Goal: Task Accomplishment & Management: Use online tool/utility

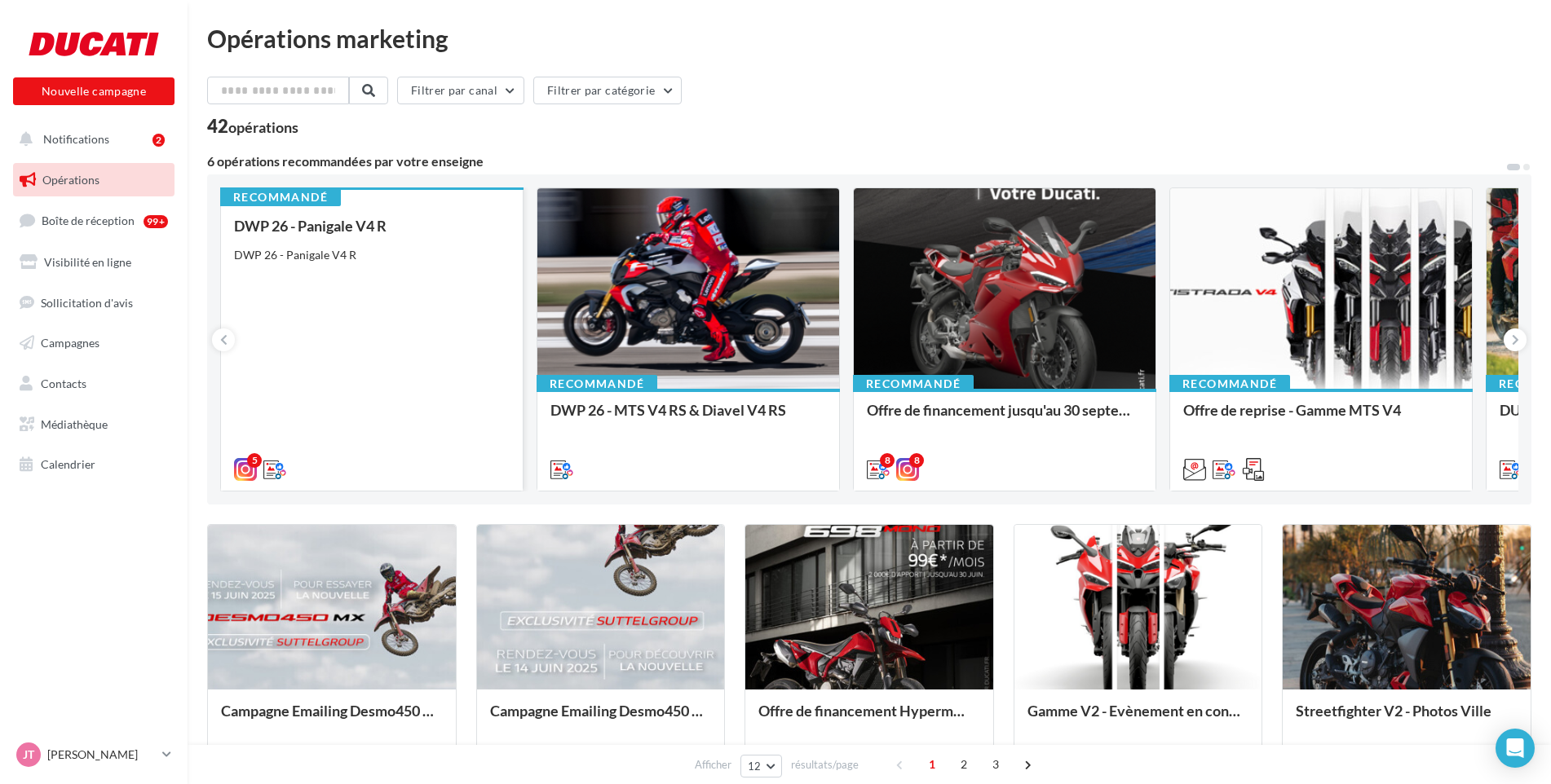
click at [339, 340] on div "DWP 26 - Panigale V4 R DWP 26 - Panigale V4 R" at bounding box center [372, 347] width 276 height 259
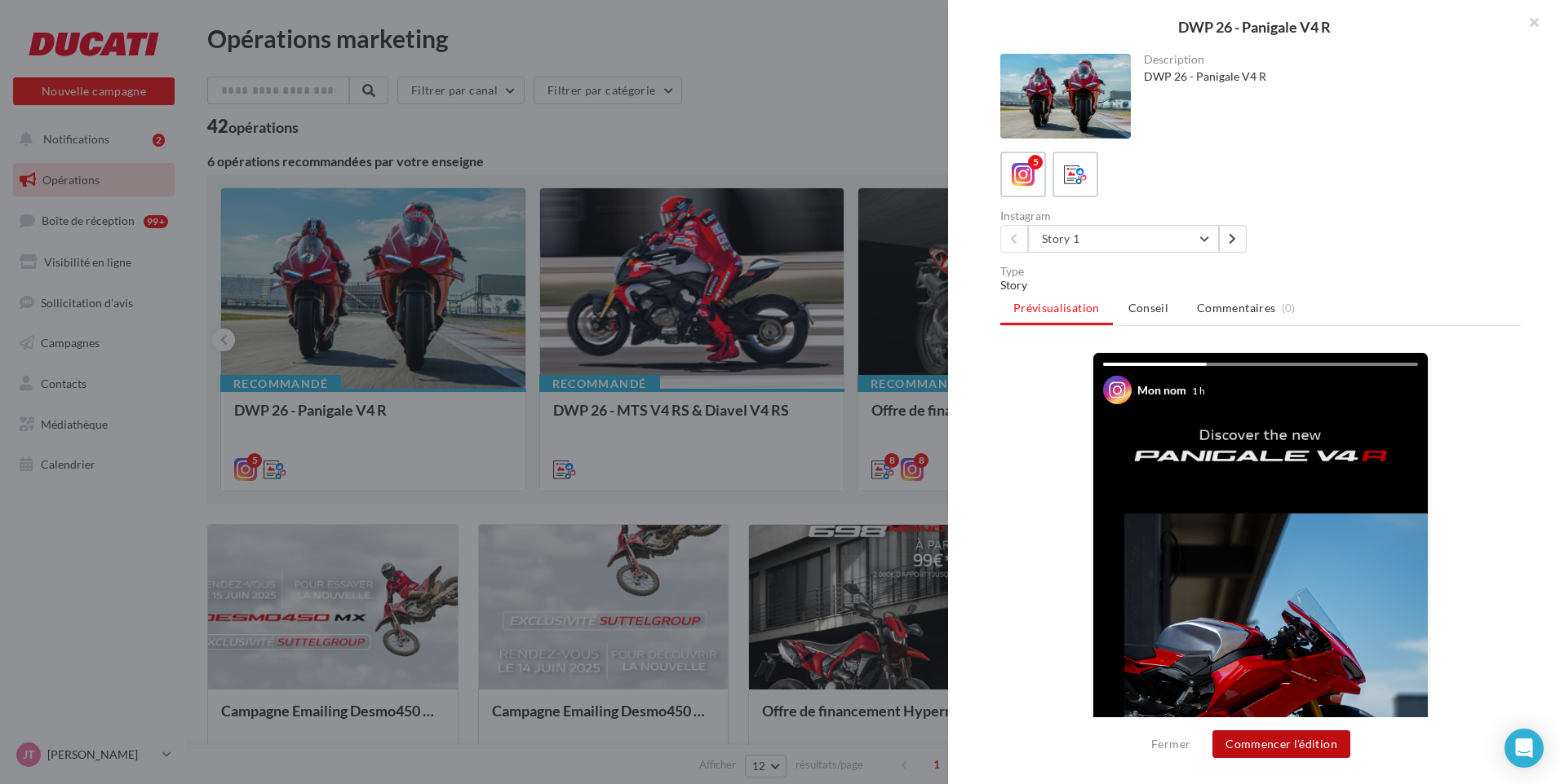
click at [1281, 747] on button "Commencer l'édition" at bounding box center [1281, 744] width 138 height 28
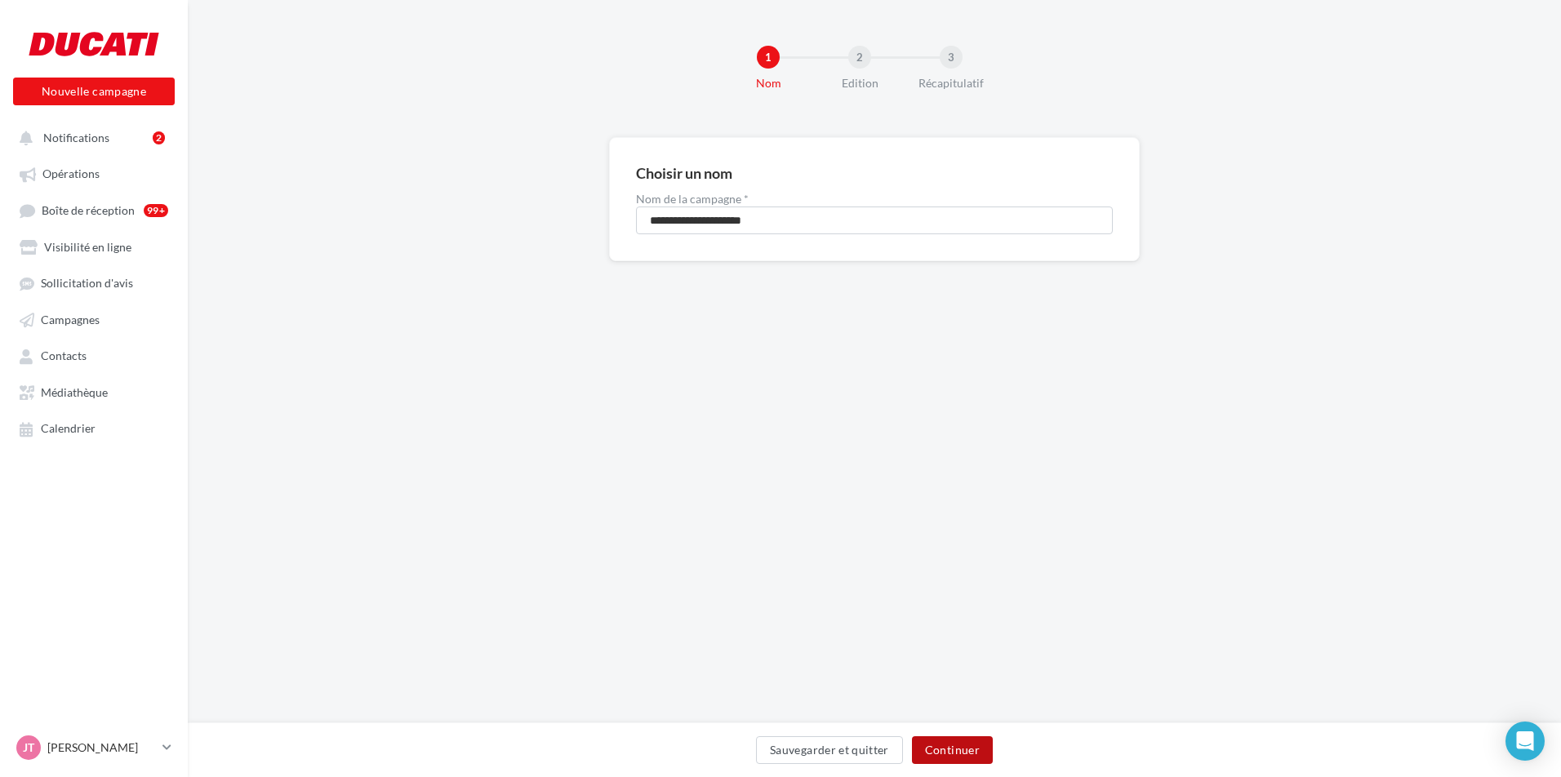
click at [954, 757] on button "Continuer" at bounding box center [952, 750] width 81 height 28
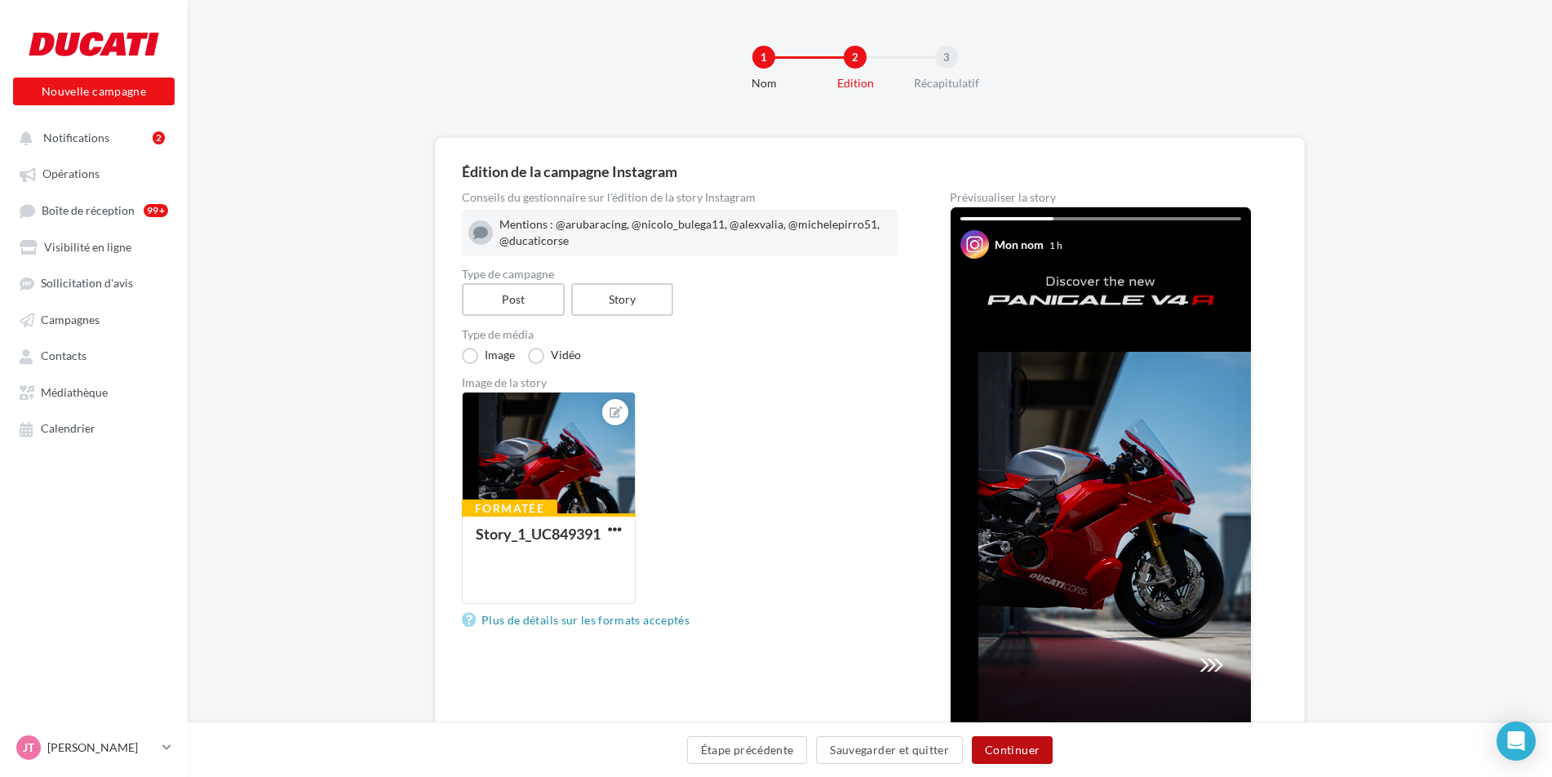
click at [1004, 748] on button "Continuer" at bounding box center [1012, 750] width 81 height 28
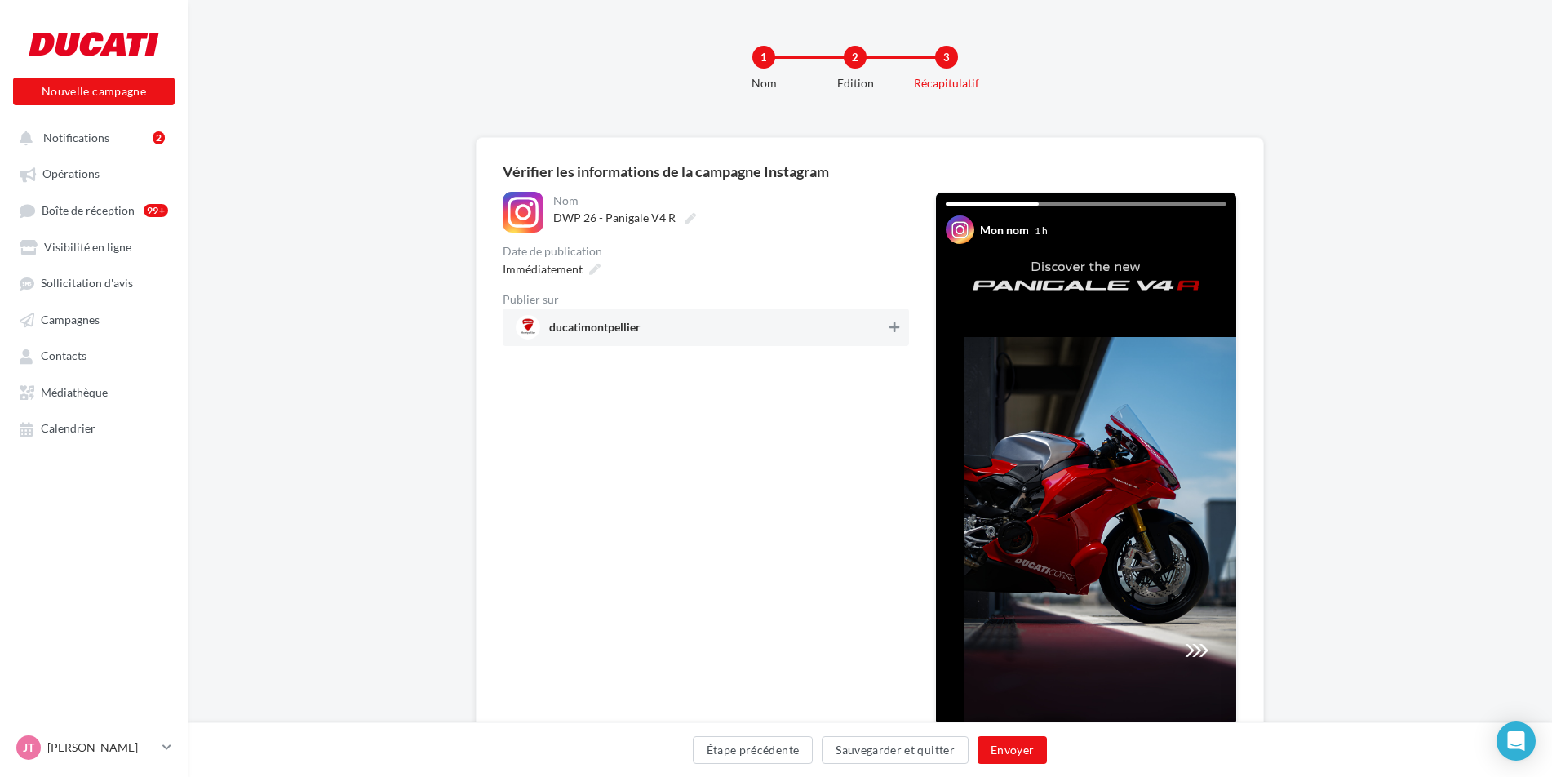
click at [893, 331] on icon at bounding box center [895, 327] width 10 height 11
click at [1012, 754] on button "Envoyer" at bounding box center [1012, 750] width 69 height 28
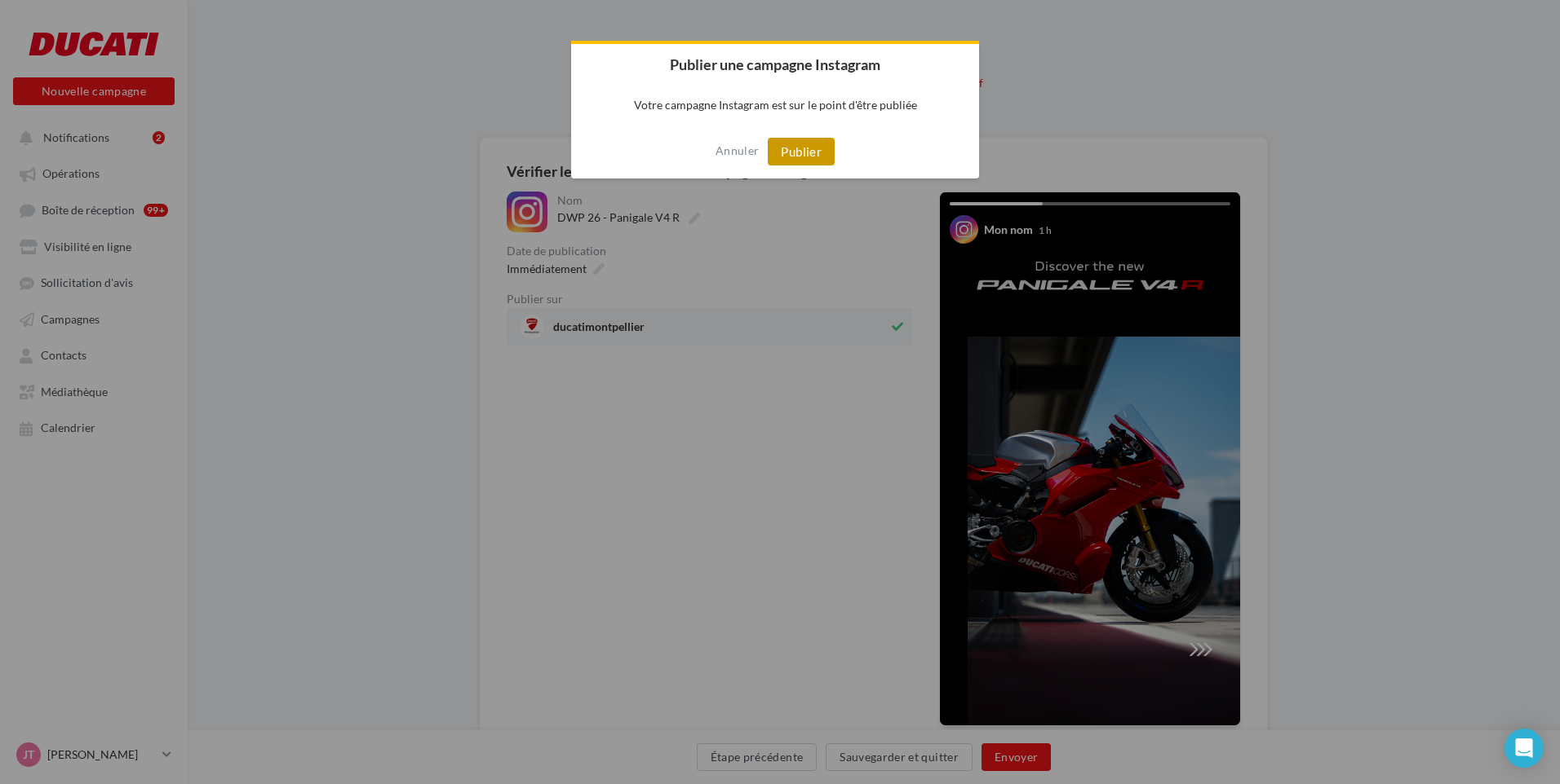
click at [797, 150] on button "Publier" at bounding box center [800, 152] width 67 height 28
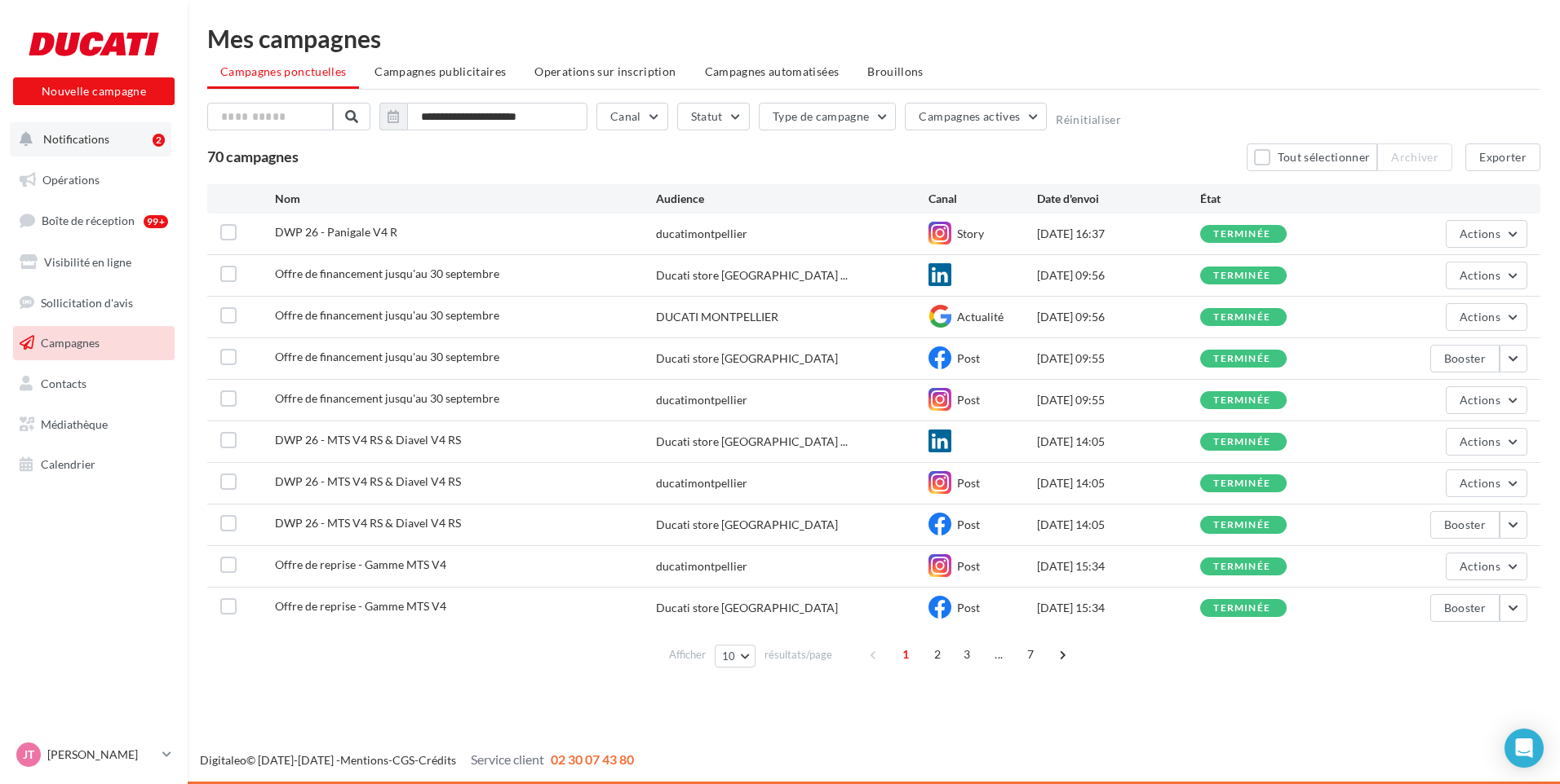
drag, startPoint x: 57, startPoint y: 128, endPoint x: 64, endPoint y: 136, distance: 10.6
click at [57, 128] on button "Notifications 2" at bounding box center [91, 139] width 162 height 34
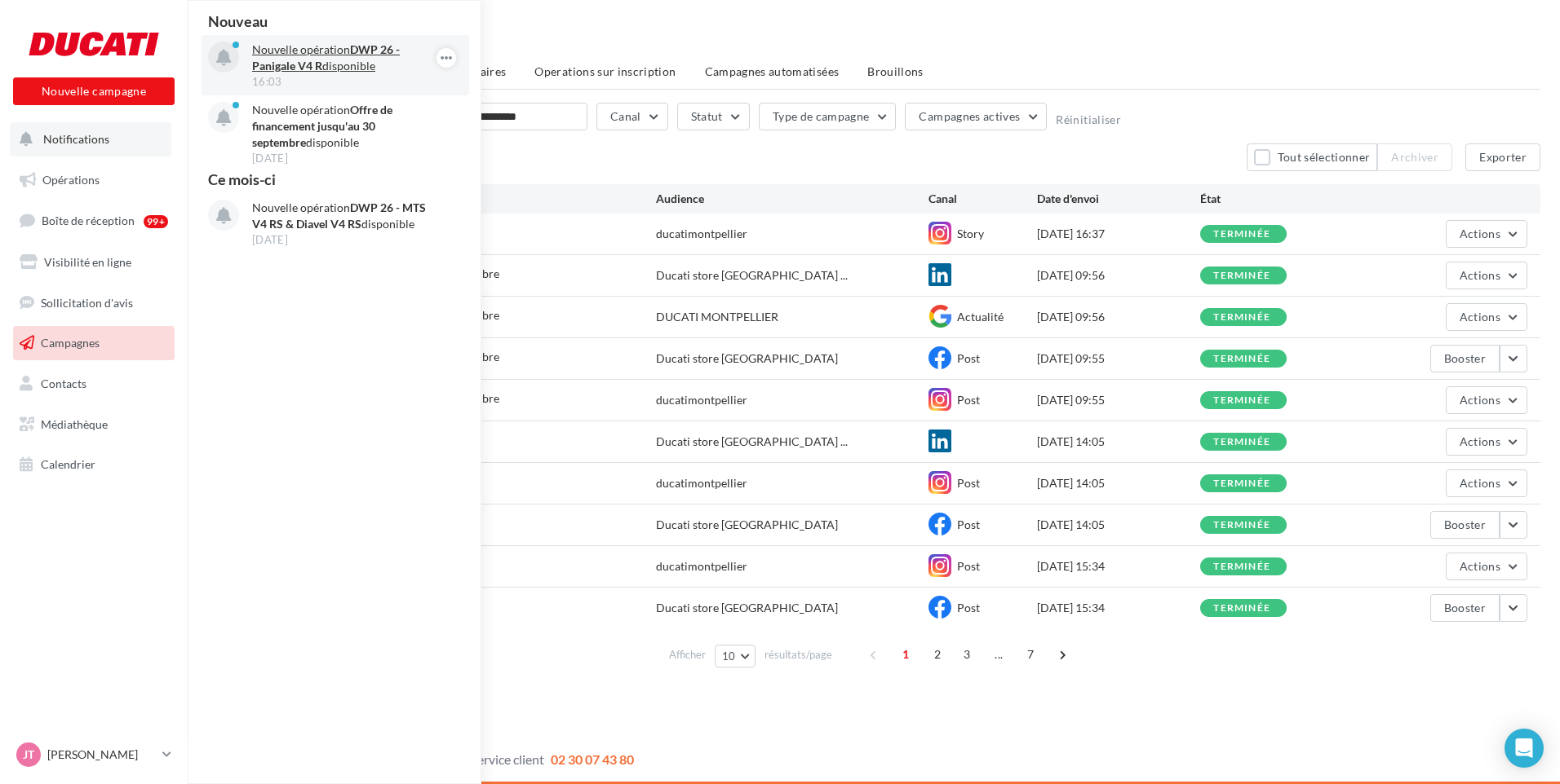
click at [313, 56] on p "Nouvelle opération DWP 26 - Panigale V4 R disponible" at bounding box center [346, 58] width 189 height 33
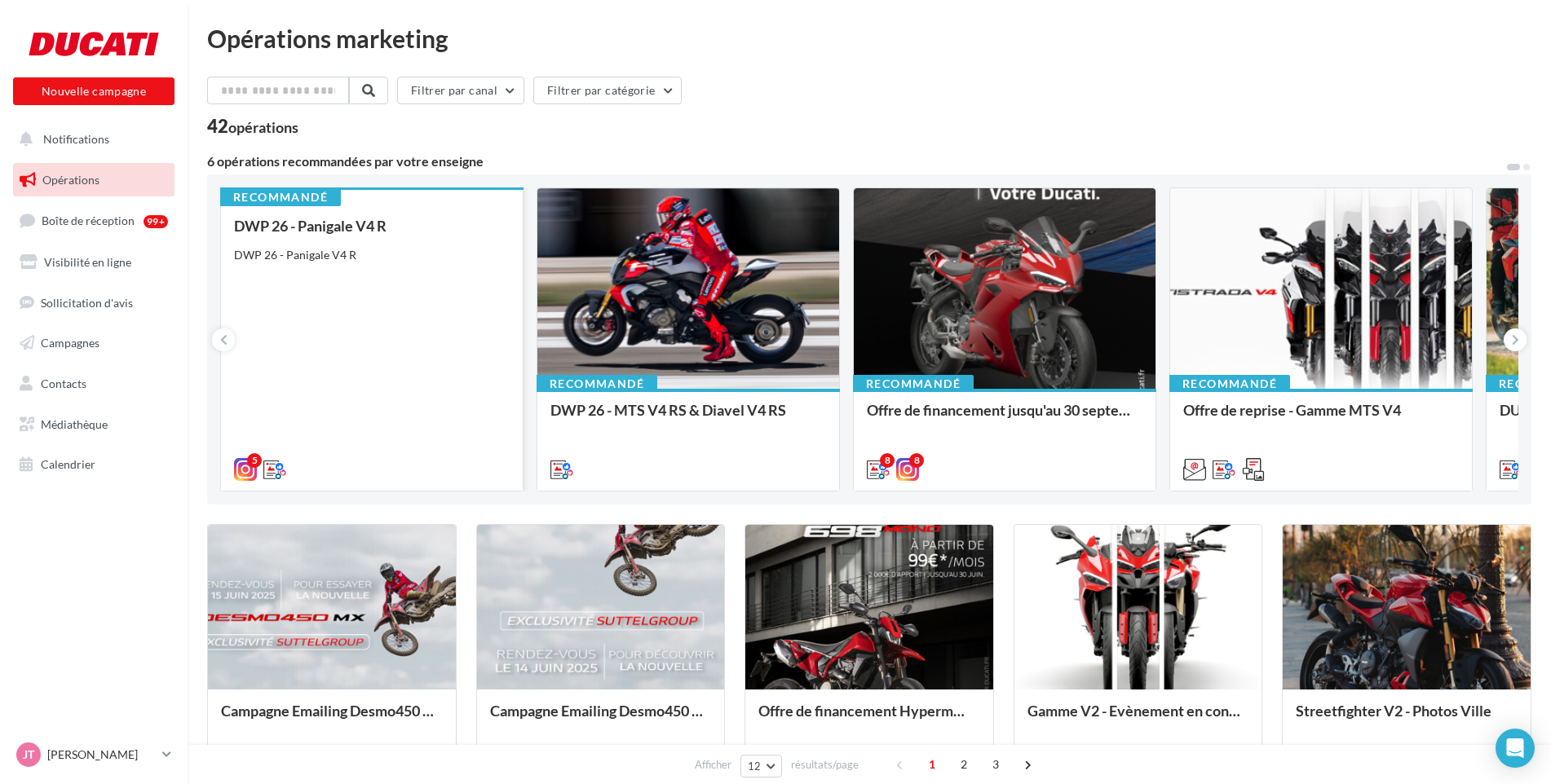
click at [314, 291] on div "DWP 26 - Panigale V4 R DWP 26 - Panigale V4 R" at bounding box center [372, 347] width 276 height 259
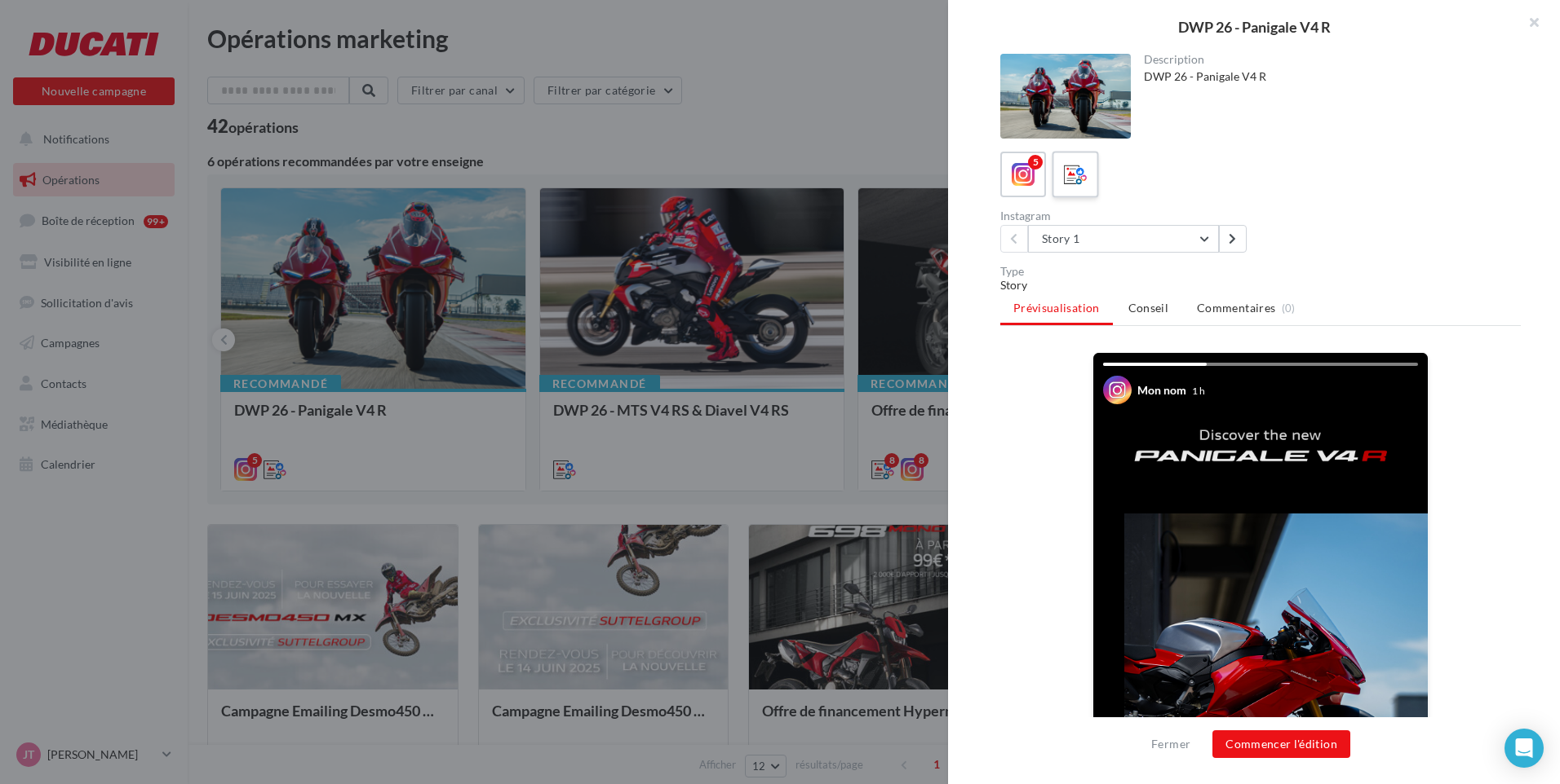
click at [1081, 182] on icon at bounding box center [1075, 175] width 24 height 24
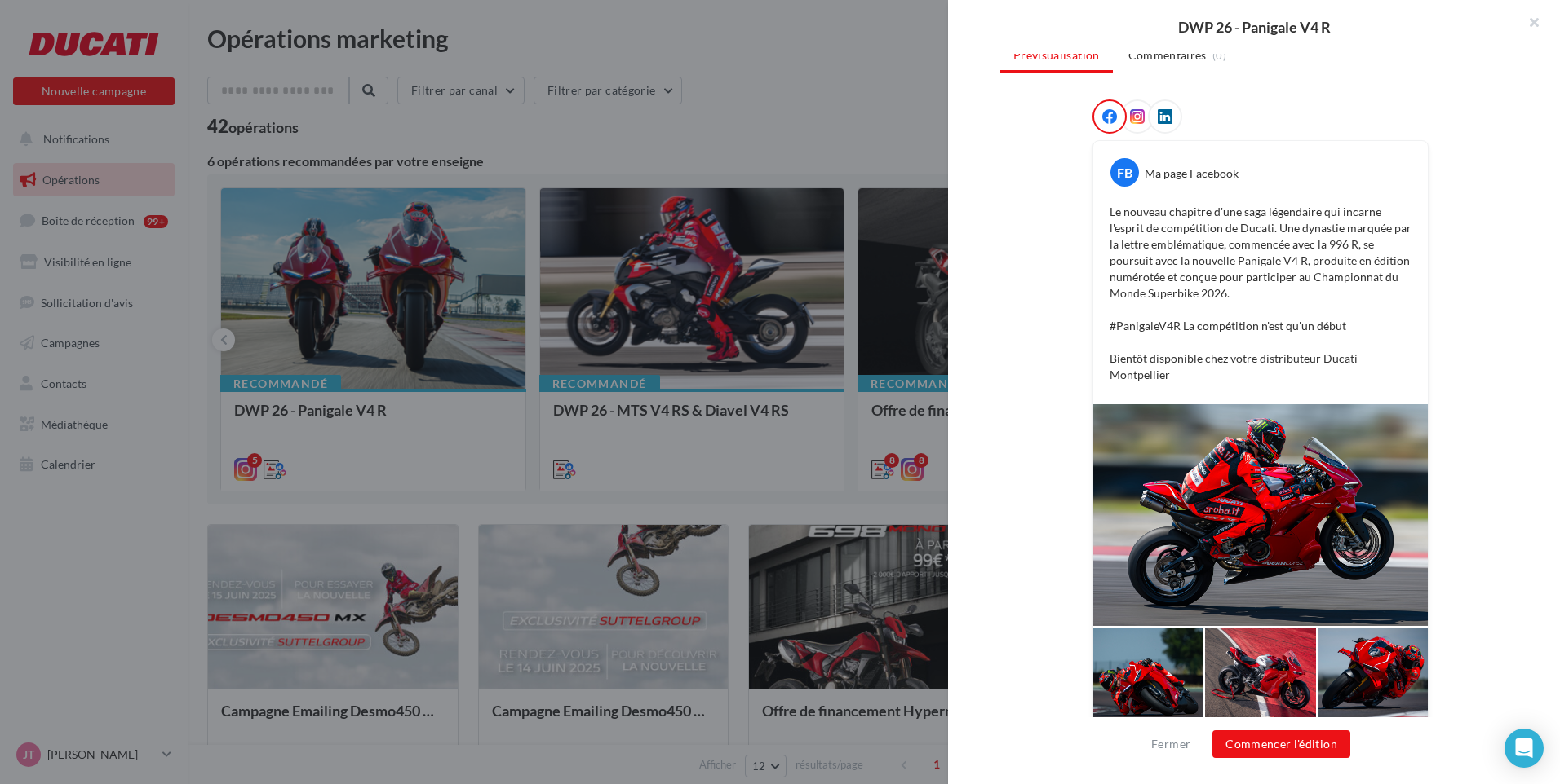
scroll to position [231, 0]
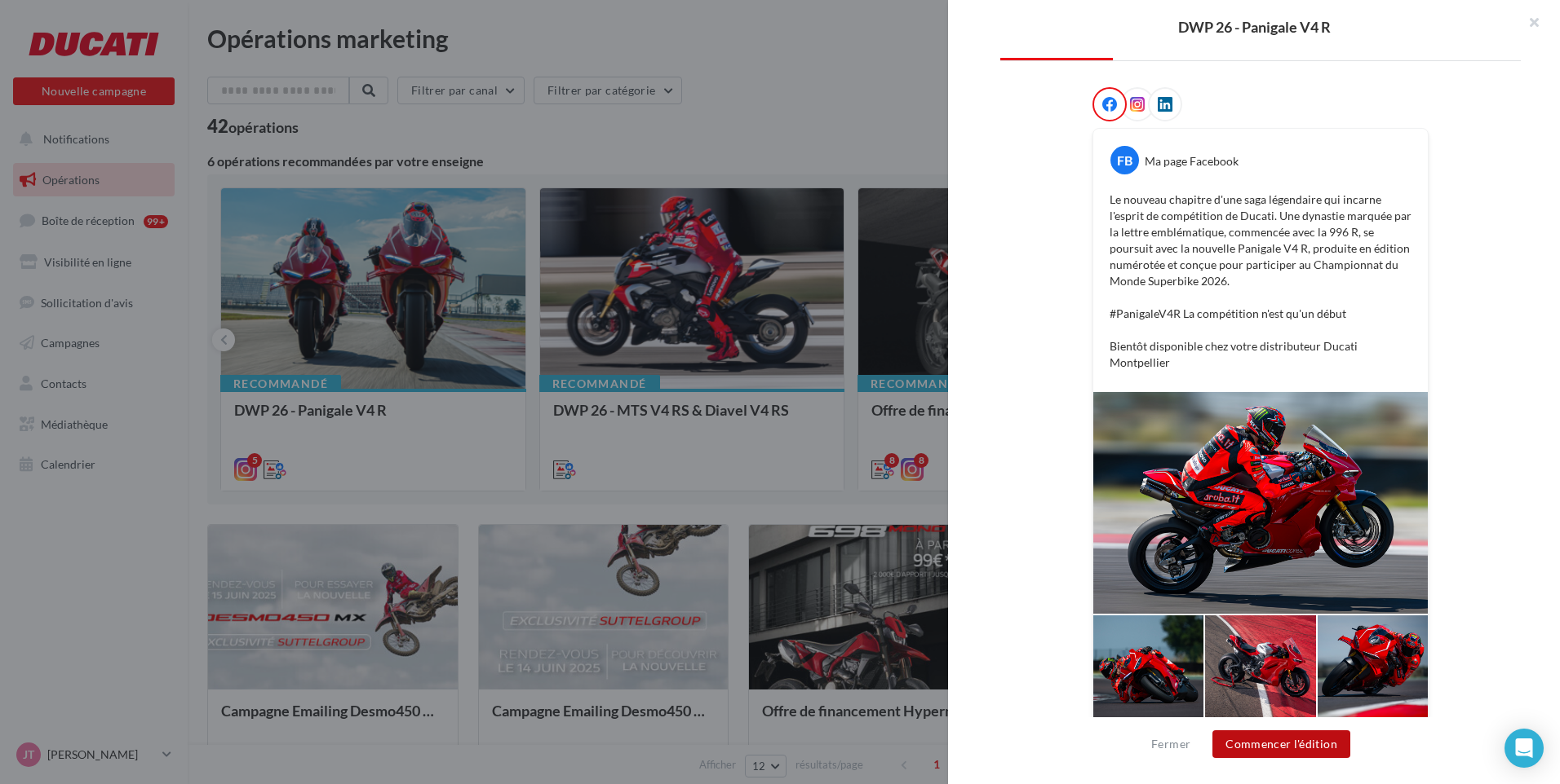
click at [1289, 739] on button "Commencer l'édition" at bounding box center [1281, 744] width 138 height 28
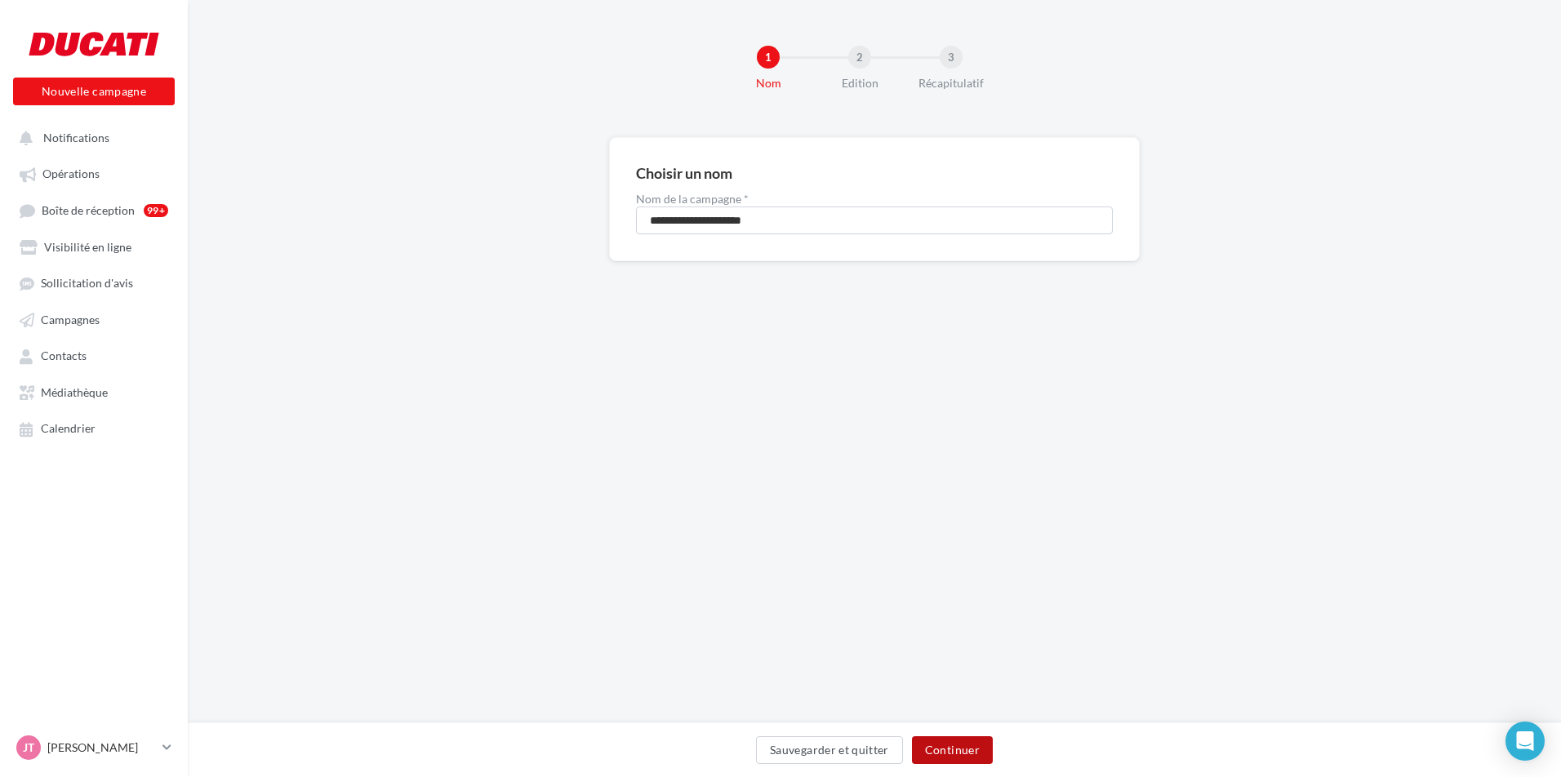
click at [967, 752] on button "Continuer" at bounding box center [952, 750] width 81 height 28
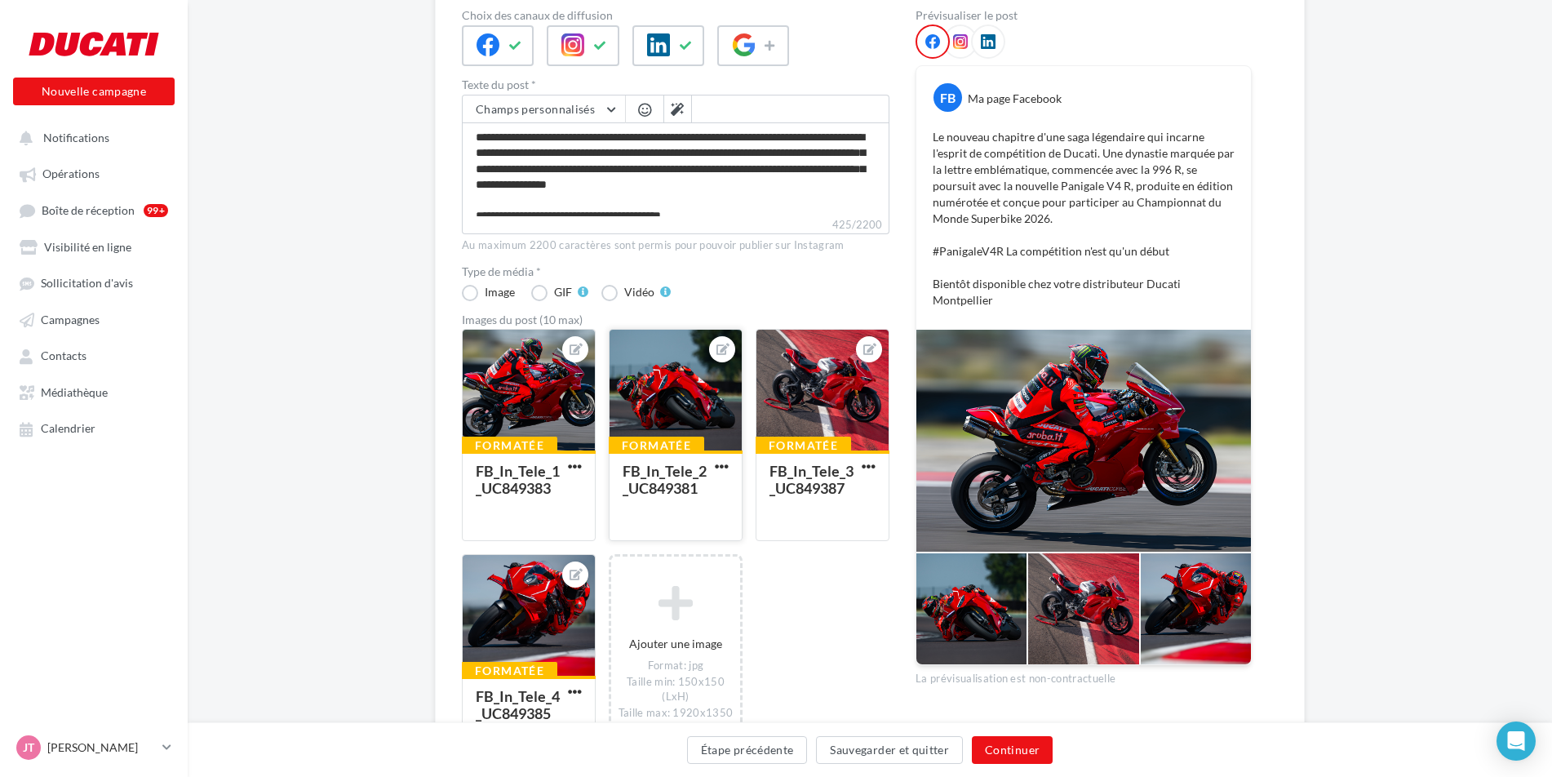
scroll to position [163, 0]
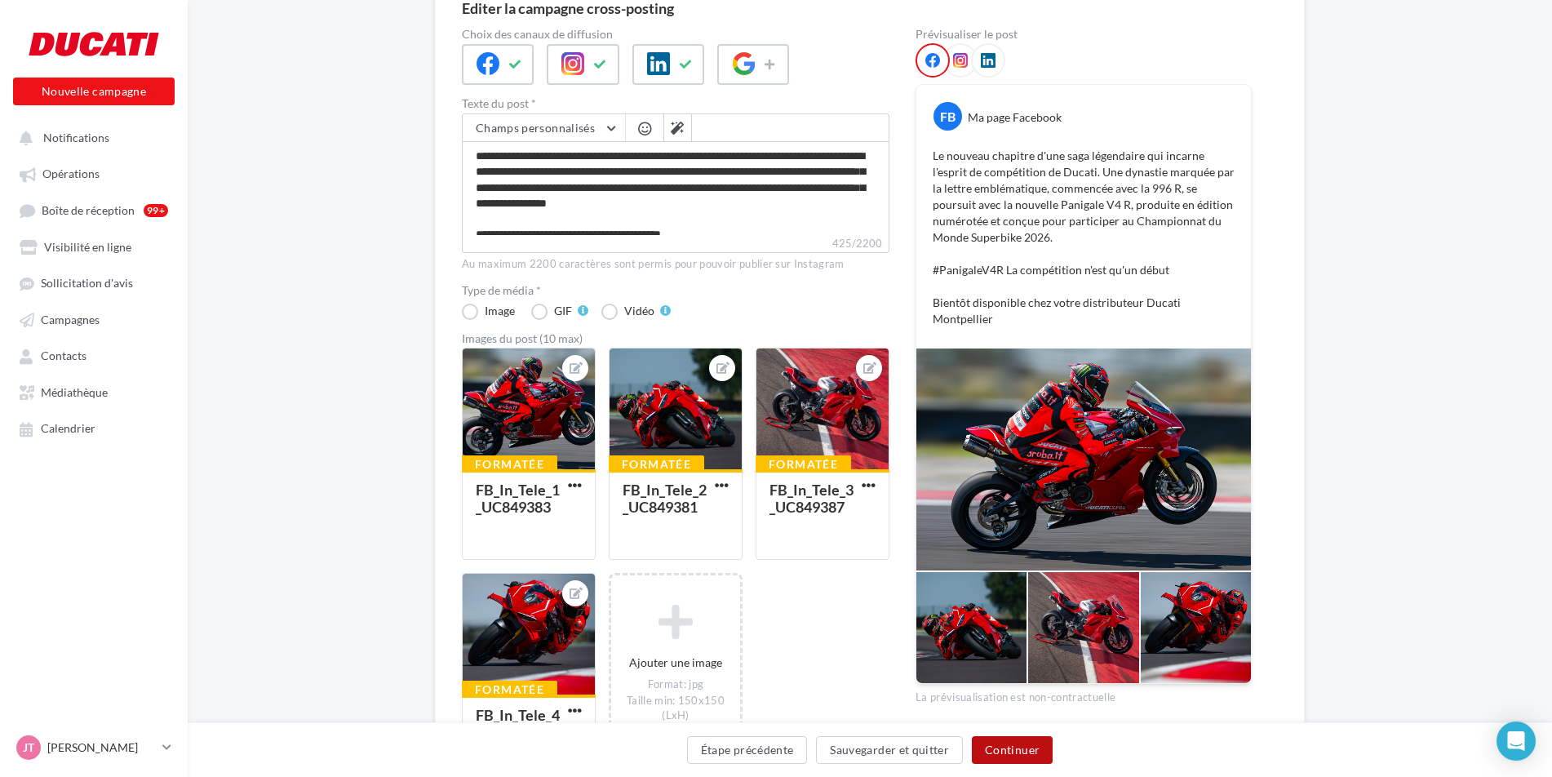
click at [1020, 744] on button "Continuer" at bounding box center [1012, 750] width 81 height 28
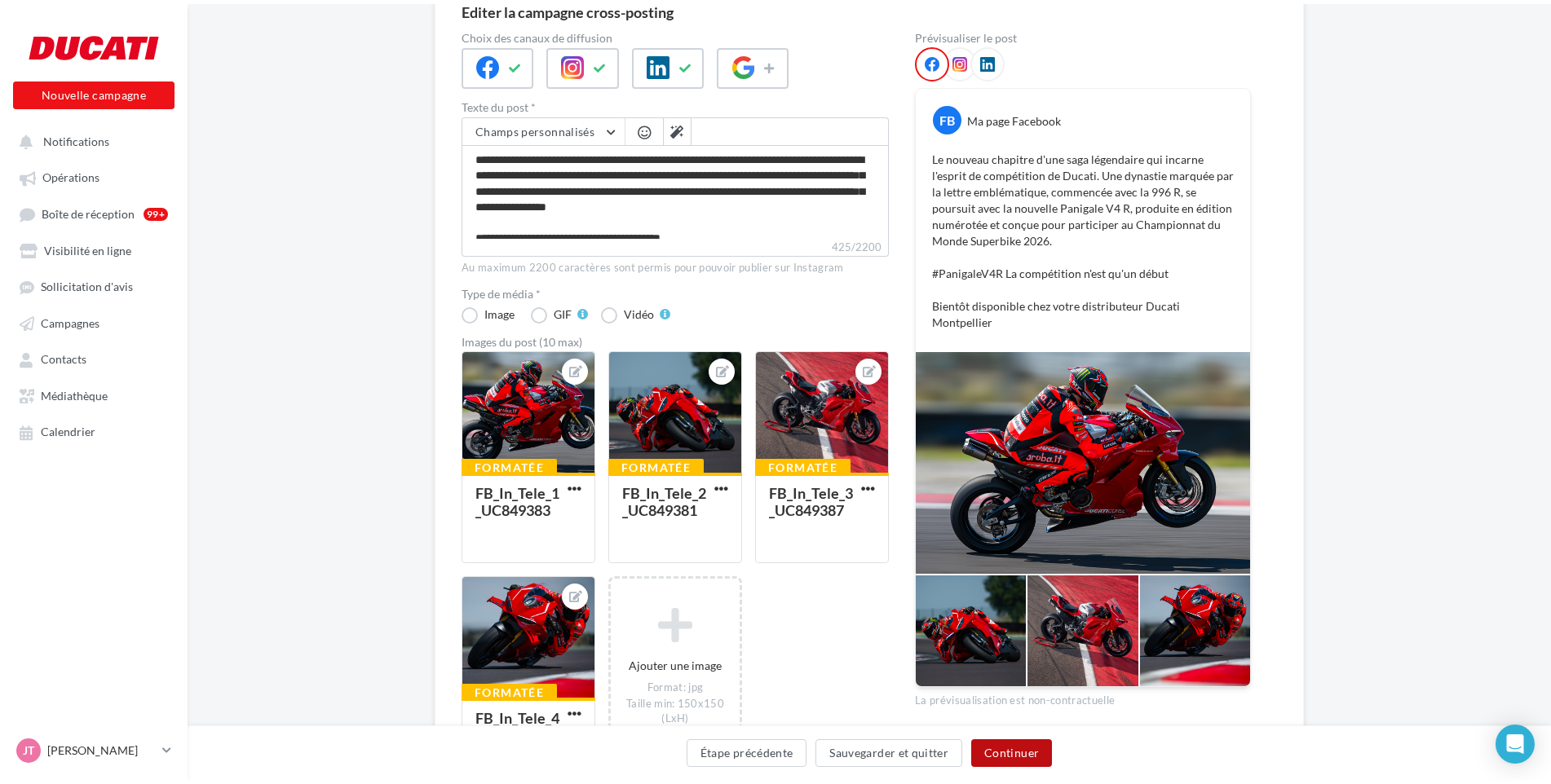
scroll to position [0, 0]
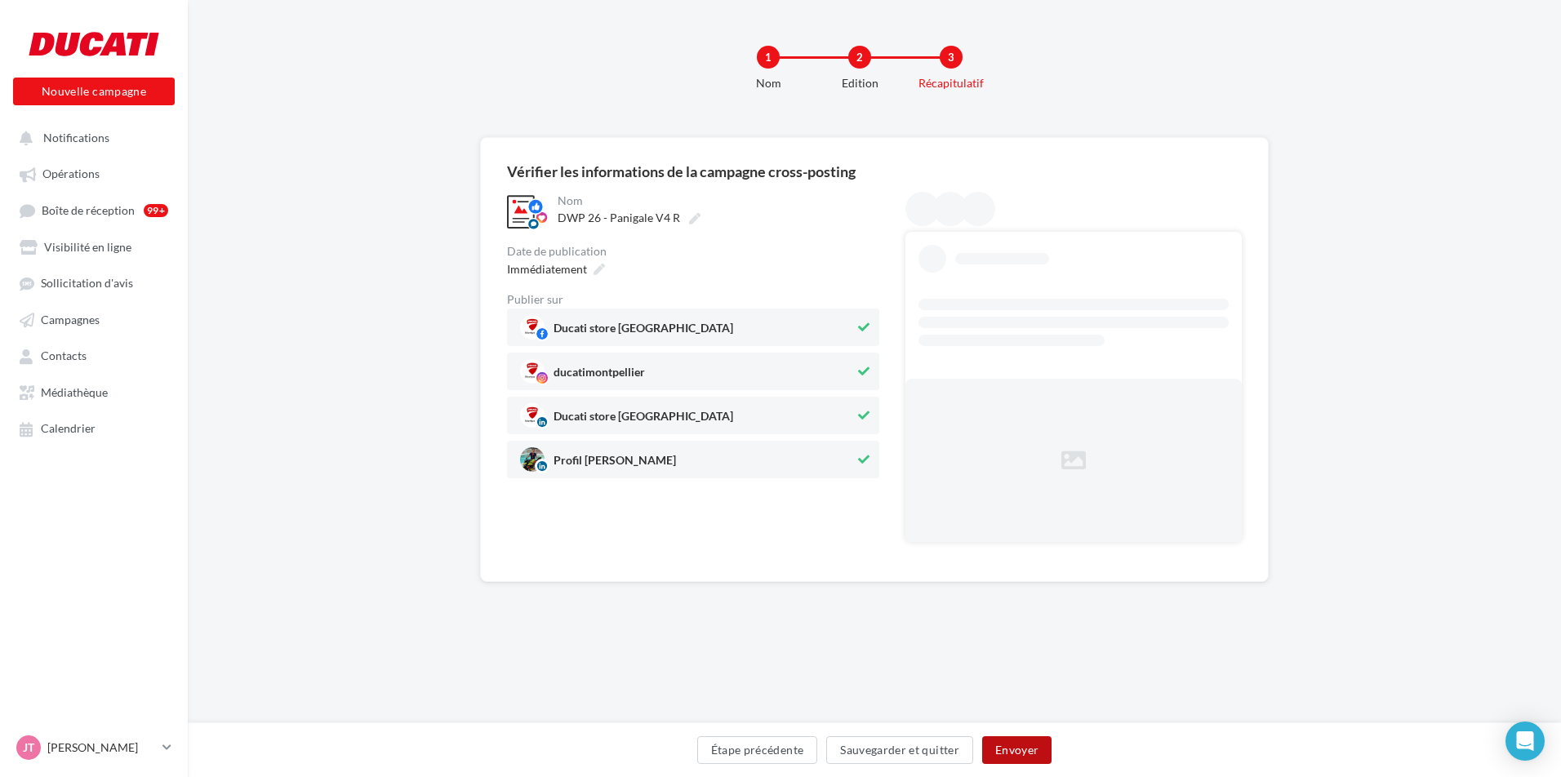
click at [1012, 748] on button "Envoyer" at bounding box center [1016, 750] width 69 height 28
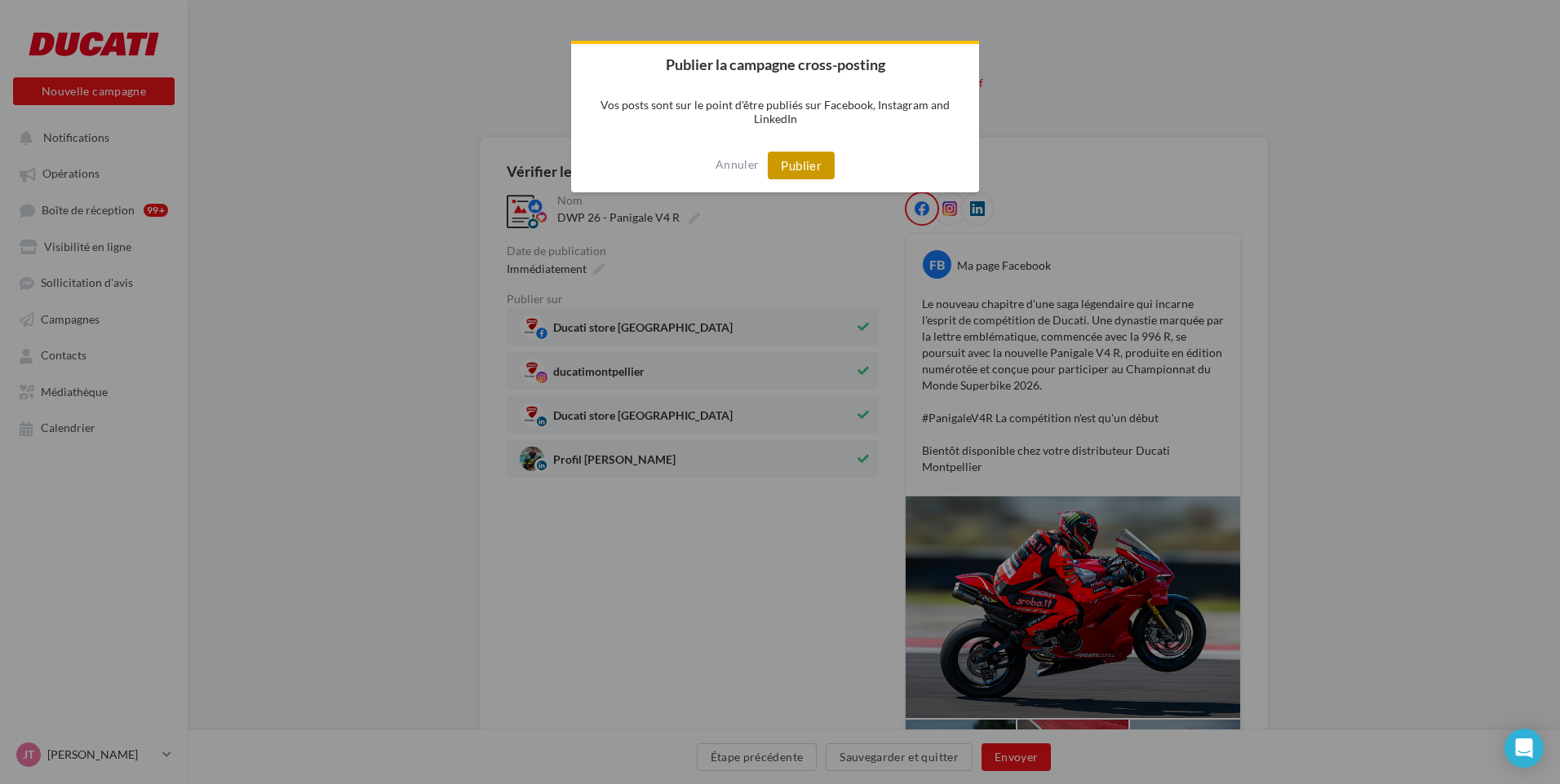
click at [792, 156] on button "Publier" at bounding box center [800, 166] width 67 height 28
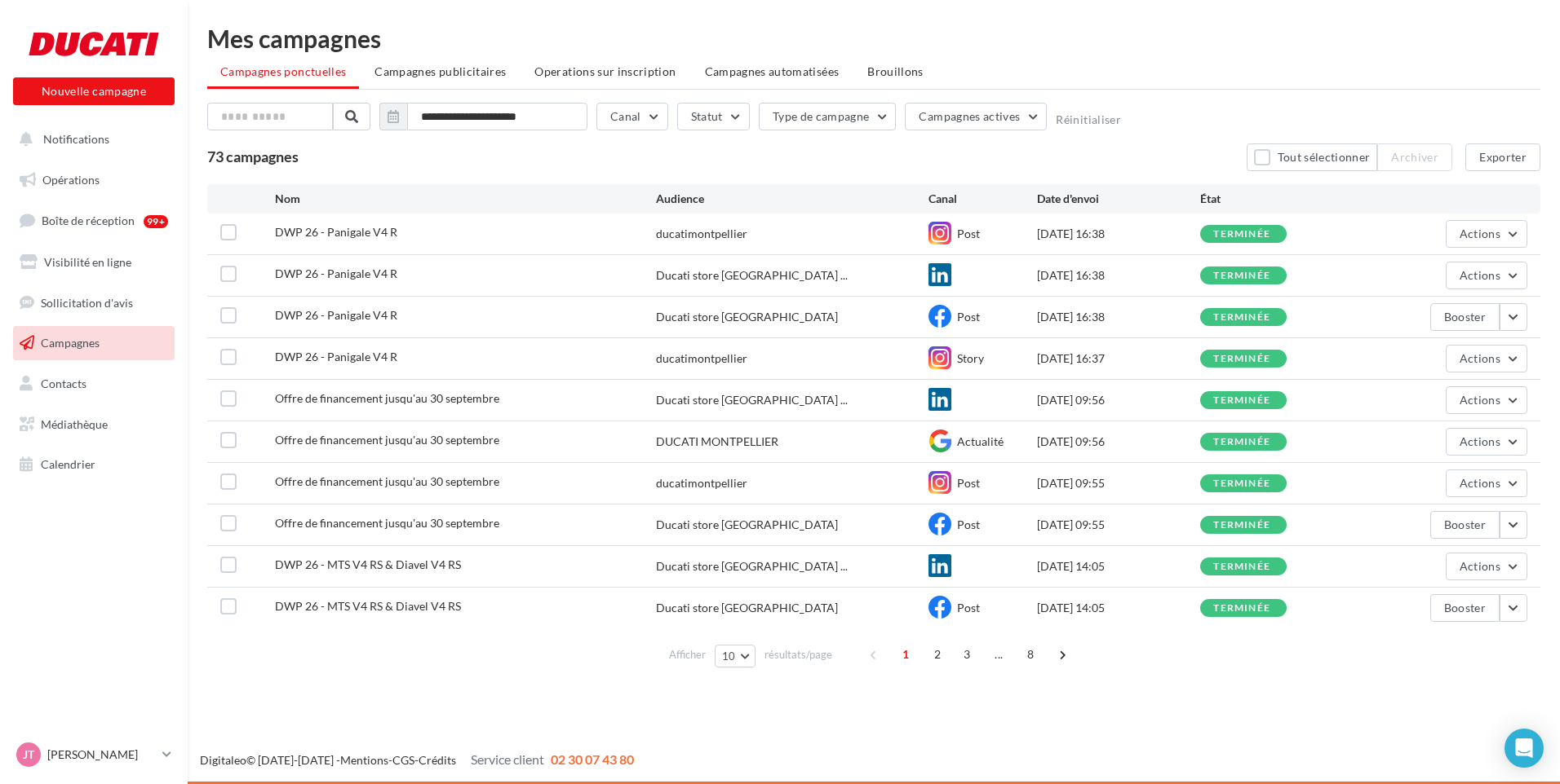
click at [810, 714] on div "Nouvelle campagne Nouvelle campagne Notifications Opérations Boîte de réception…" at bounding box center [780, 392] width 1560 height 784
click at [93, 144] on span "Notifications" at bounding box center [76, 139] width 66 height 14
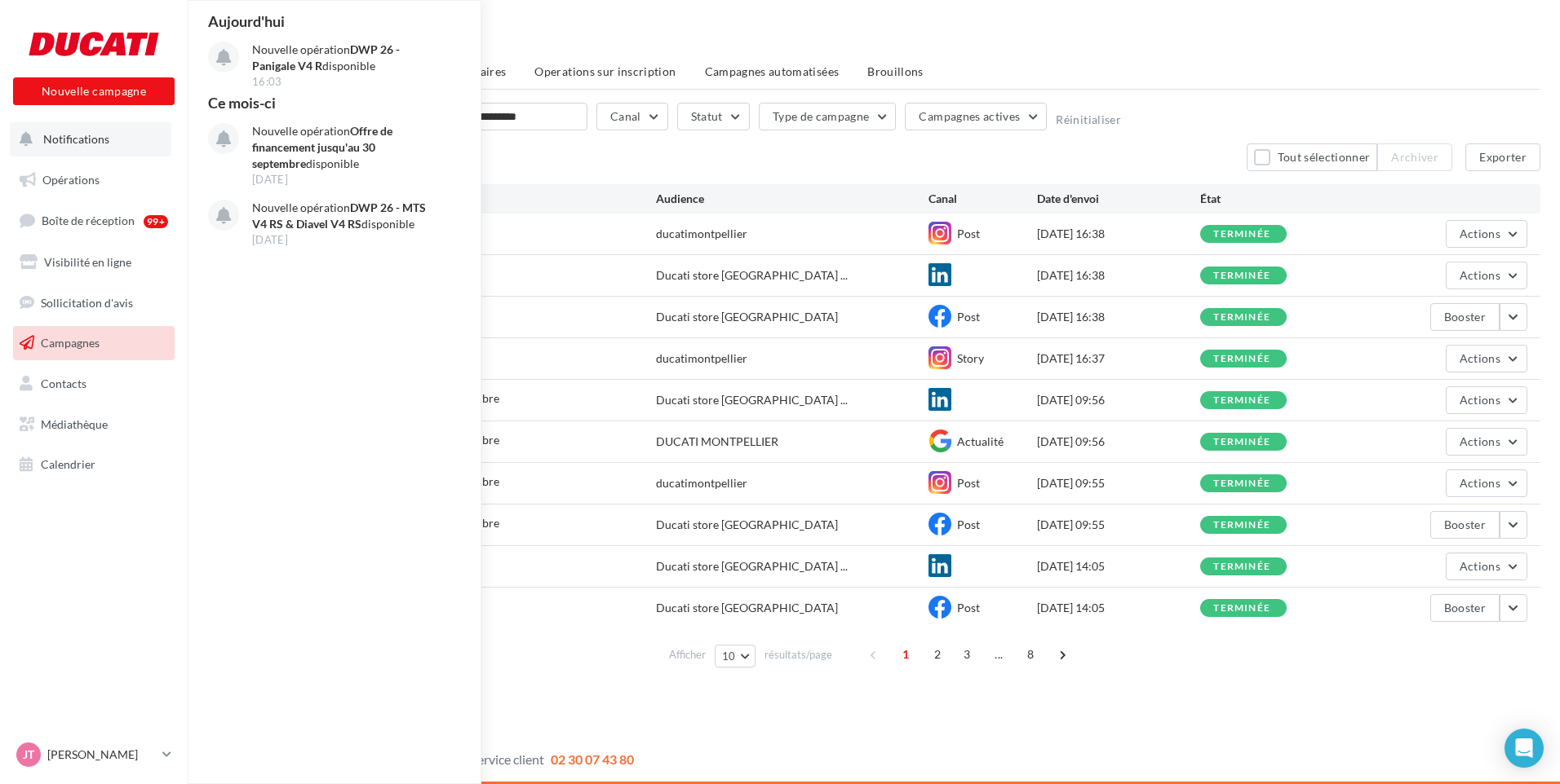
click at [312, 28] on div "Aujourd'hui" at bounding box center [336, 21] width 268 height 15
click at [309, 50] on p "Nouvelle opération DWP 26 - Panigale V4 R disponible" at bounding box center [346, 58] width 189 height 33
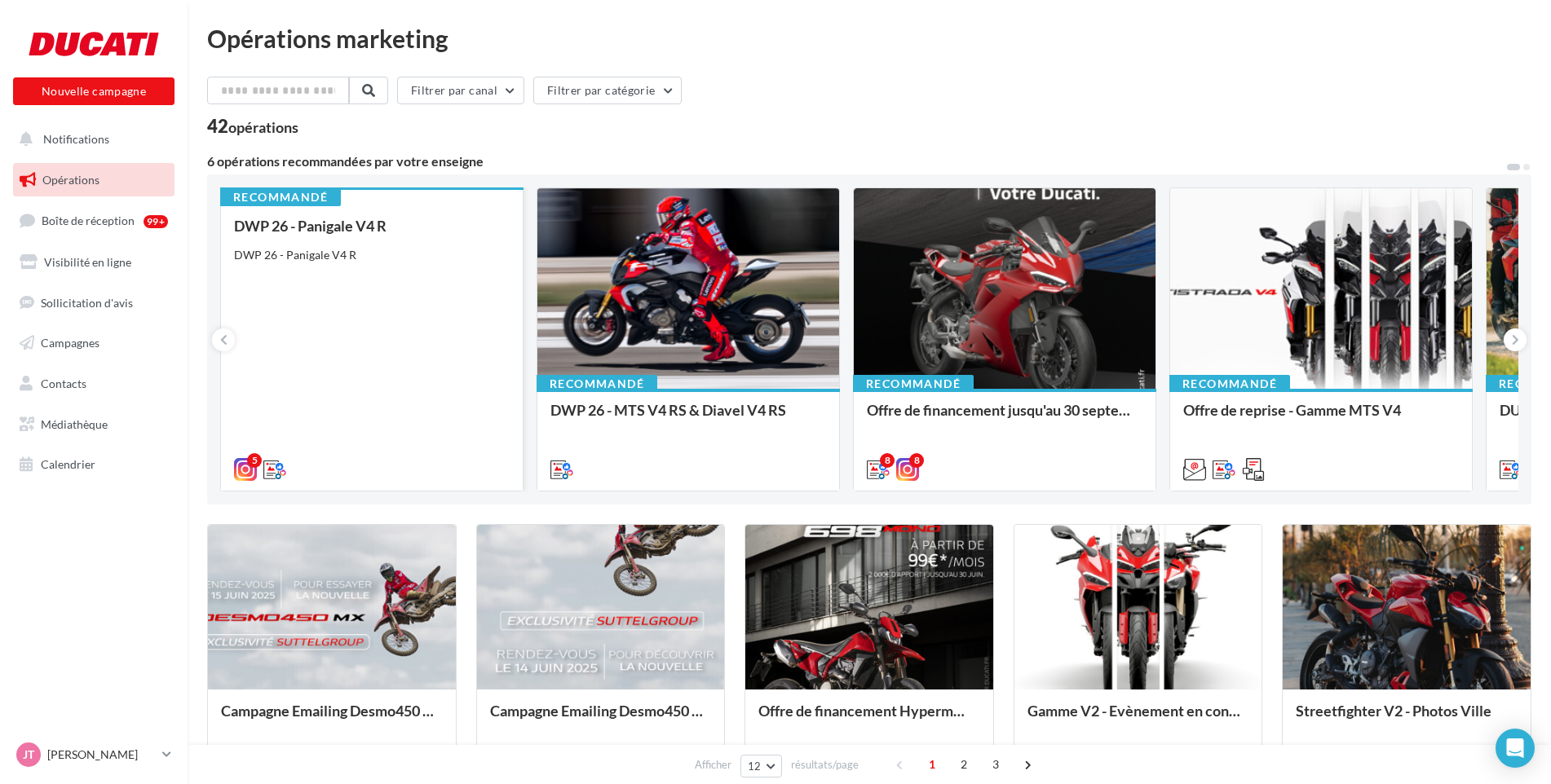
click at [313, 302] on div "DWP 26 - Panigale V4 R DWP 26 - Panigale V4 R" at bounding box center [372, 347] width 276 height 259
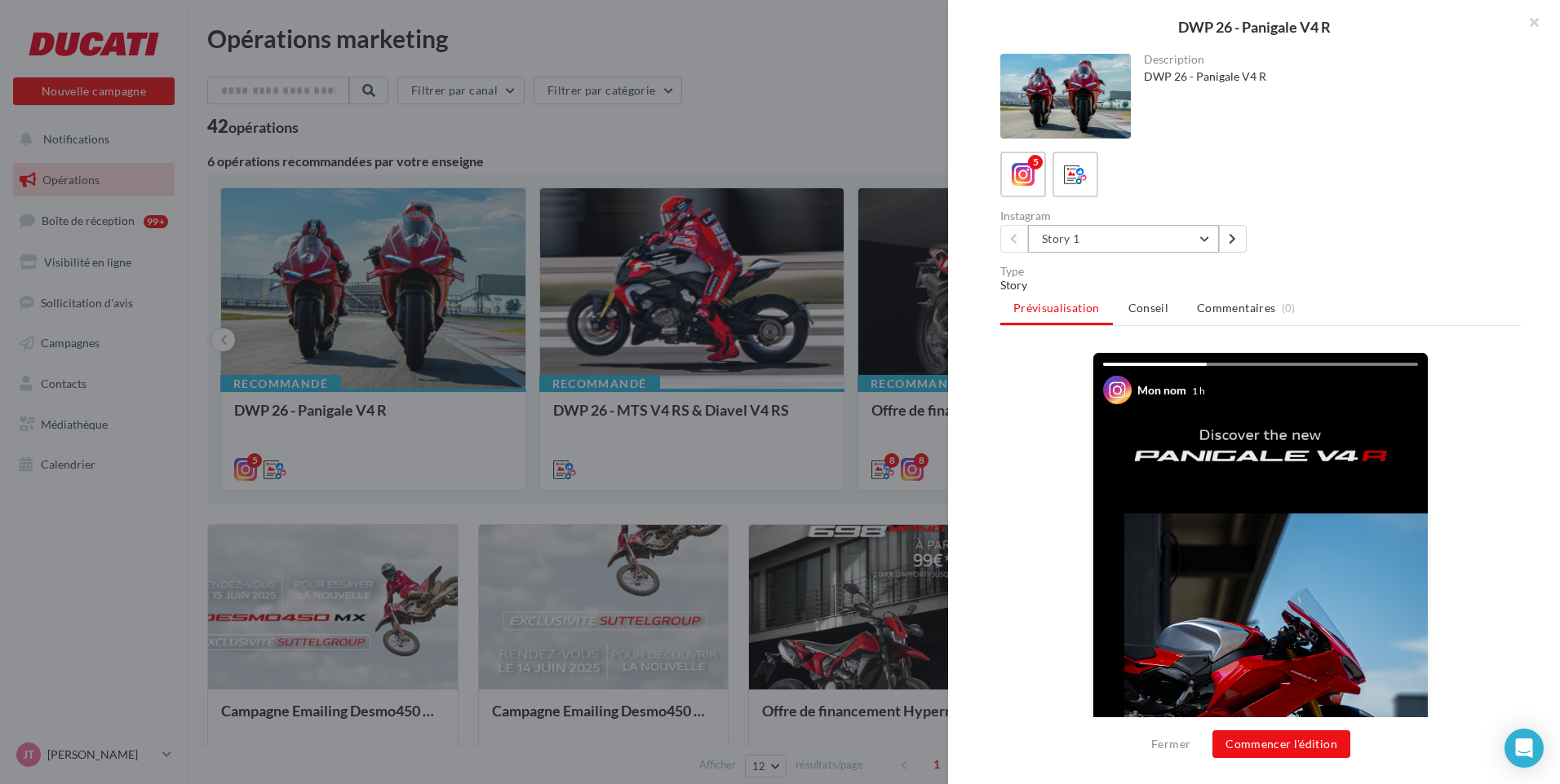
click at [1205, 242] on button "Story 1" at bounding box center [1122, 239] width 191 height 28
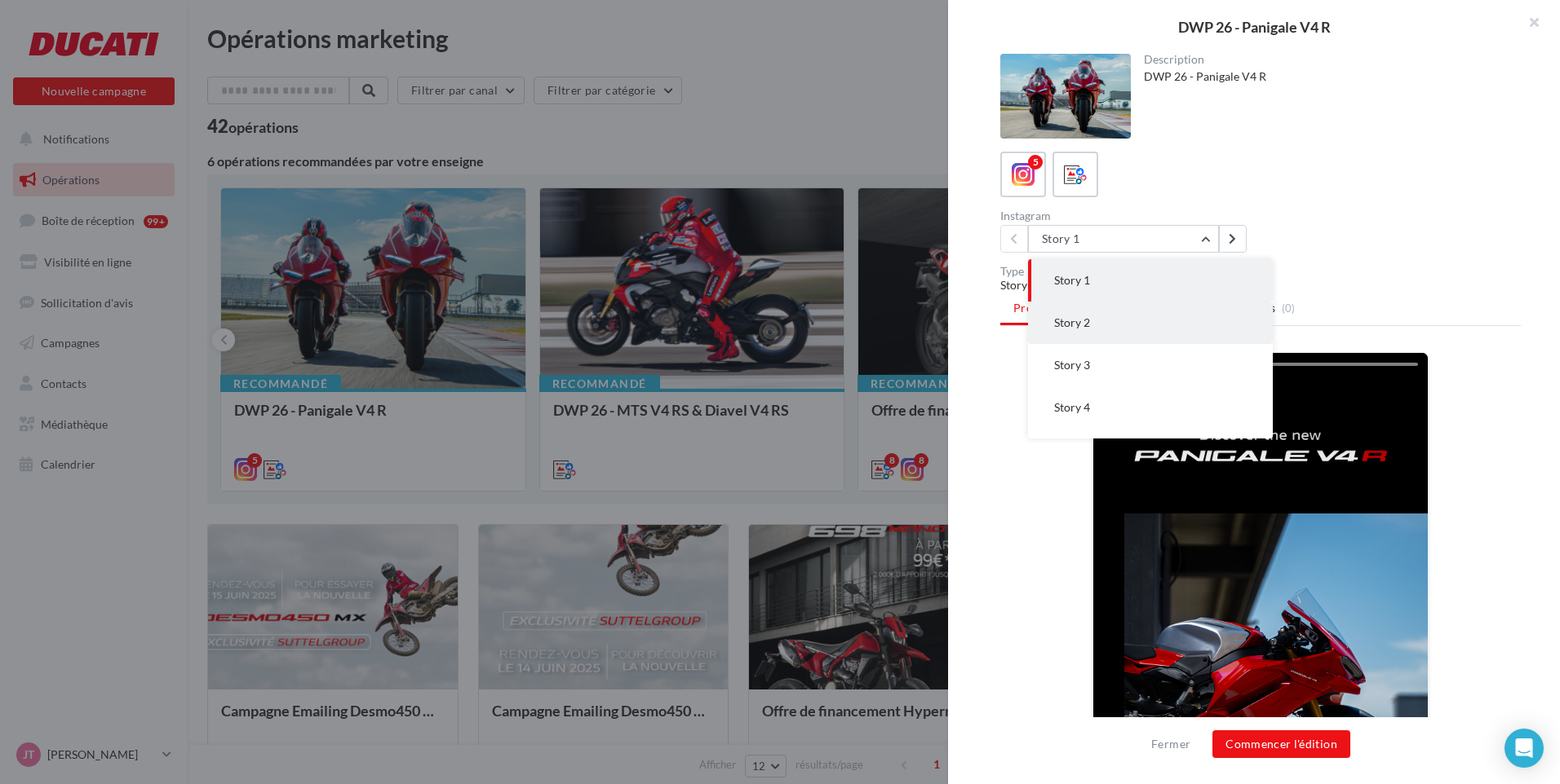
click at [1098, 321] on button "Story 2" at bounding box center [1149, 323] width 245 height 42
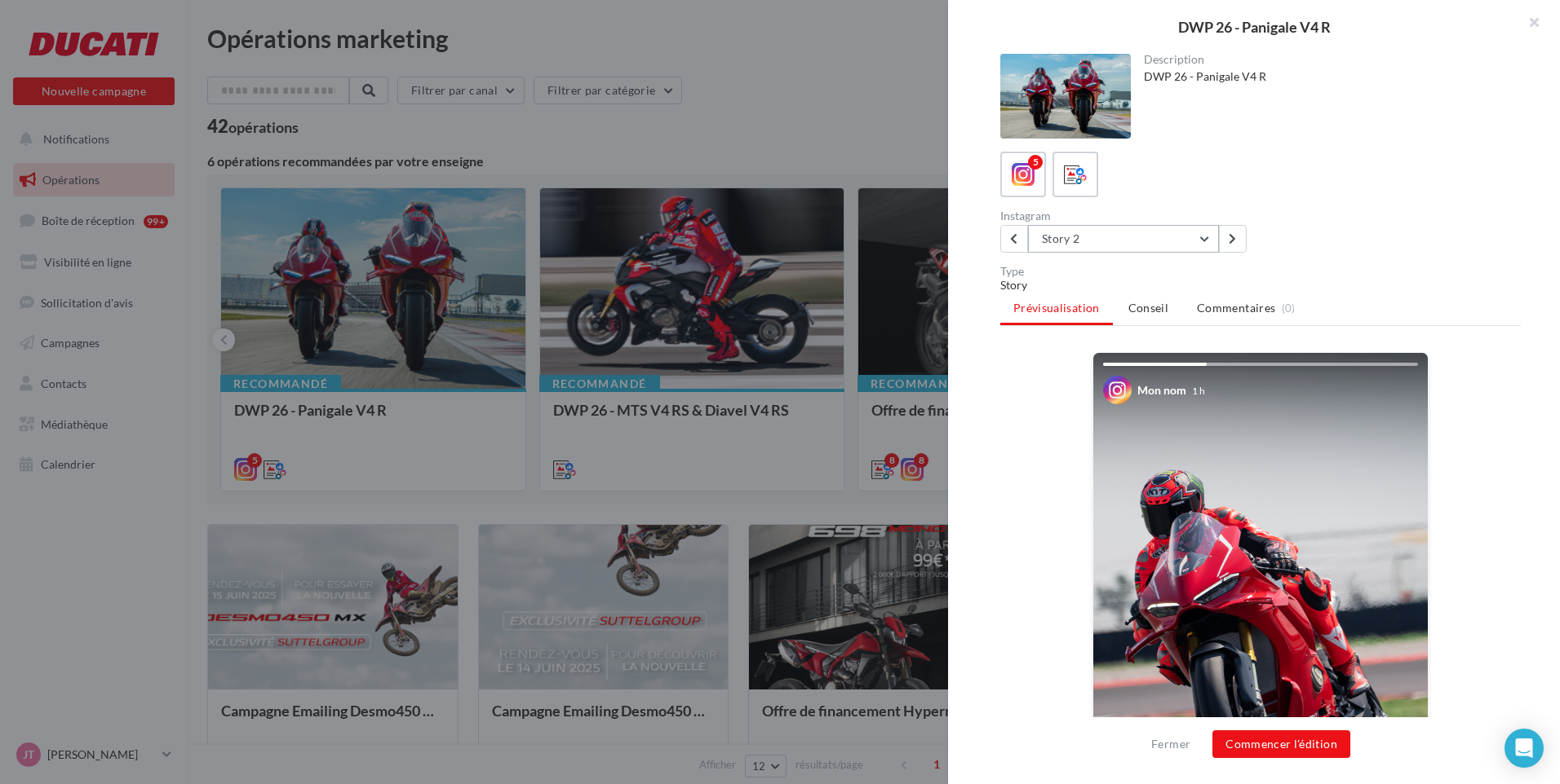
click at [1197, 243] on button "Story 2" at bounding box center [1122, 239] width 191 height 28
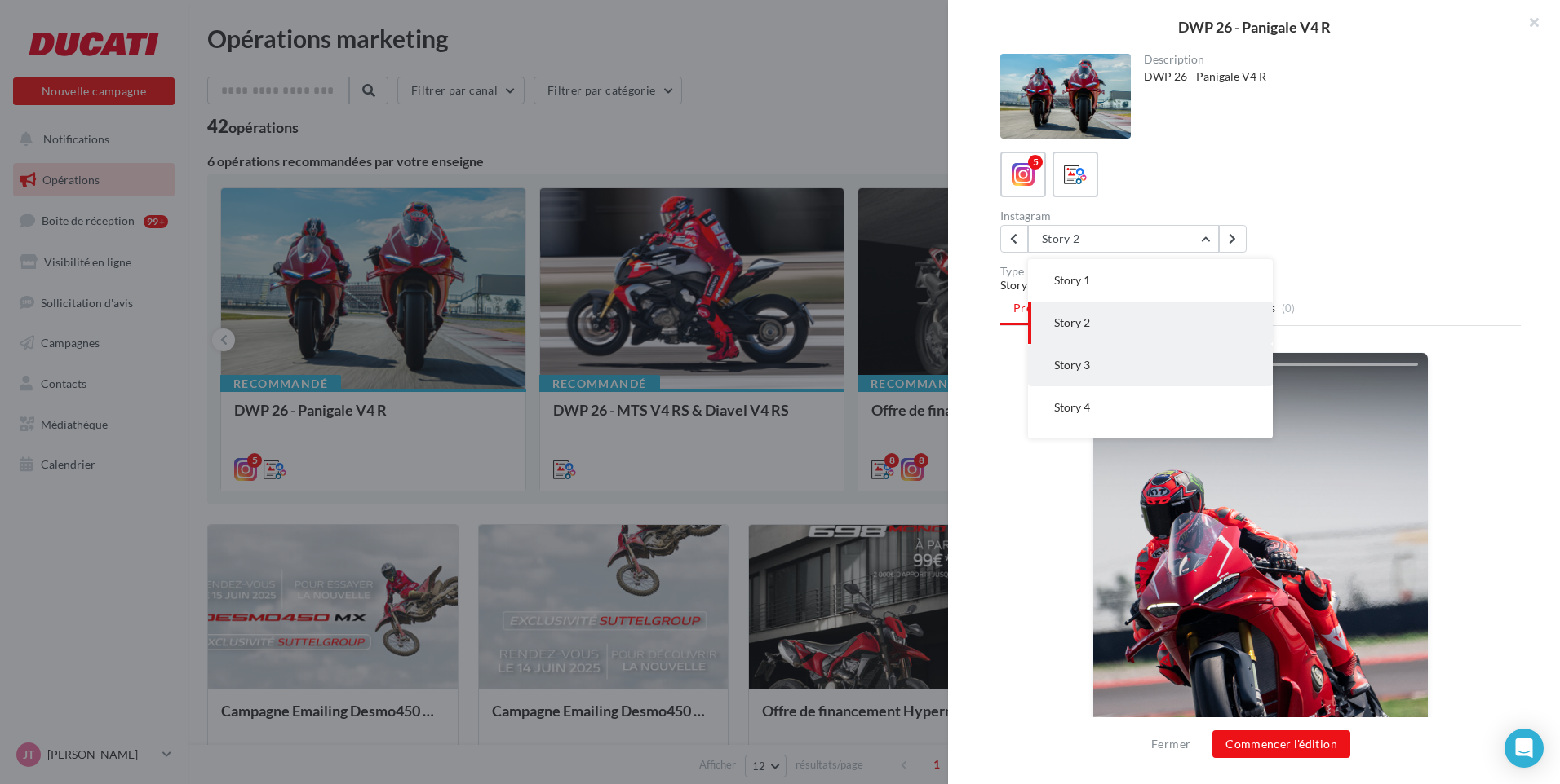
click at [1109, 360] on button "Story 3" at bounding box center [1149, 365] width 245 height 42
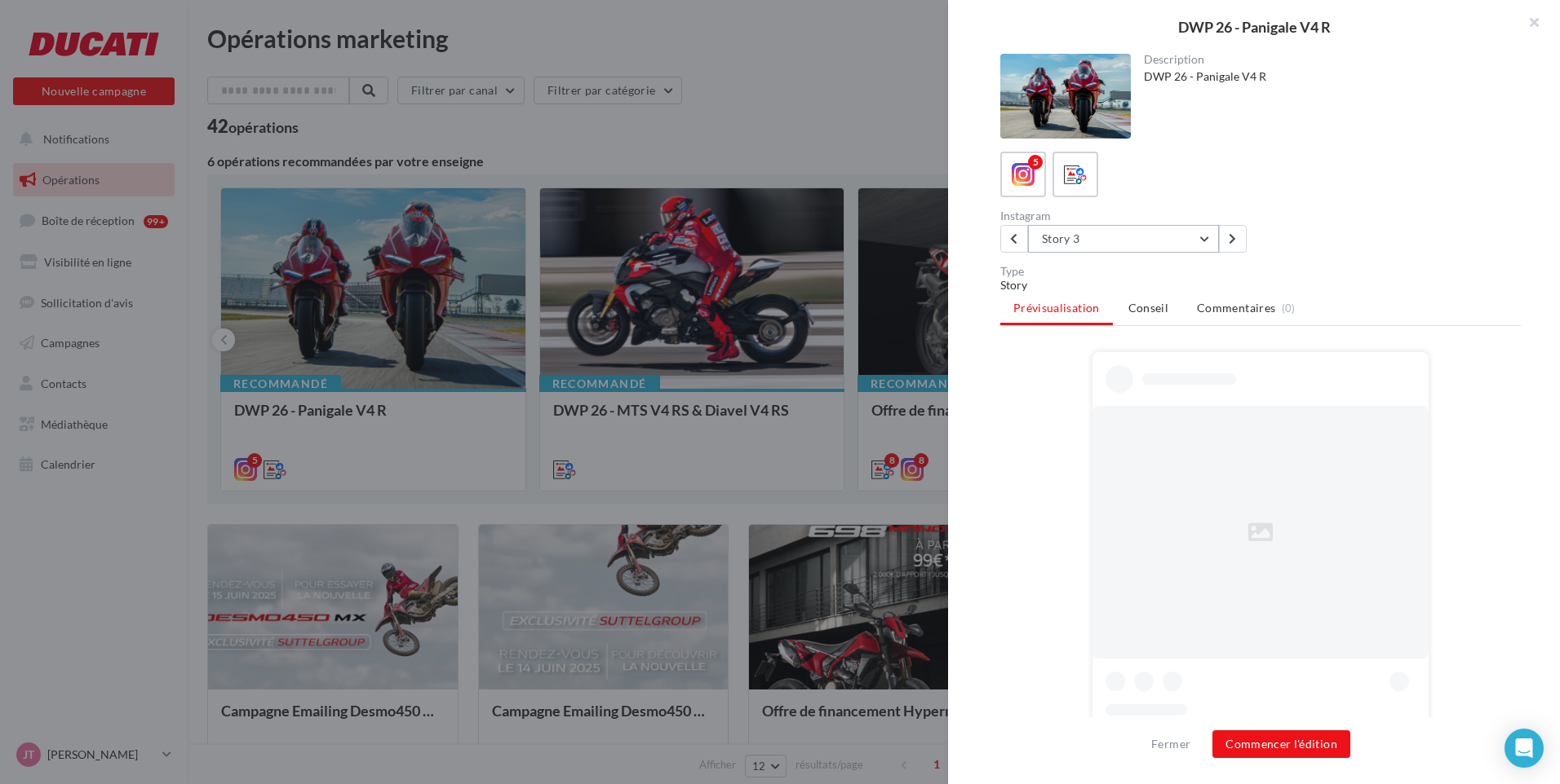
drag, startPoint x: 1140, startPoint y: 242, endPoint x: 1155, endPoint y: 235, distance: 16.6
click at [1140, 241] on button "Story 3" at bounding box center [1122, 239] width 191 height 28
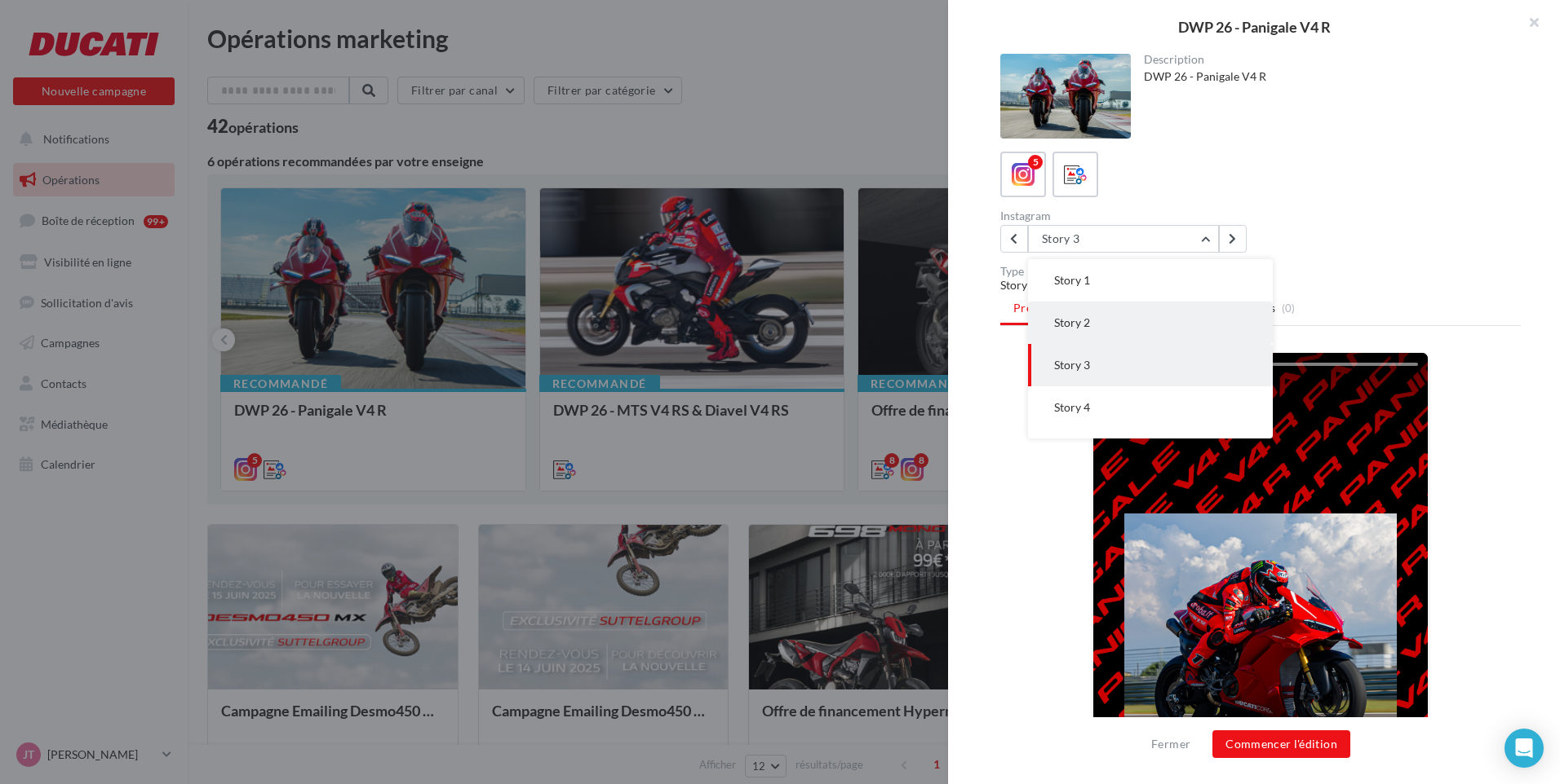
click at [1091, 325] on button "Story 2" at bounding box center [1149, 323] width 245 height 42
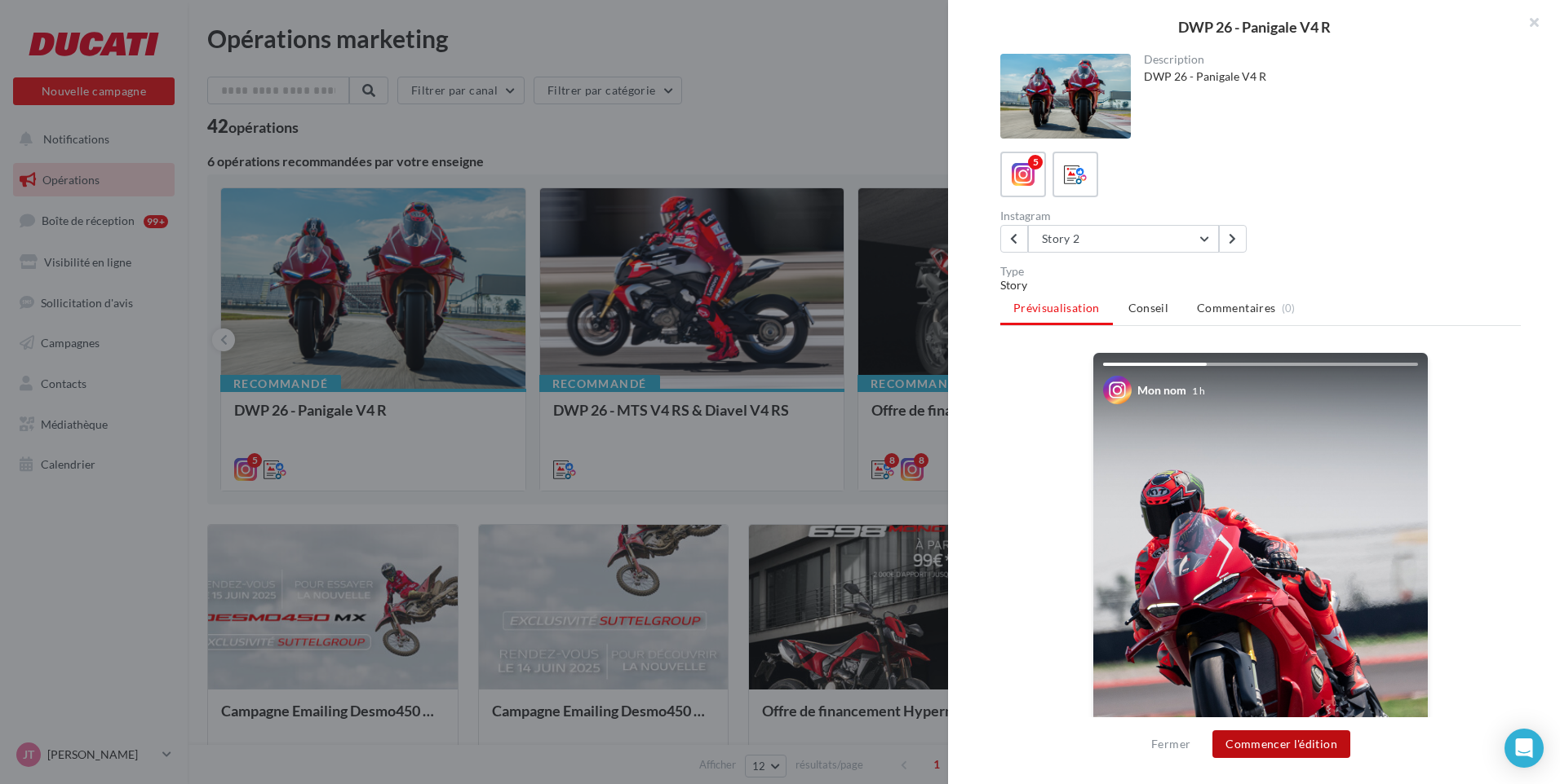
click at [1277, 747] on button "Commencer l'édition" at bounding box center [1281, 744] width 138 height 28
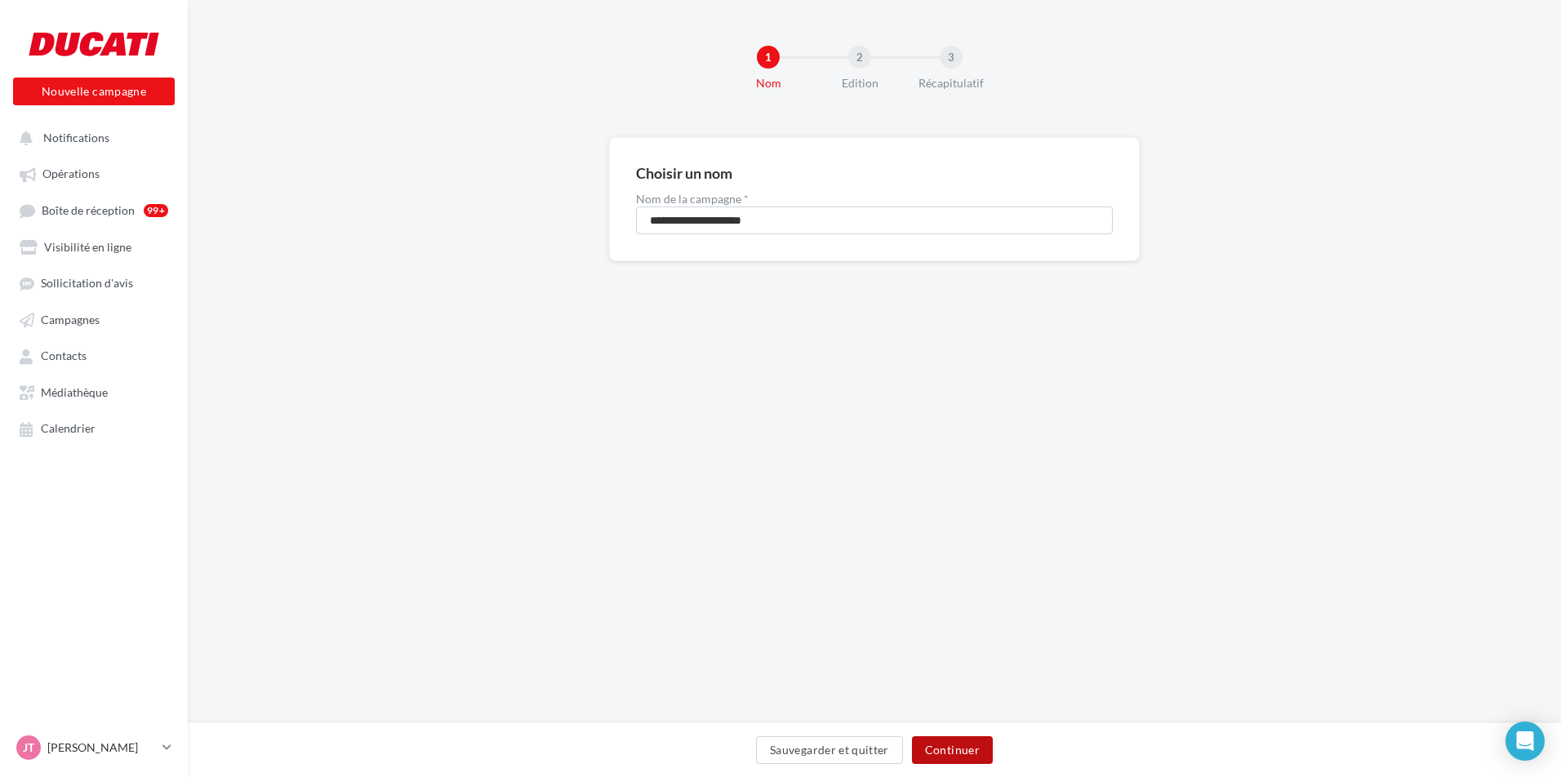
click at [952, 749] on button "Continuer" at bounding box center [952, 750] width 81 height 28
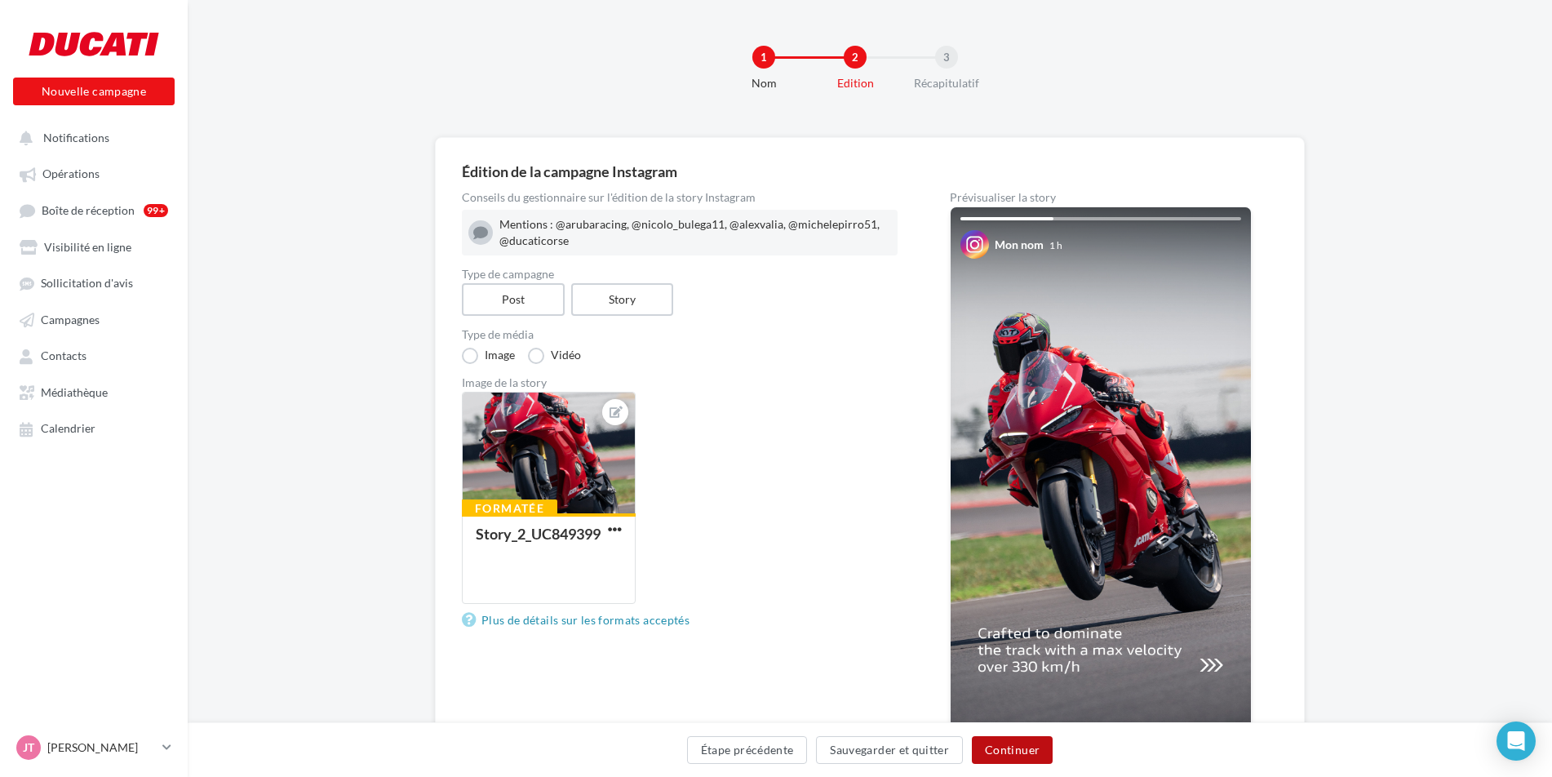
click at [1022, 752] on button "Continuer" at bounding box center [1012, 750] width 81 height 28
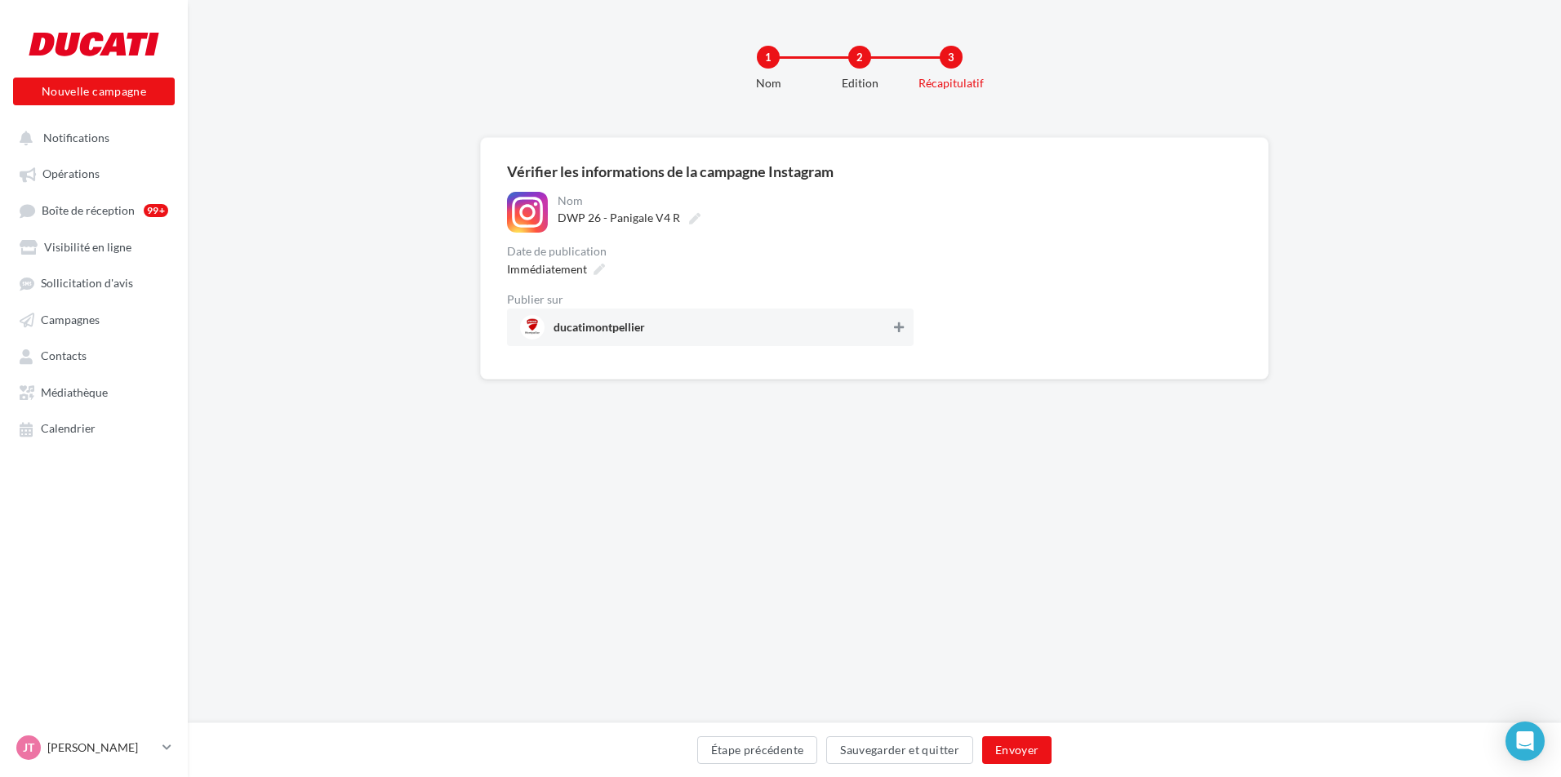
click at [897, 333] on icon at bounding box center [899, 327] width 10 height 11
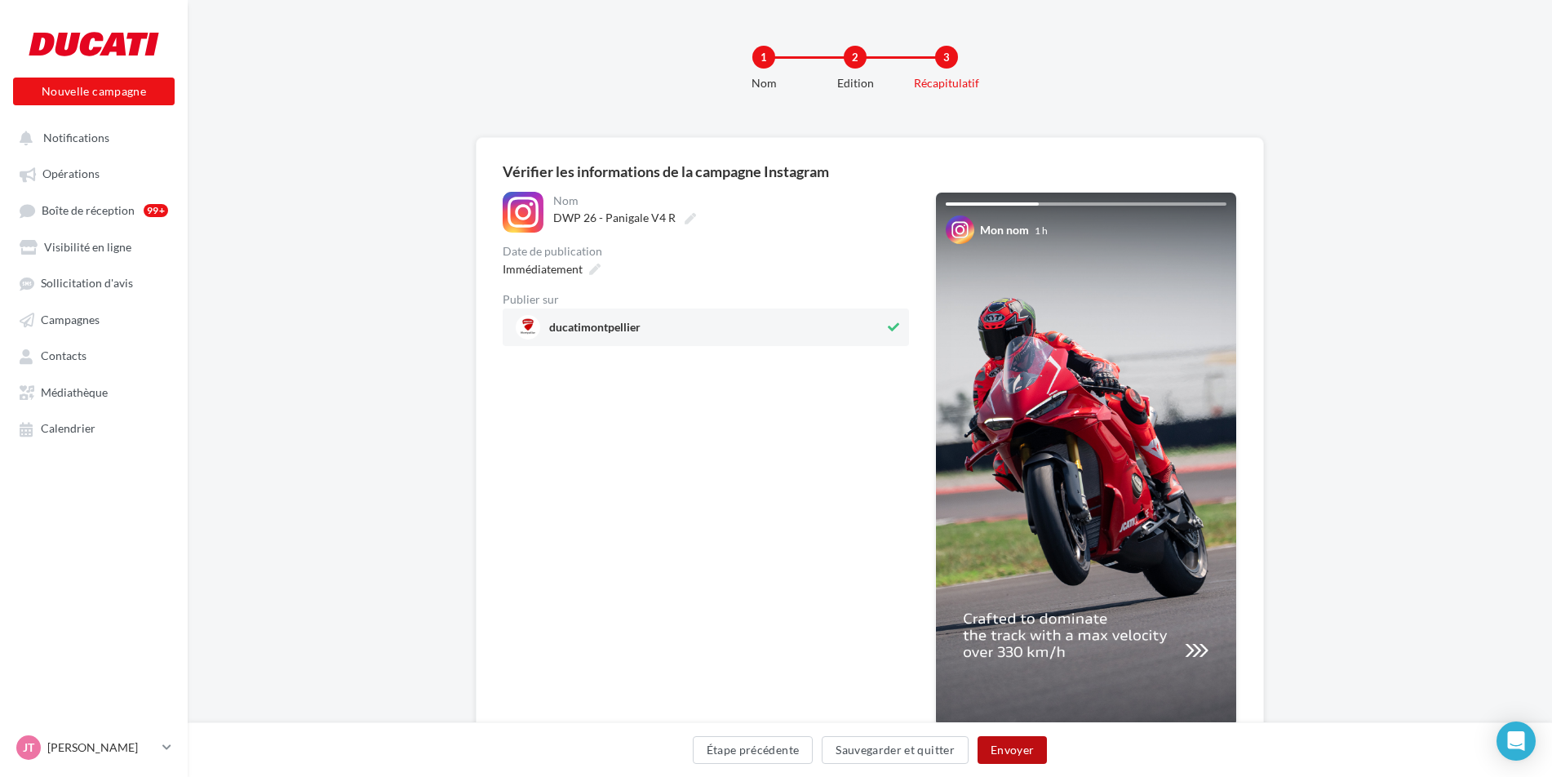
click at [1015, 747] on button "Envoyer" at bounding box center [1012, 750] width 69 height 28
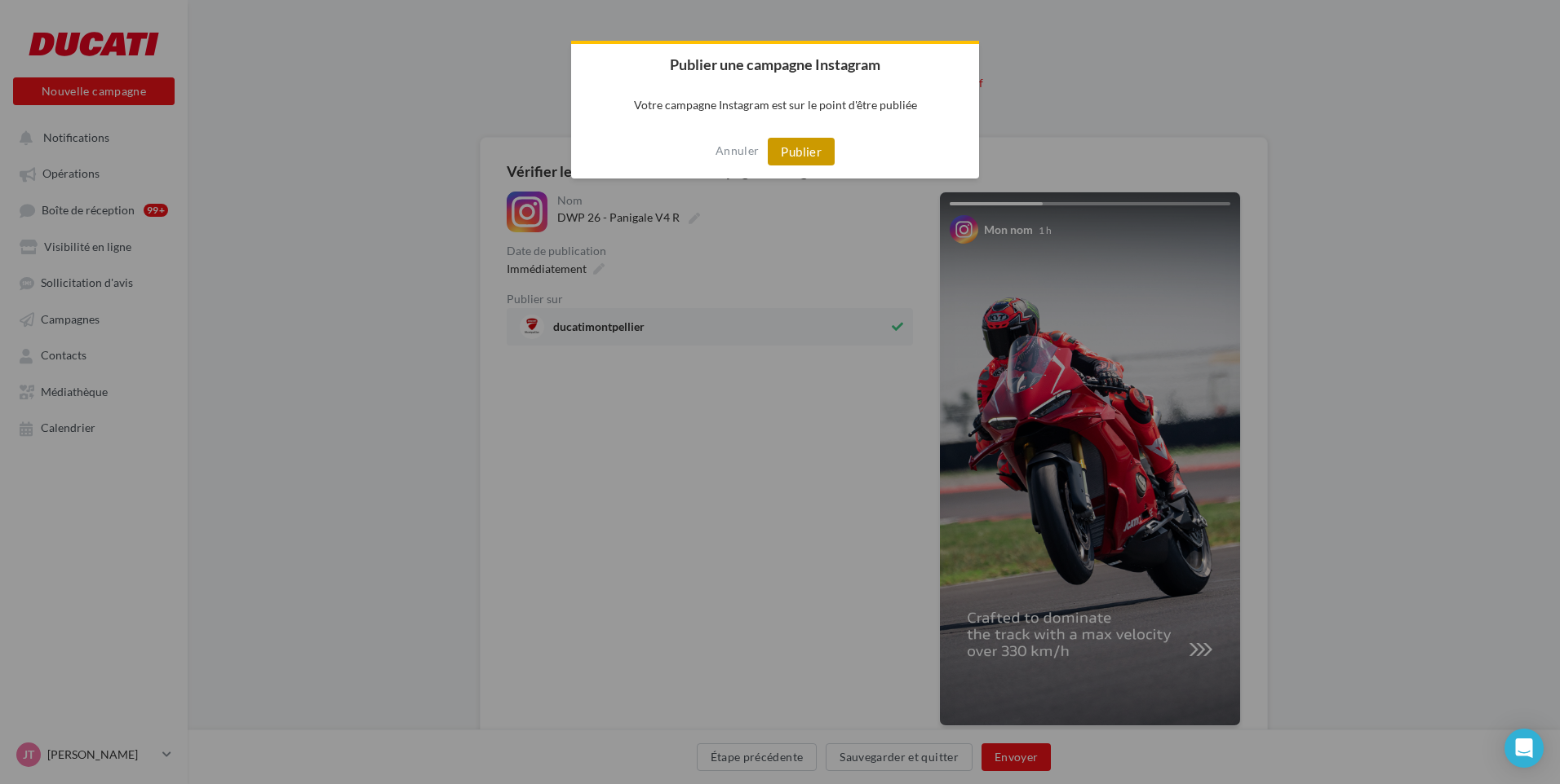
click at [811, 158] on button "Publier" at bounding box center [800, 152] width 67 height 28
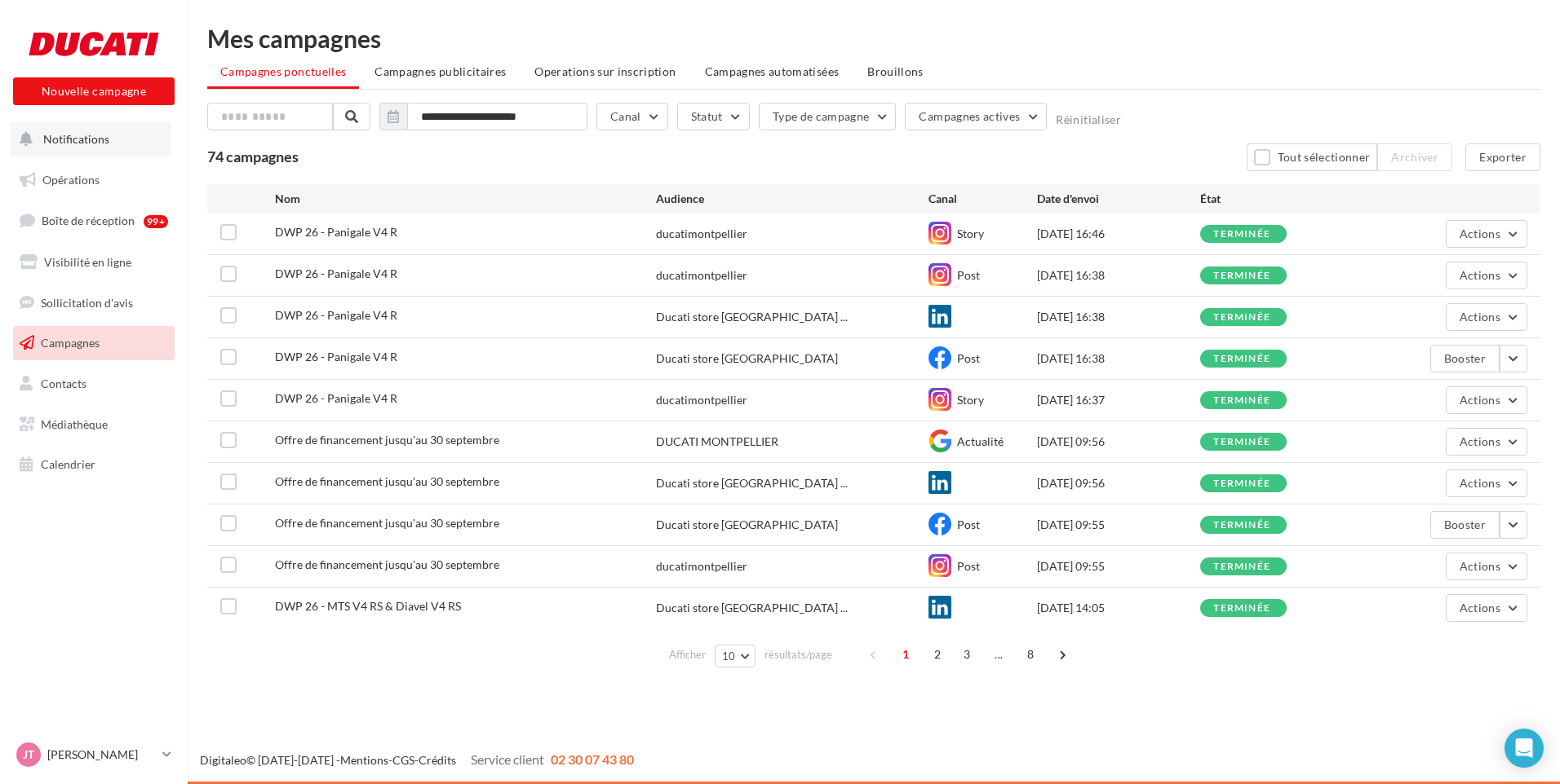
click at [78, 143] on span "Notifications" at bounding box center [76, 139] width 66 height 14
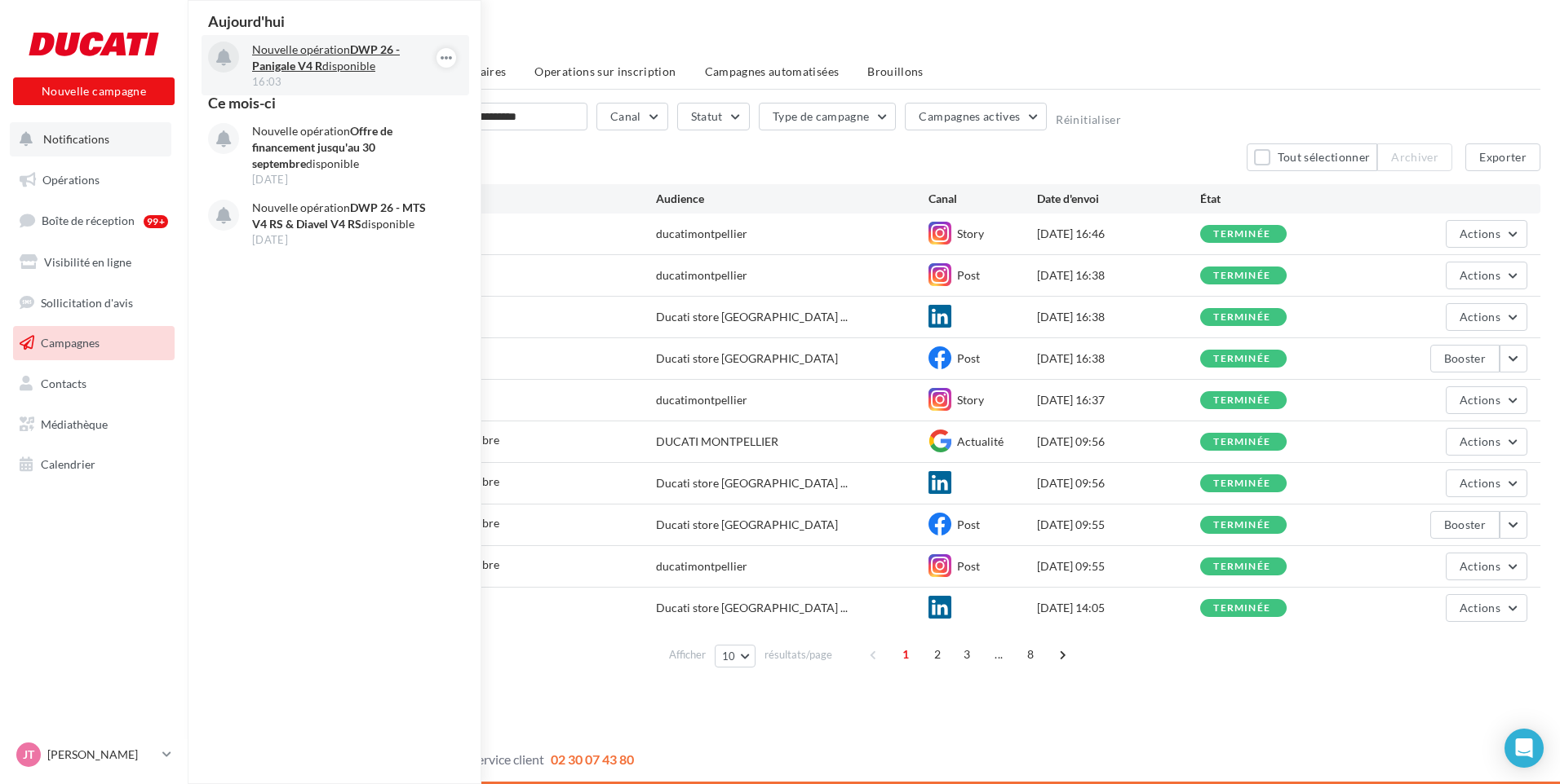
click at [336, 58] on p "Nouvelle opération DWP 26 - Panigale V4 R disponible" at bounding box center [346, 58] width 189 height 33
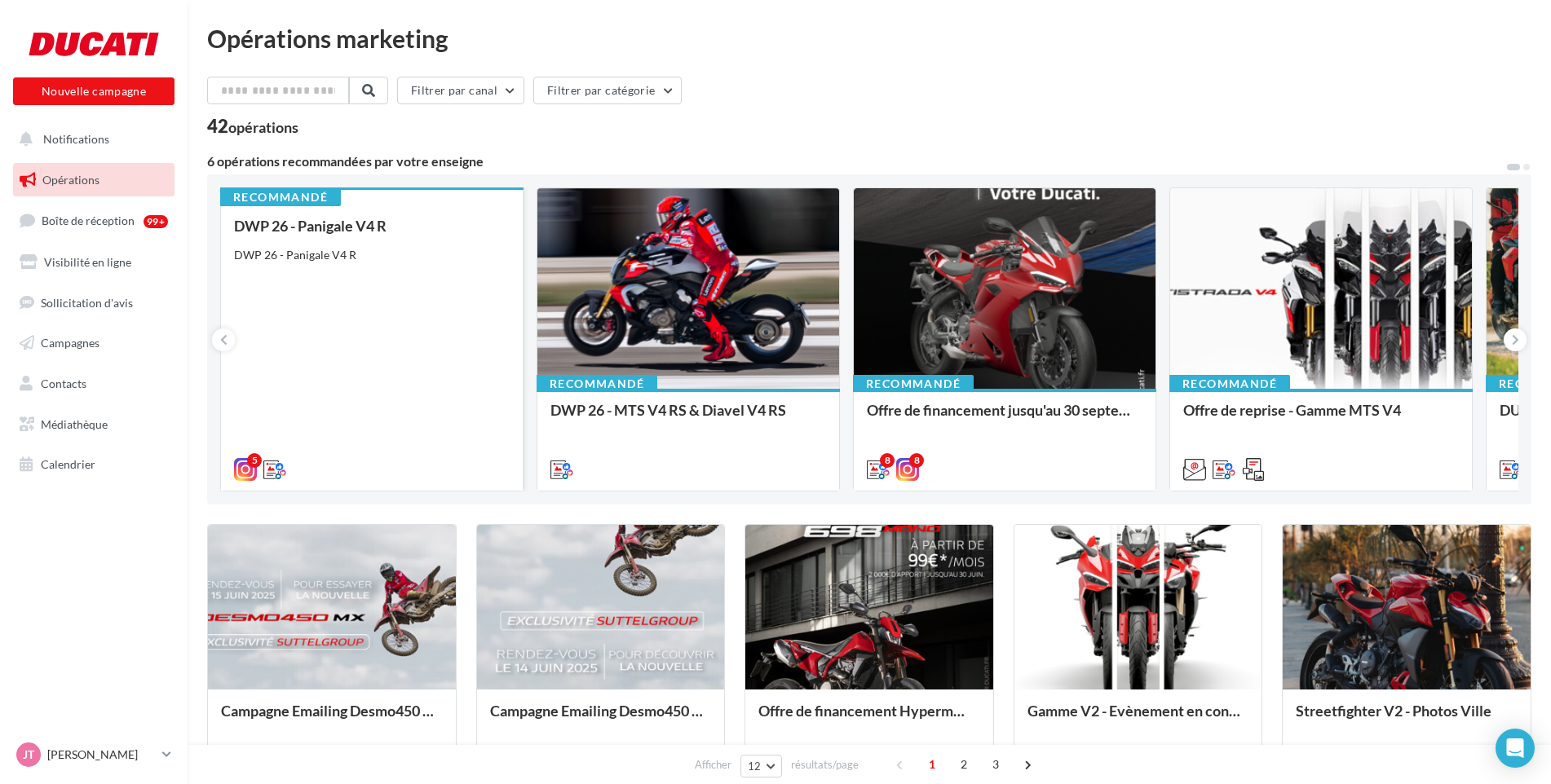
click at [381, 325] on div "DWP 26 - Panigale V4 R DWP 26 - Panigale V4 R" at bounding box center [372, 347] width 276 height 259
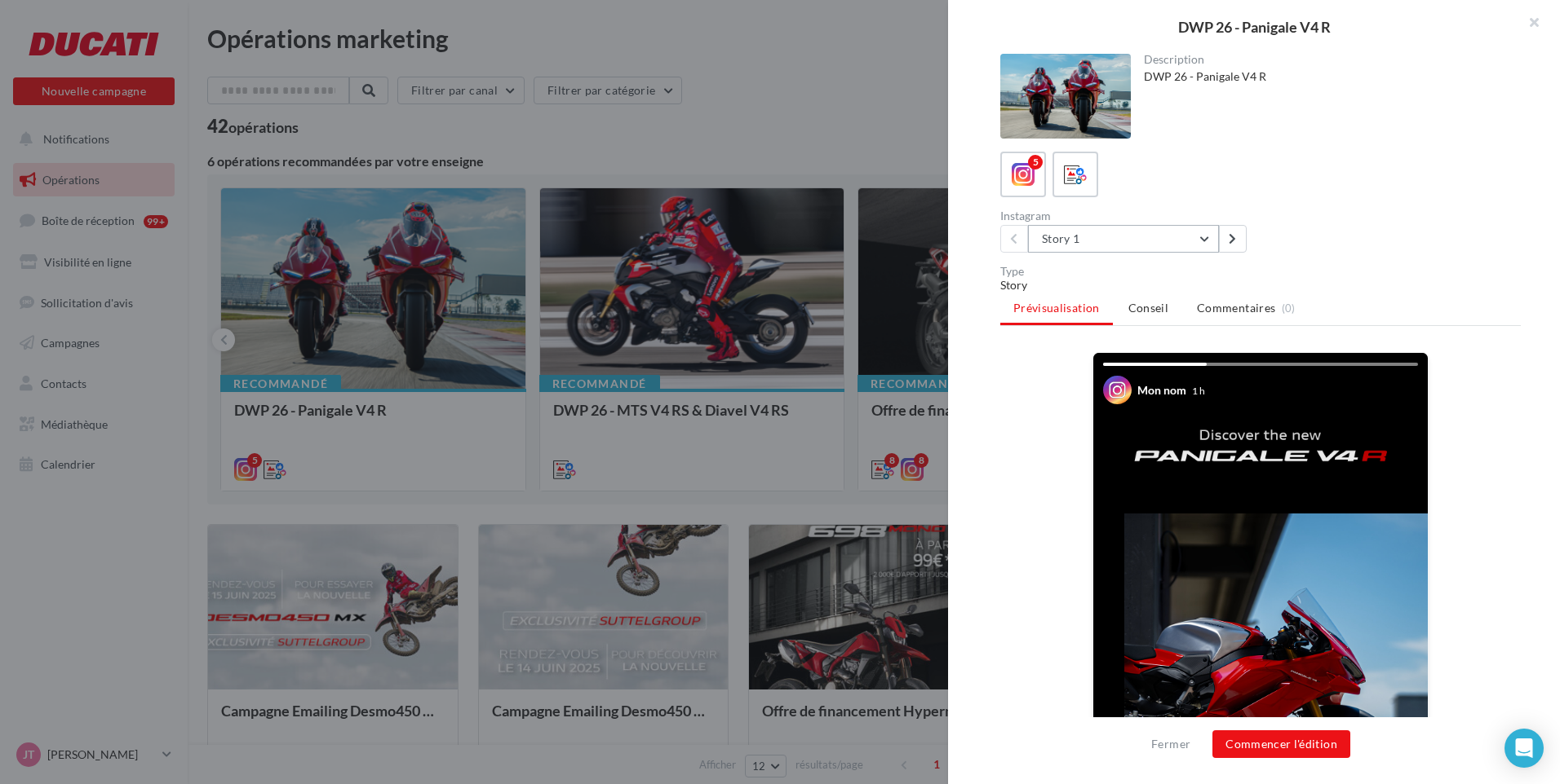
click at [1144, 245] on button "Story 1" at bounding box center [1122, 239] width 191 height 28
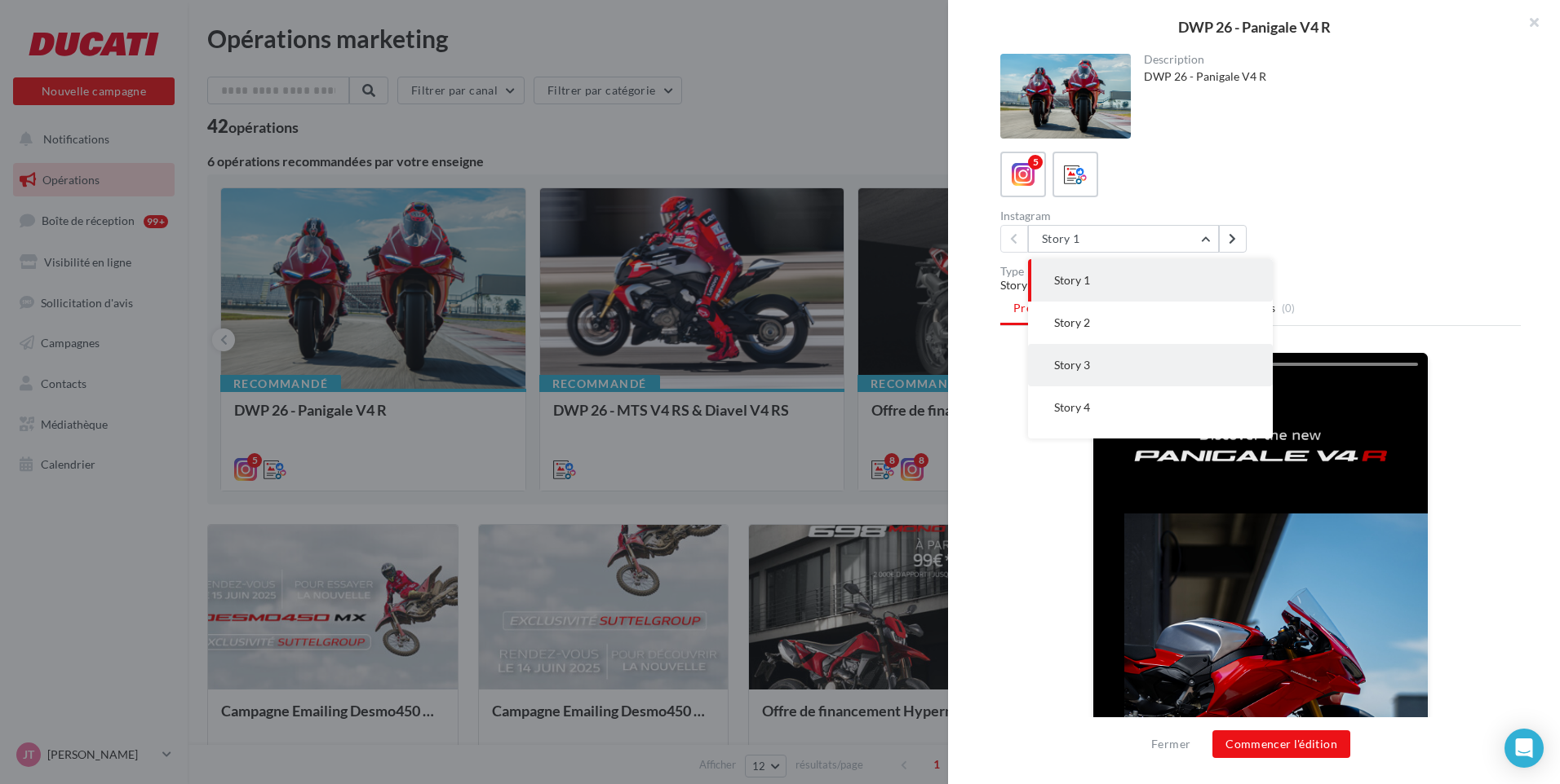
click at [1097, 364] on button "Story 3" at bounding box center [1149, 365] width 245 height 42
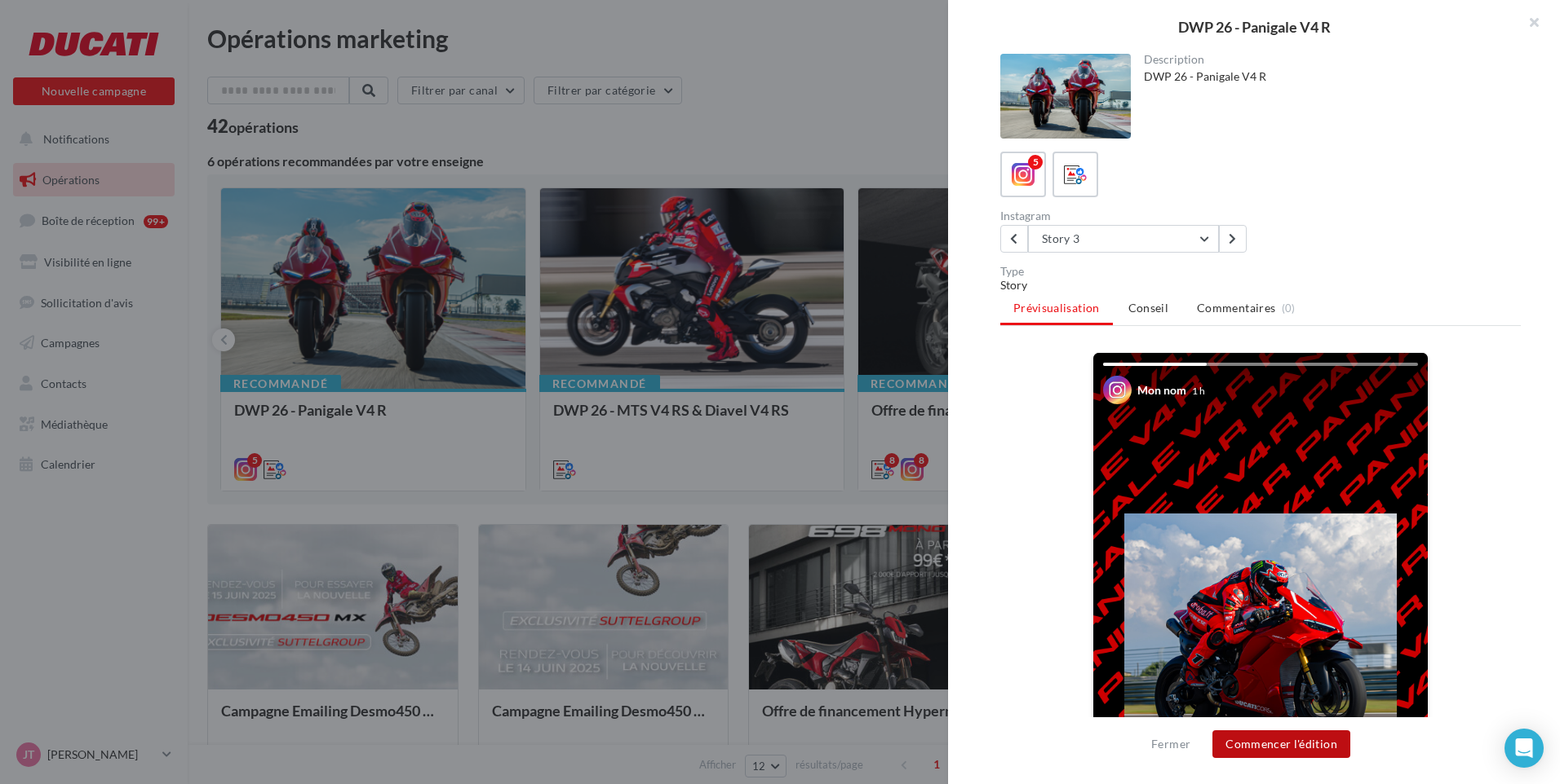
click at [1303, 747] on button "Commencer l'édition" at bounding box center [1281, 744] width 138 height 28
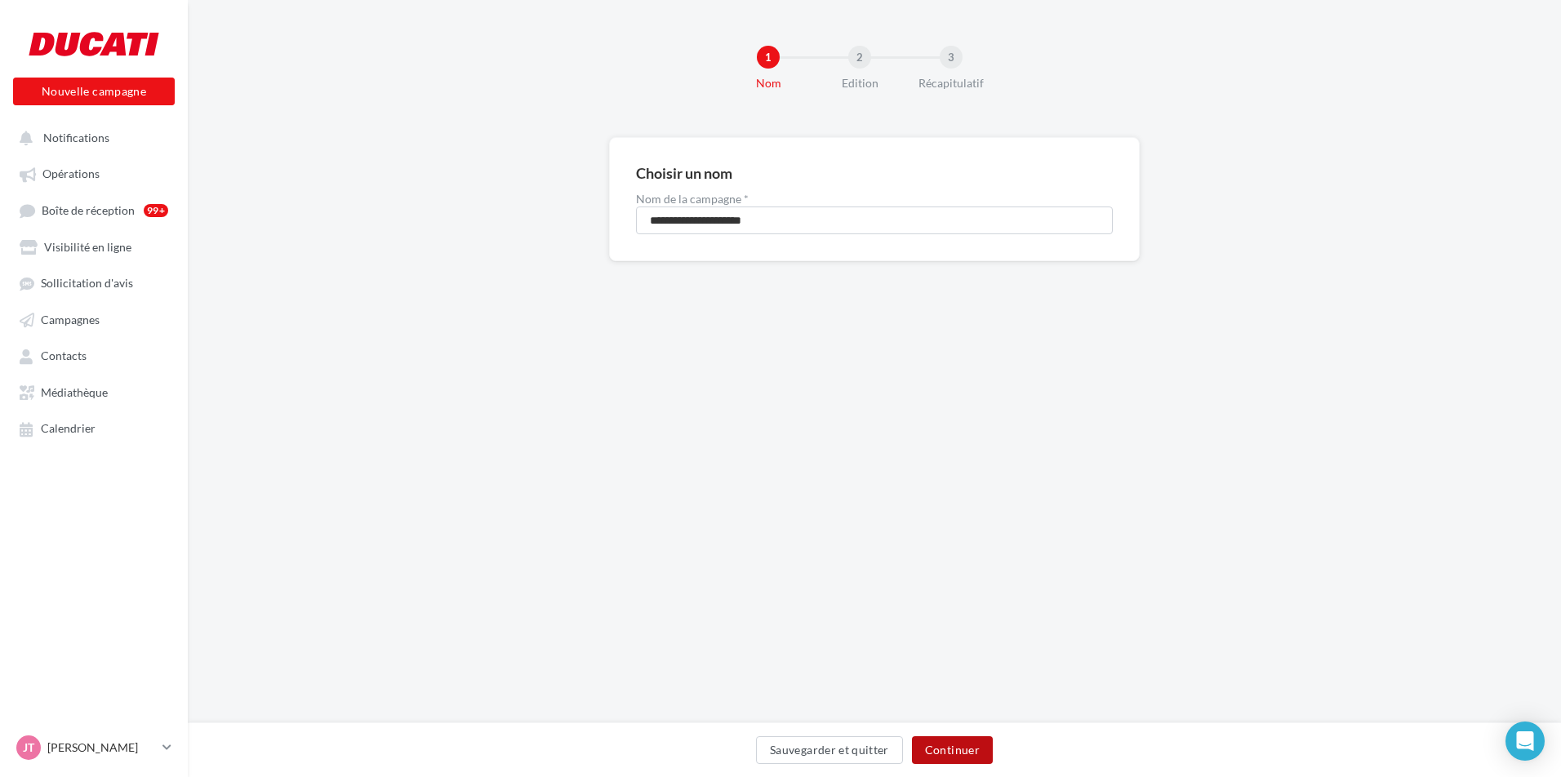
drag, startPoint x: 957, startPoint y: 752, endPoint x: 948, endPoint y: 730, distance: 23.5
click at [954, 753] on button "Continuer" at bounding box center [952, 750] width 81 height 28
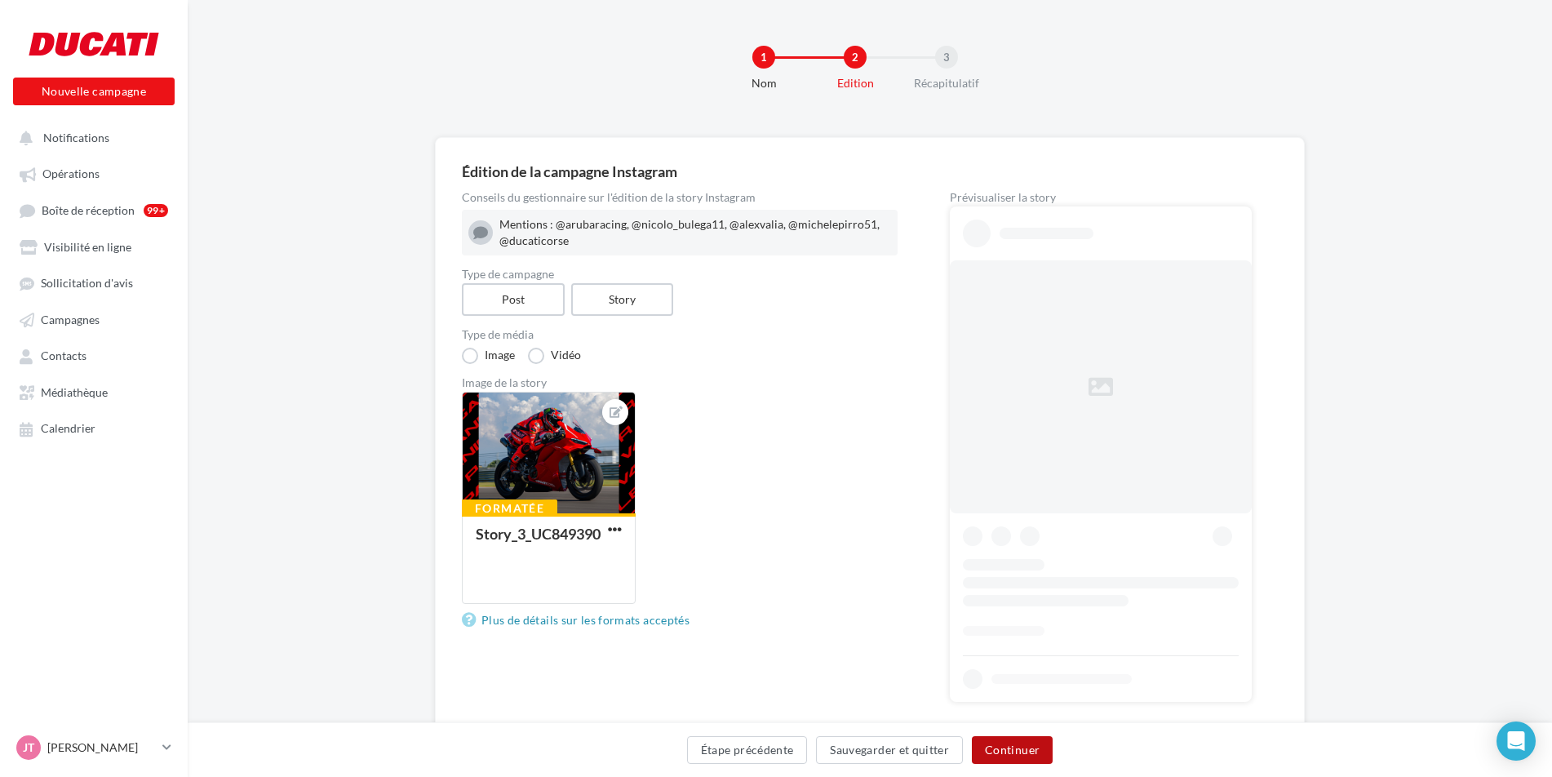
click at [1000, 747] on button "Continuer" at bounding box center [1012, 750] width 81 height 28
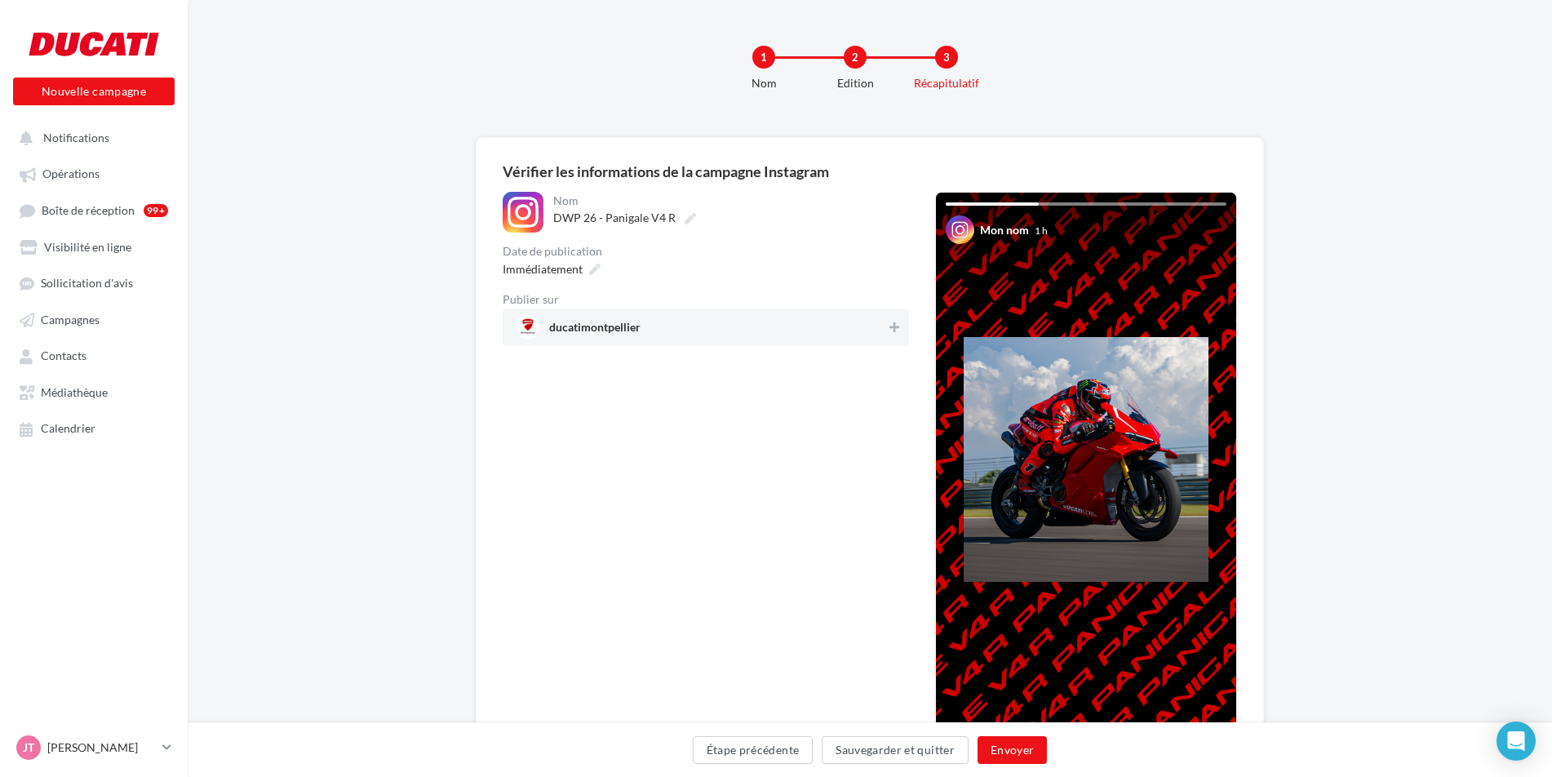
click at [854, 321] on span "ducatimontpellier" at bounding box center [701, 327] width 371 height 24
drag, startPoint x: 1028, startPoint y: 753, endPoint x: 1028, endPoint y: 744, distance: 9.8
click at [1028, 753] on button "Envoyer" at bounding box center [1012, 750] width 69 height 28
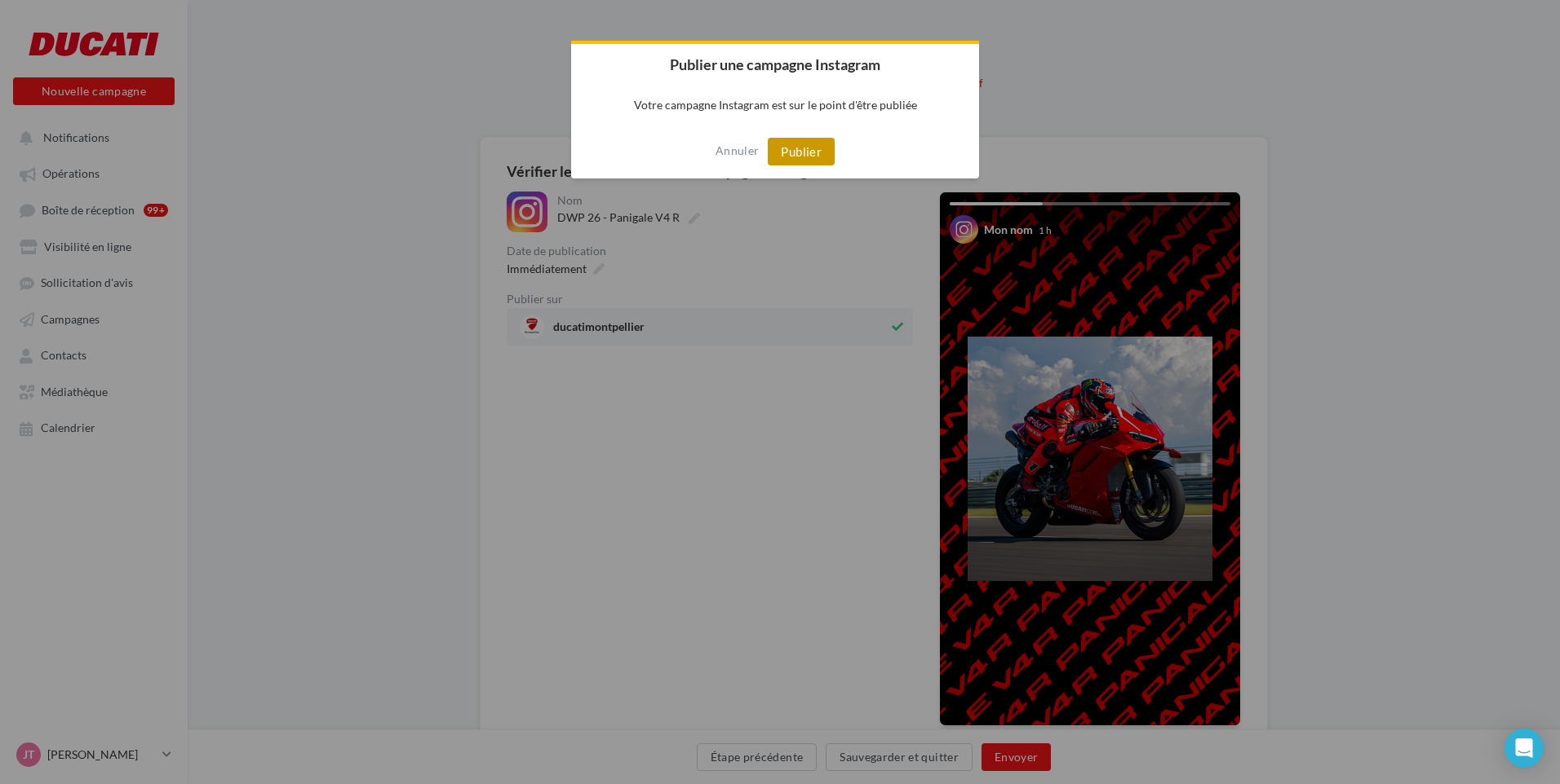
click at [783, 152] on button "Publier" at bounding box center [800, 152] width 67 height 28
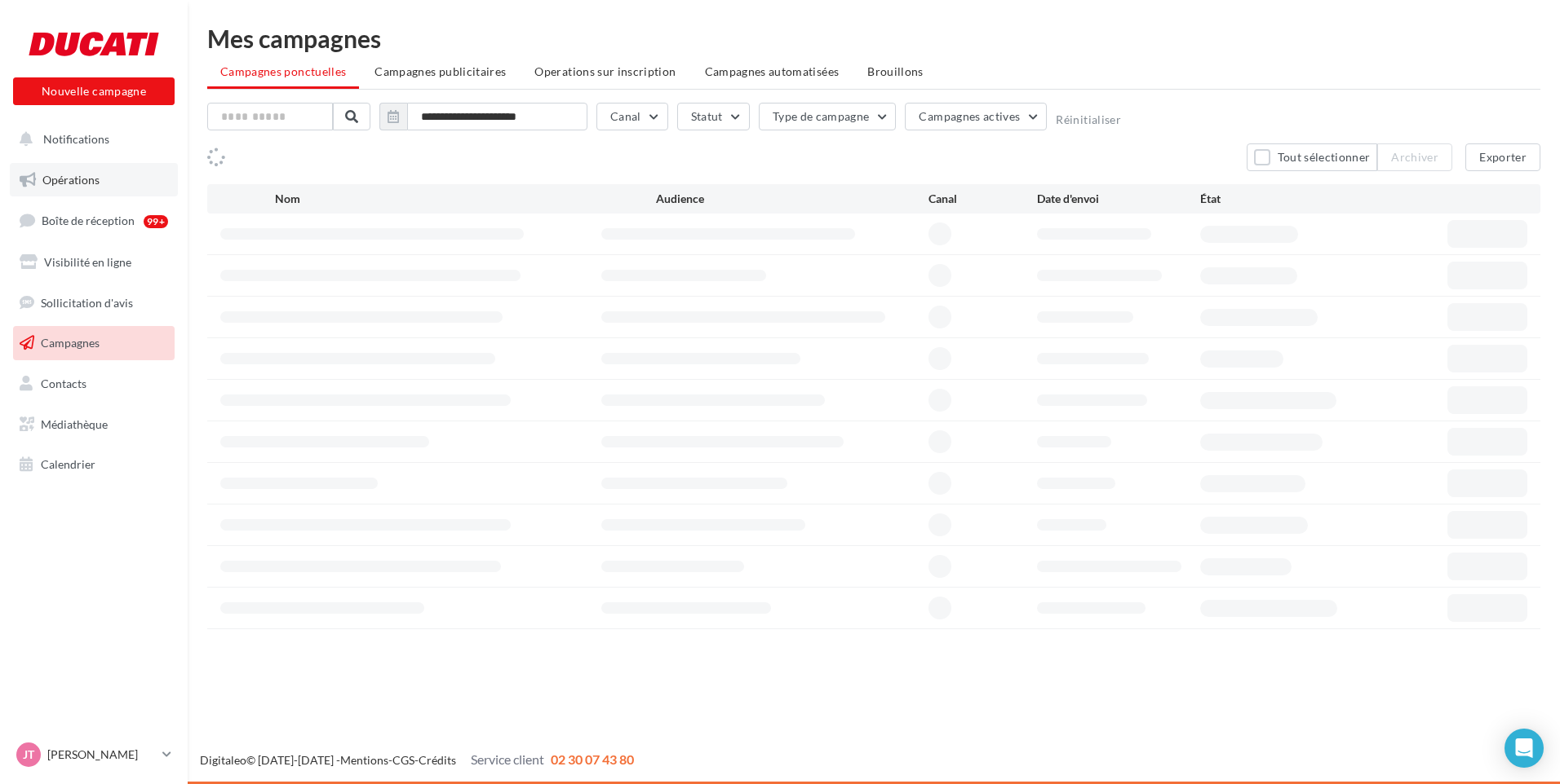
click at [91, 135] on span "Notifications" at bounding box center [76, 139] width 66 height 14
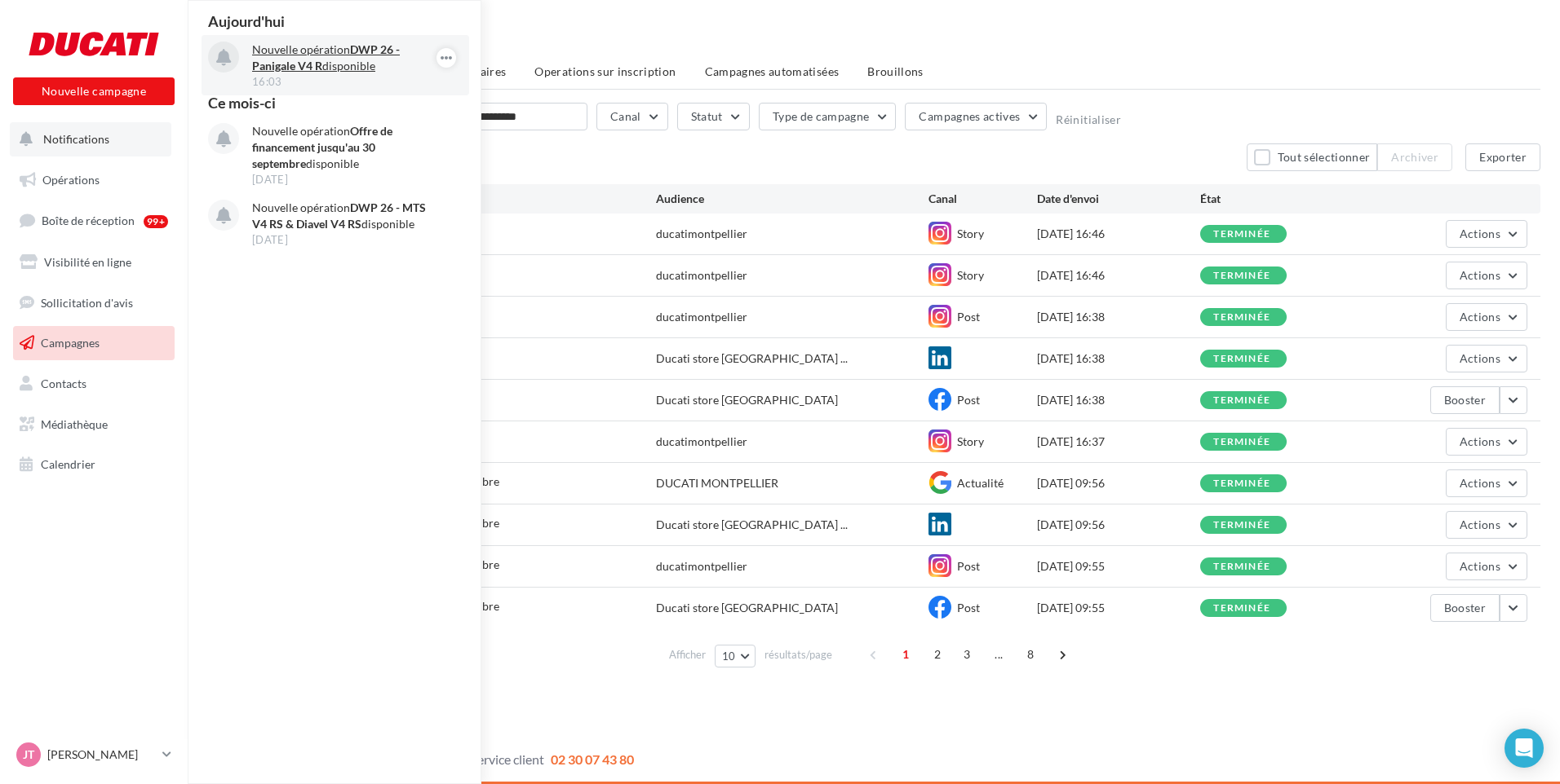
click at [273, 65] on strong "DWP 26 - Panigale V4 R" at bounding box center [326, 57] width 148 height 30
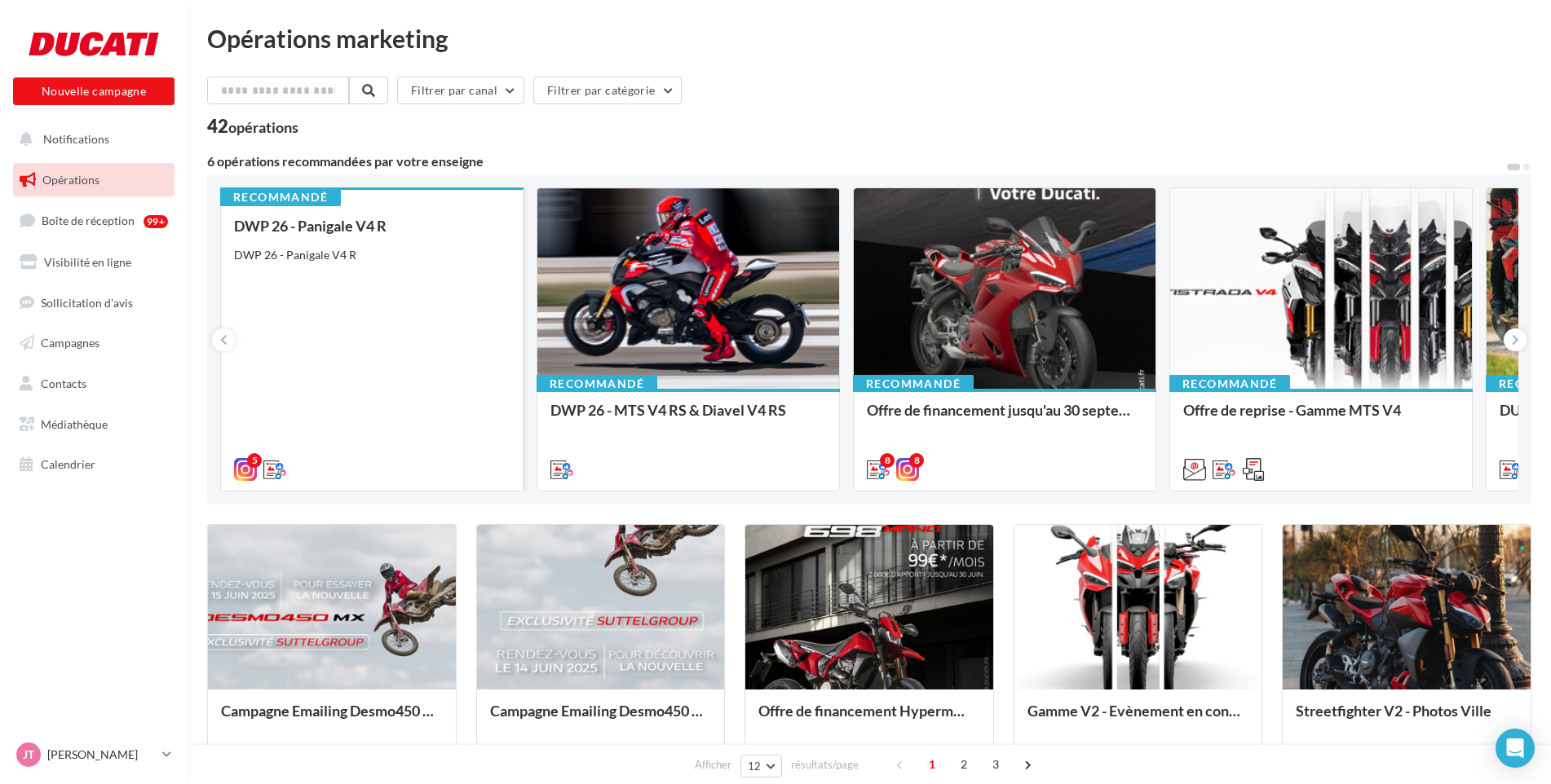
click at [364, 232] on div "DWP 26 - Panigale V4 R" at bounding box center [372, 226] width 276 height 16
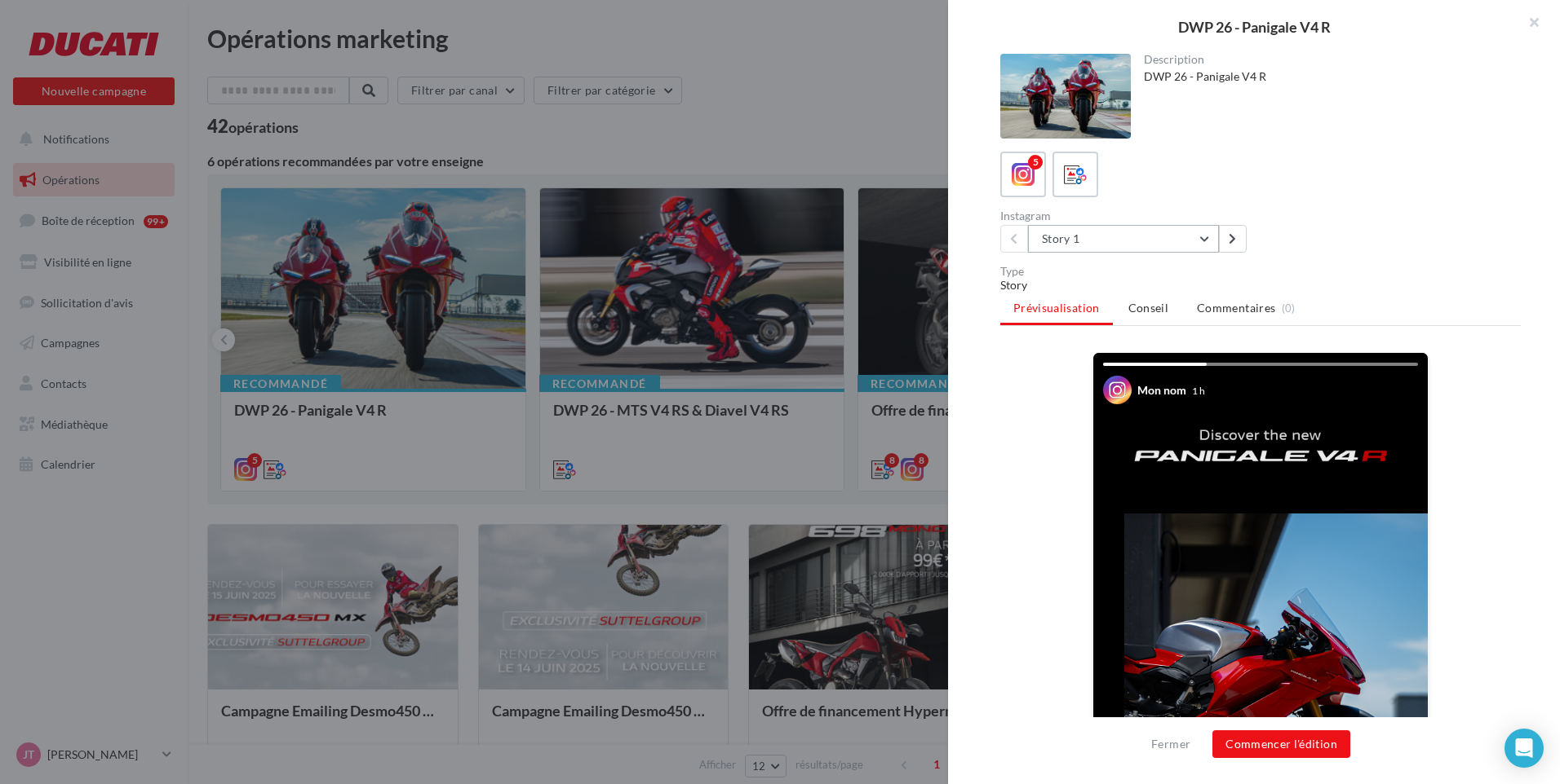
click at [1128, 232] on button "Story 1" at bounding box center [1122, 239] width 191 height 28
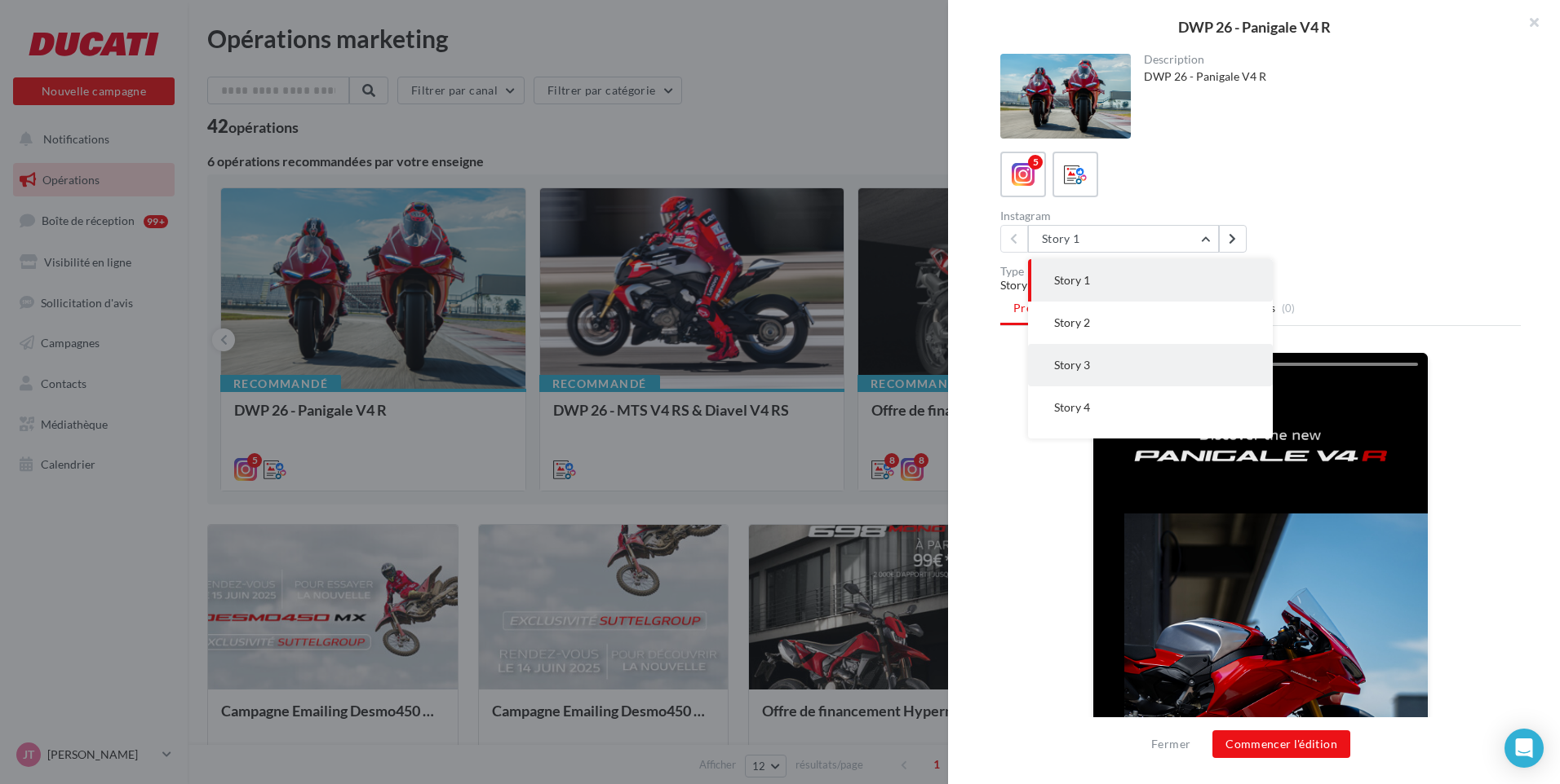
click at [1095, 369] on button "Story 3" at bounding box center [1149, 365] width 245 height 42
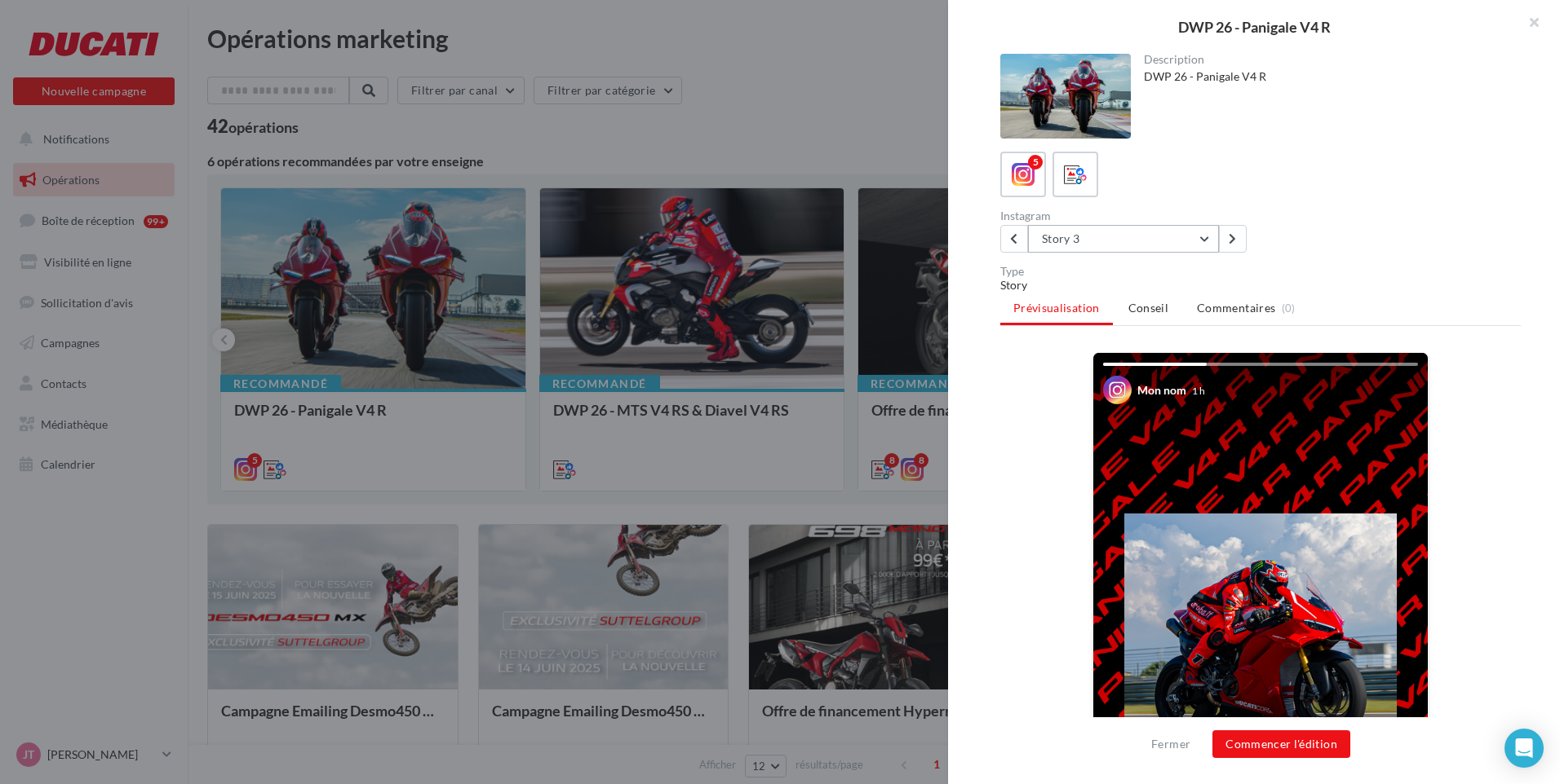
click at [1090, 238] on button "Story 3" at bounding box center [1122, 239] width 191 height 28
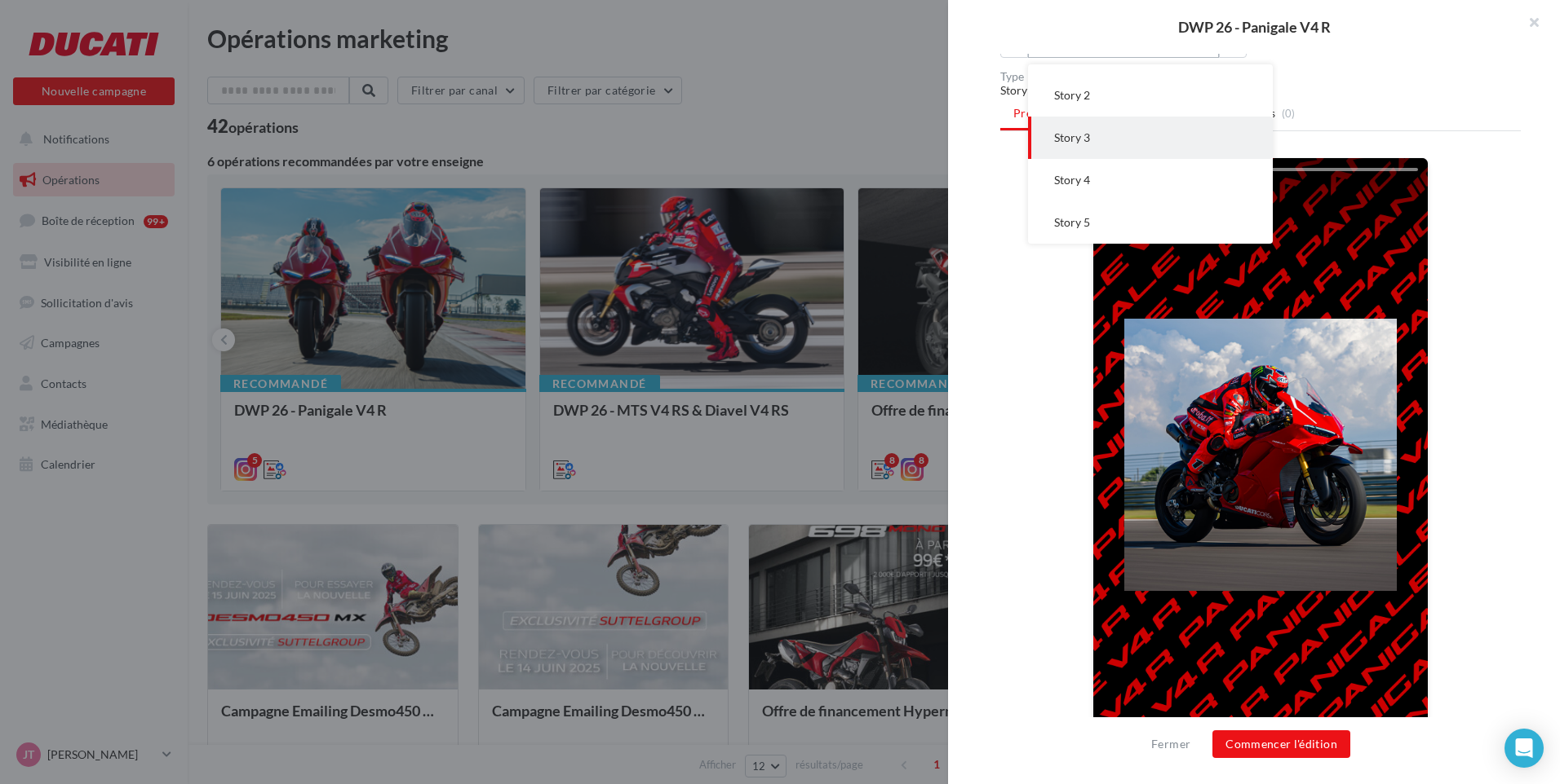
scroll to position [156, 0]
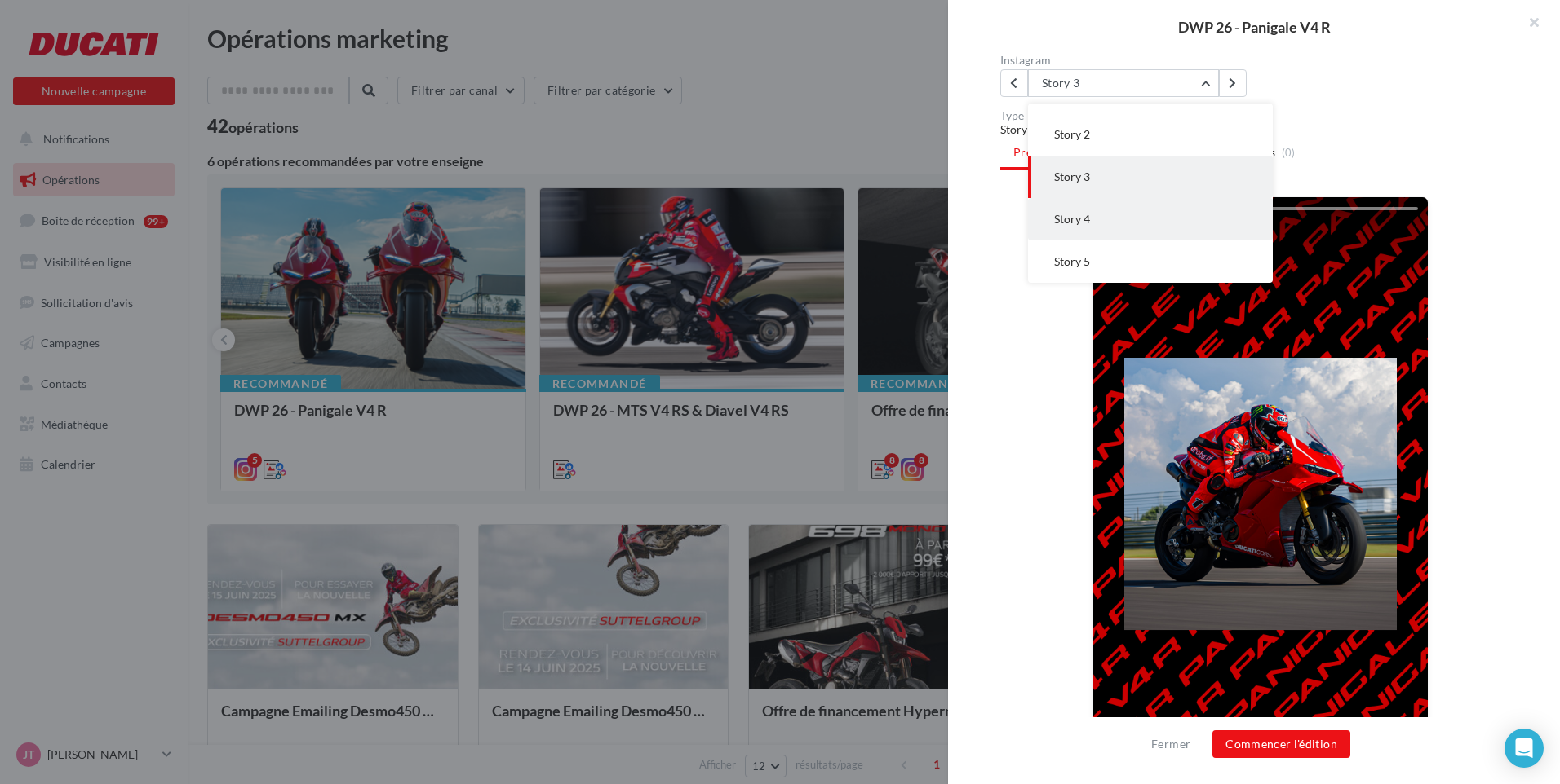
click at [1077, 231] on button "Story 4" at bounding box center [1149, 219] width 245 height 42
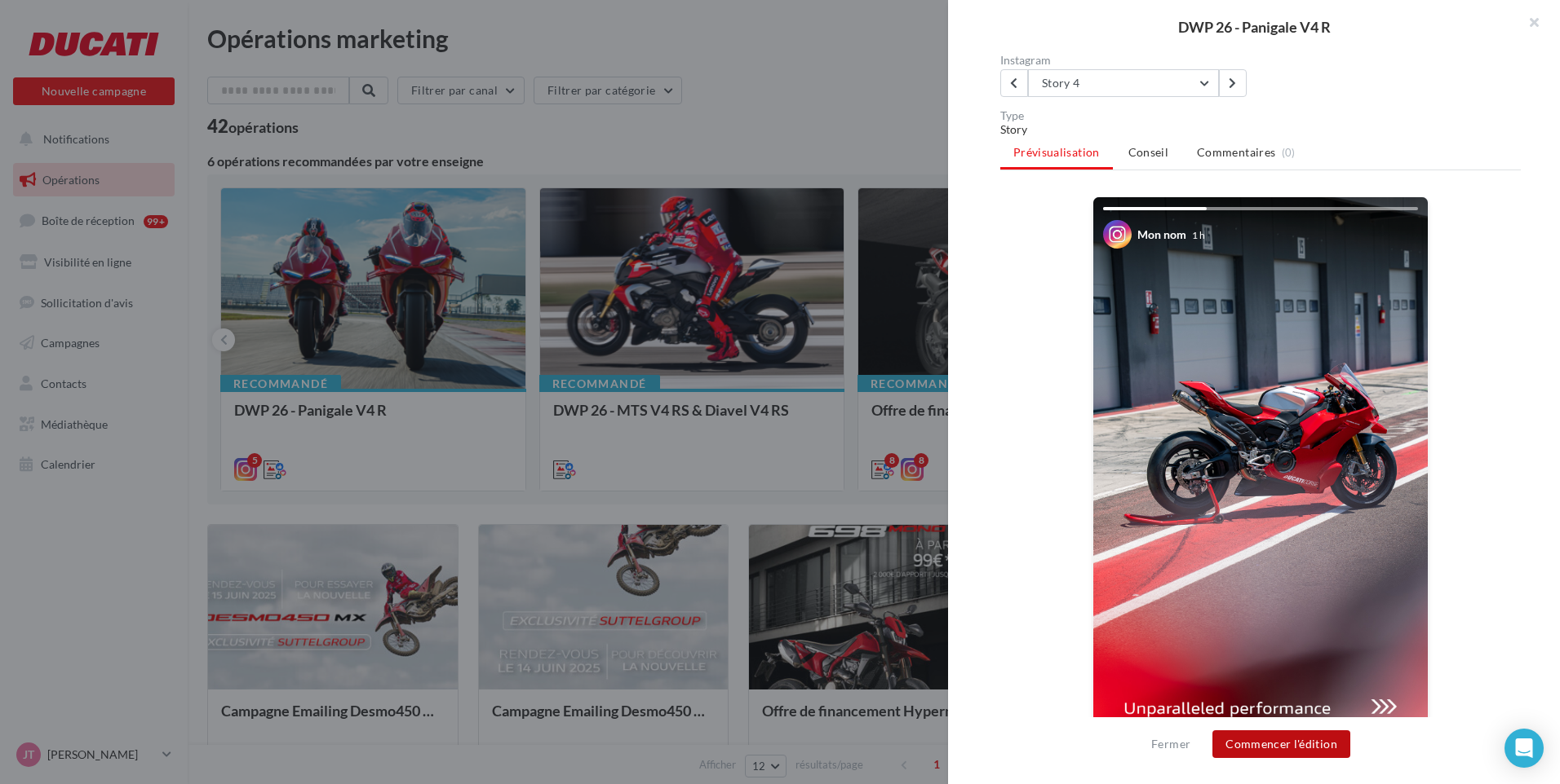
click at [1300, 747] on button "Commencer l'édition" at bounding box center [1281, 744] width 138 height 28
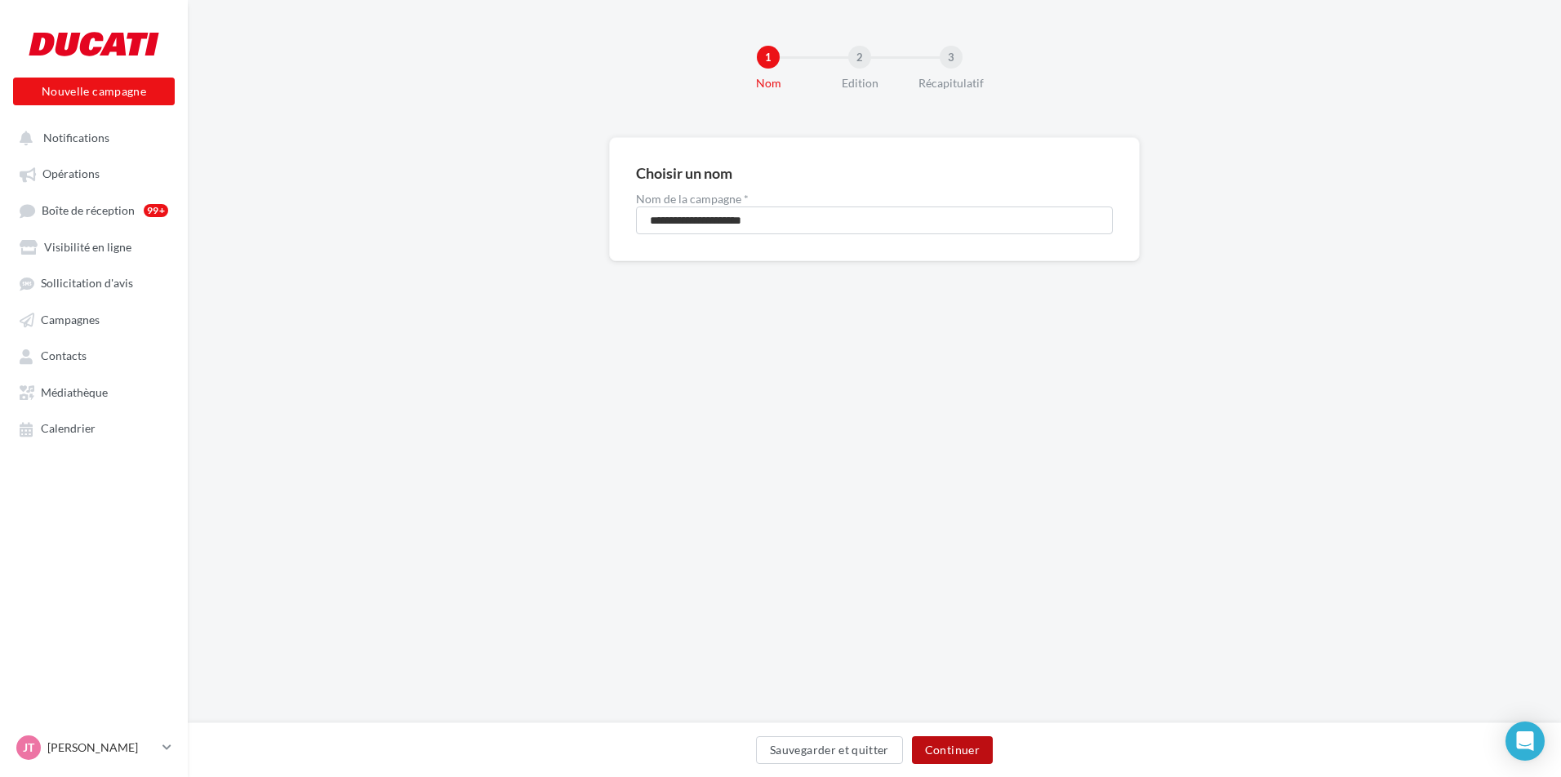
click at [970, 753] on button "Continuer" at bounding box center [952, 750] width 81 height 28
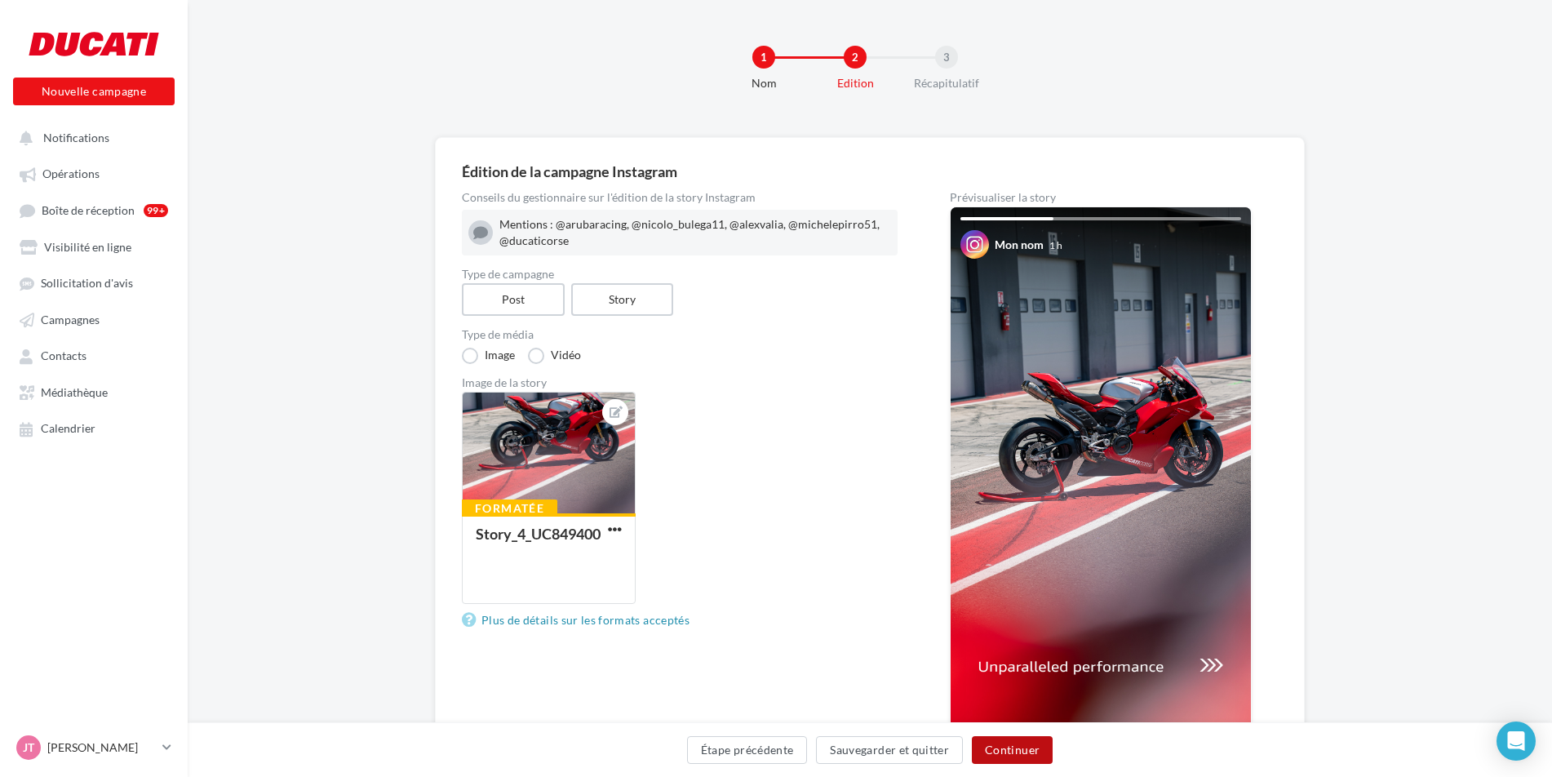
click at [1025, 757] on button "Continuer" at bounding box center [1012, 750] width 81 height 28
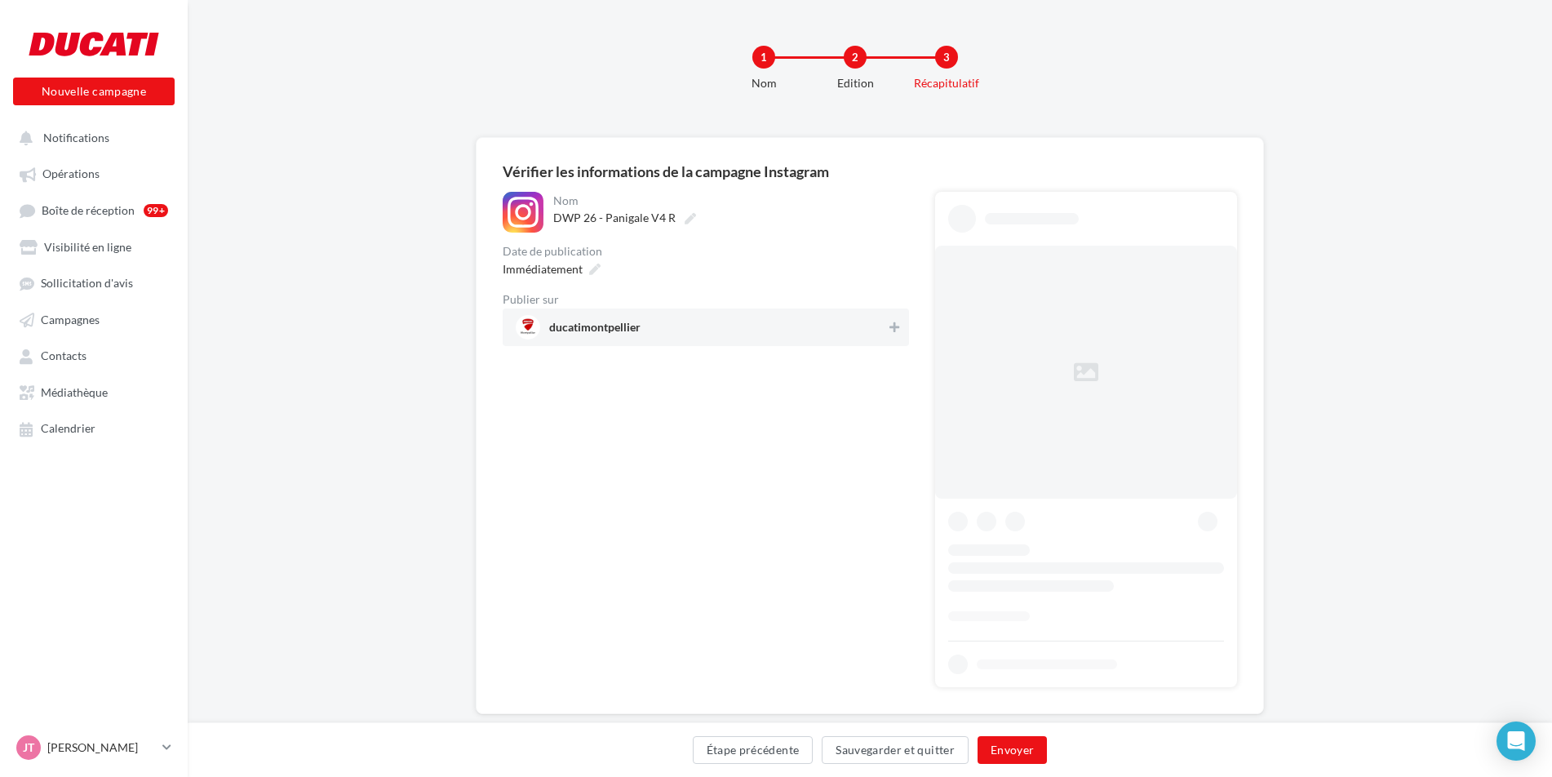
drag, startPoint x: 713, startPoint y: 337, endPoint x: 722, endPoint y: 339, distance: 8.3
click at [714, 337] on span "ducatimontpellier" at bounding box center [701, 327] width 371 height 24
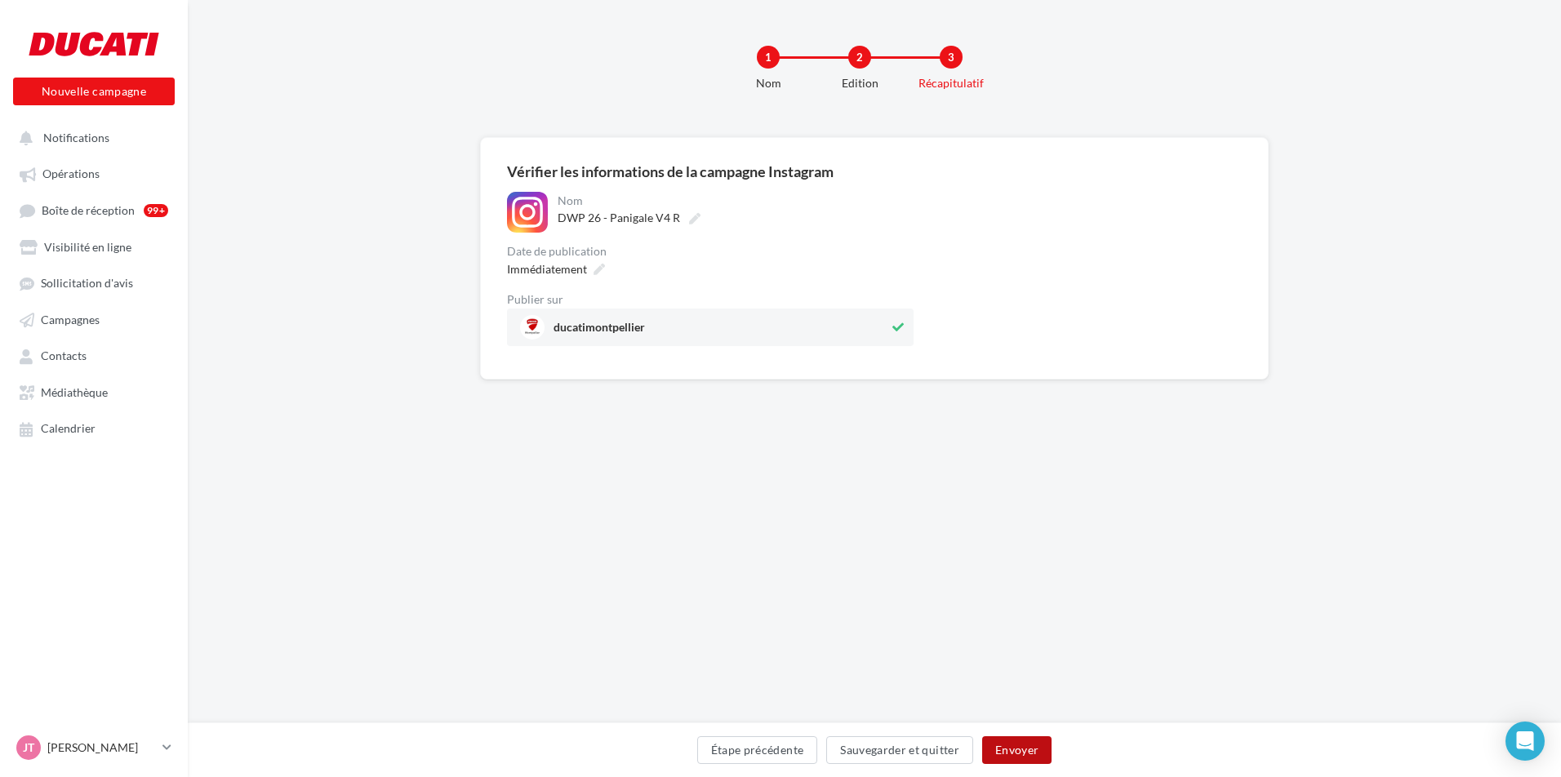
click at [1025, 762] on button "Envoyer" at bounding box center [1016, 750] width 69 height 28
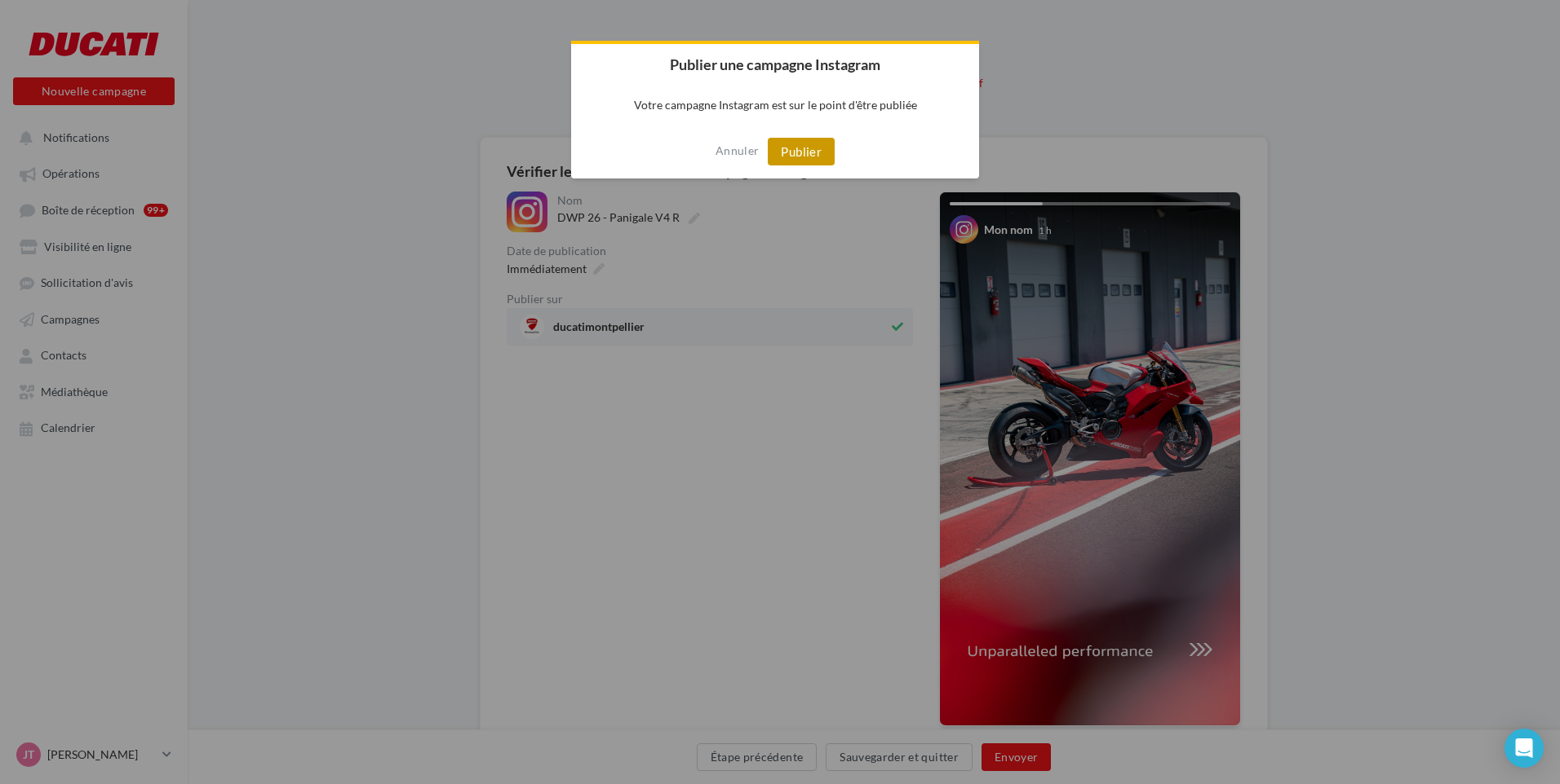
click at [793, 160] on button "Publier" at bounding box center [800, 152] width 67 height 28
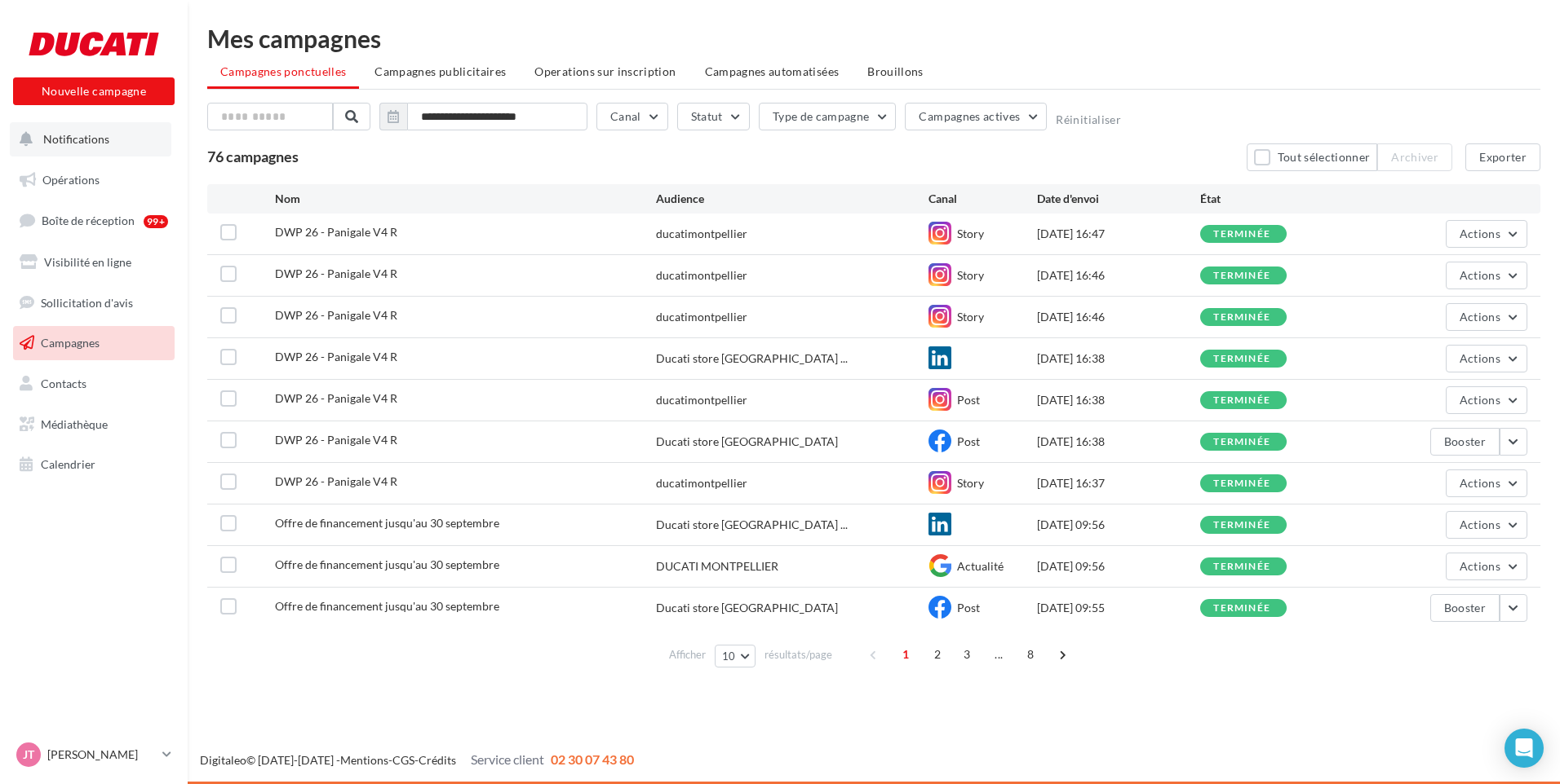
click at [54, 140] on span "Notifications" at bounding box center [76, 139] width 66 height 14
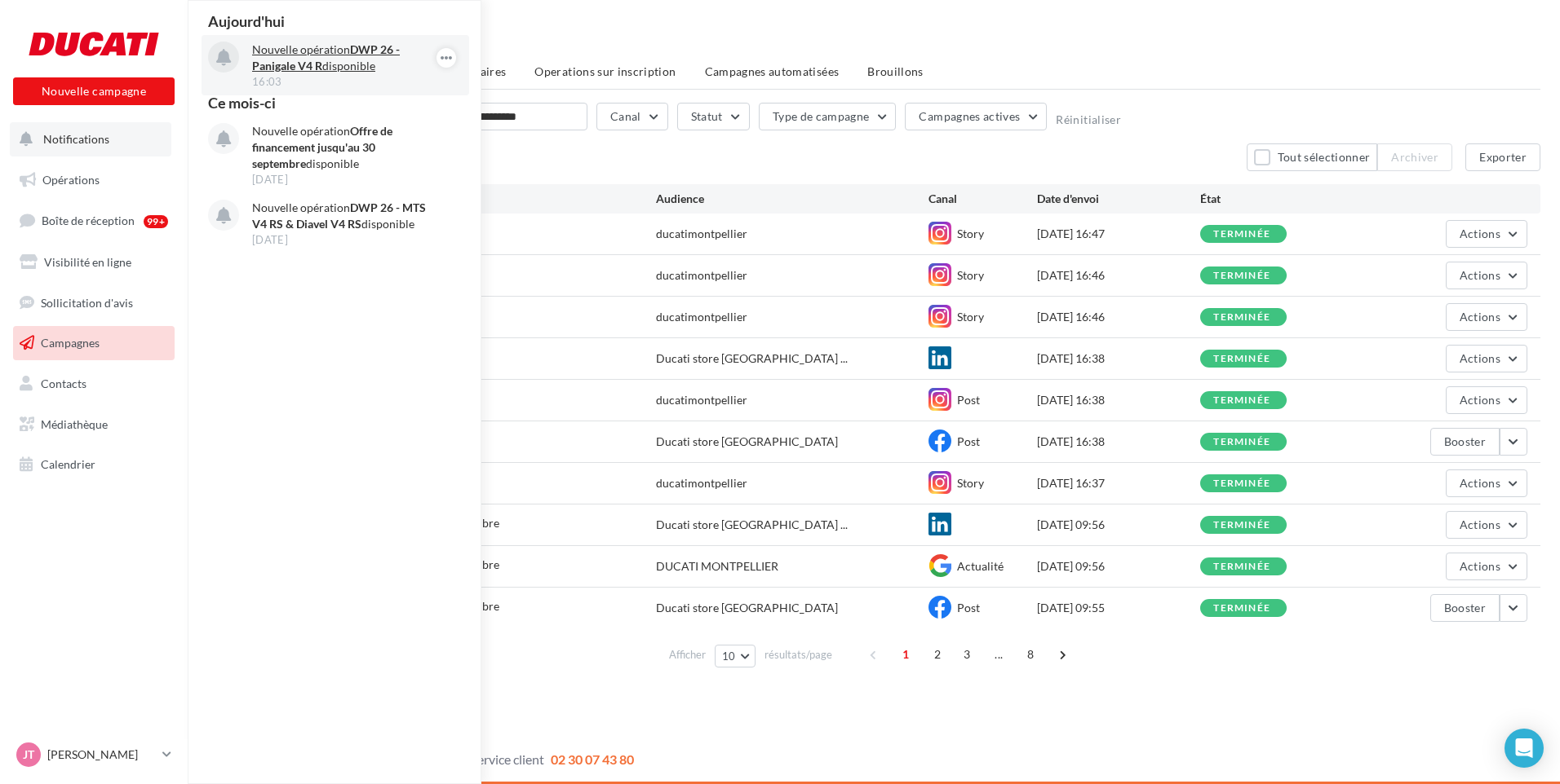
click at [348, 59] on p "Nouvelle opération DWP 26 - Panigale V4 R disponible" at bounding box center [346, 58] width 189 height 33
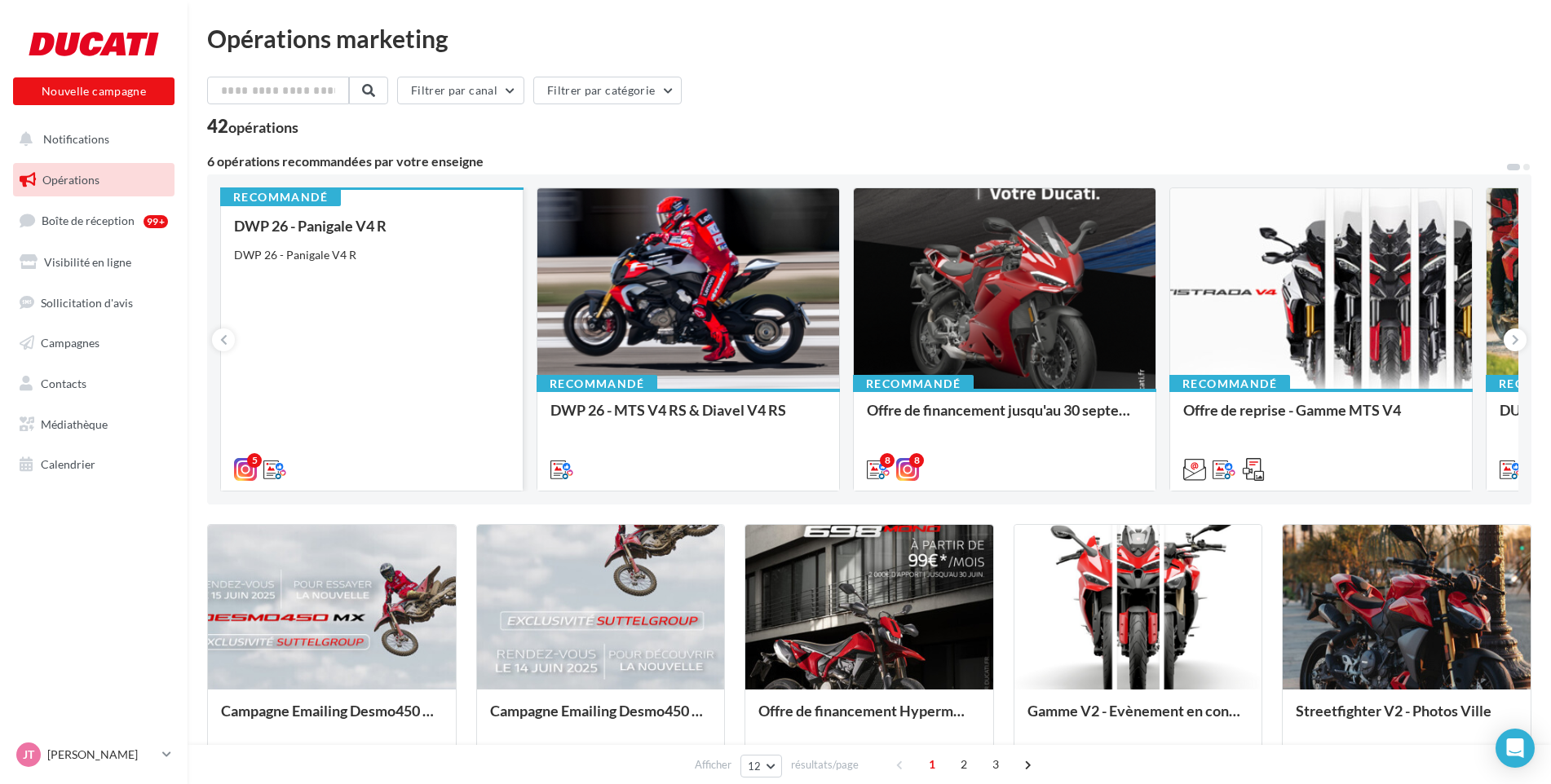
click at [296, 280] on div "DWP 26 - Panigale V4 R DWP 26 - Panigale V4 R" at bounding box center [372, 347] width 276 height 259
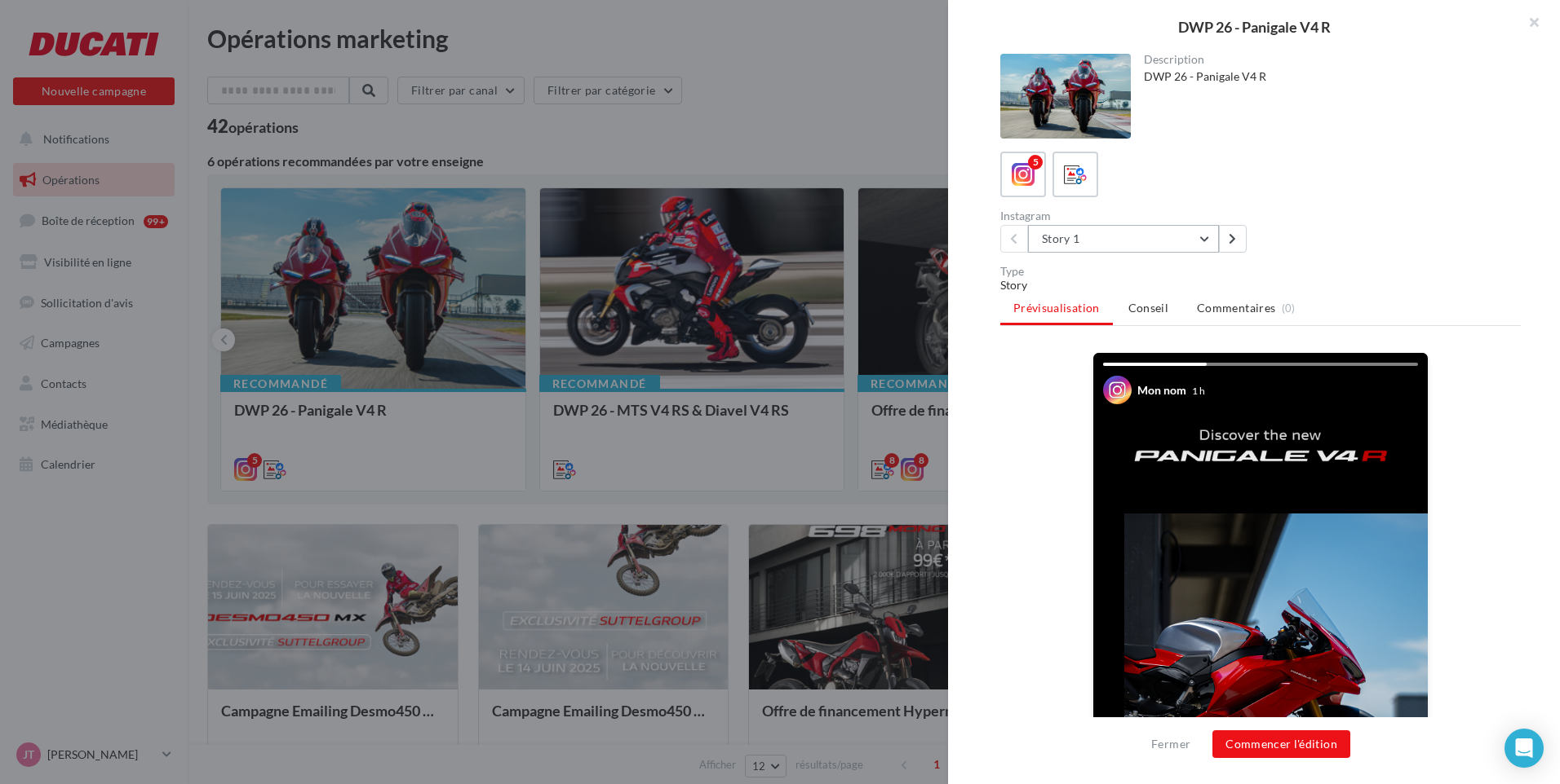
click at [1092, 235] on button "Story 1" at bounding box center [1122, 239] width 191 height 28
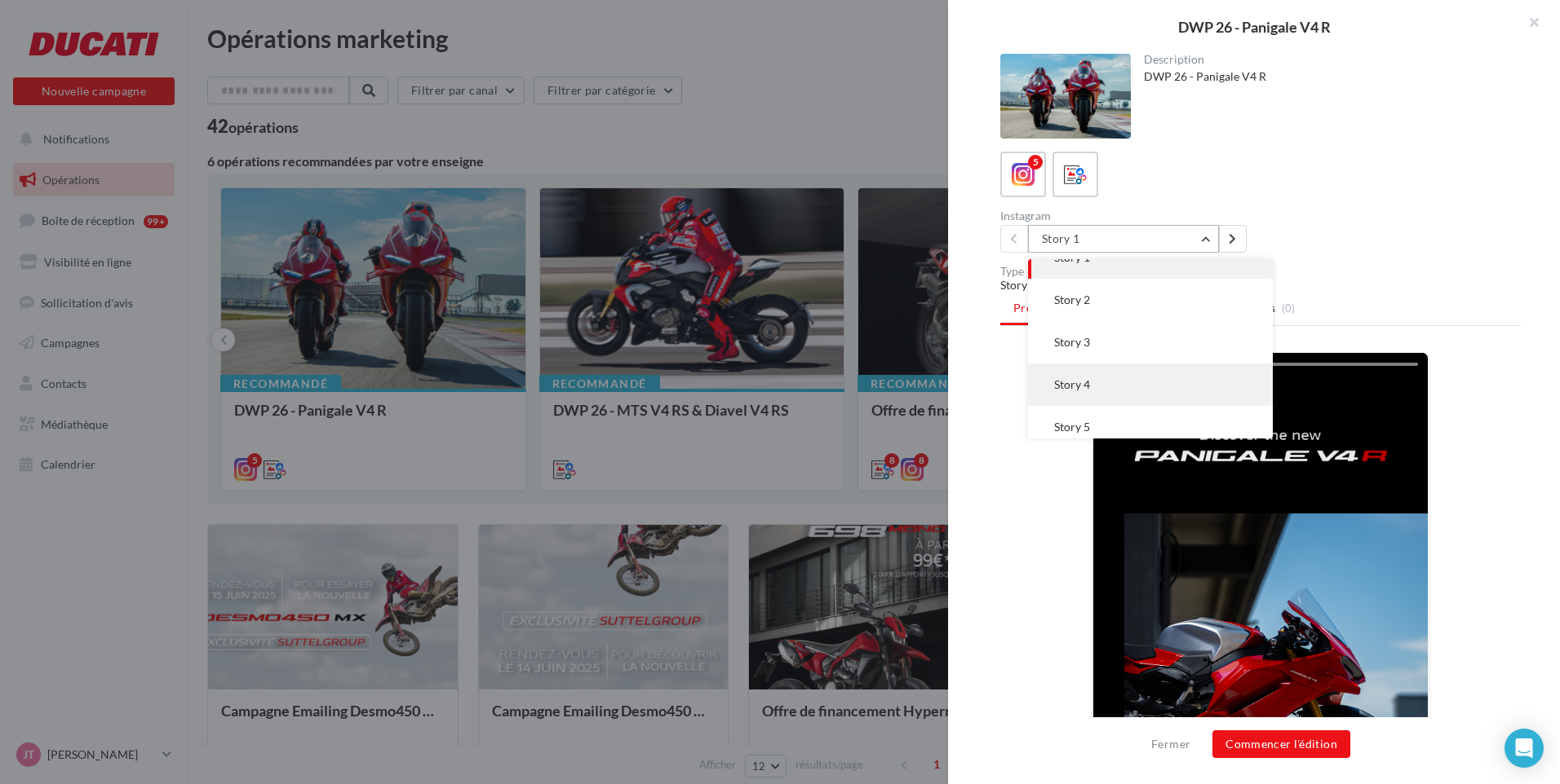
scroll to position [33, 0]
click at [1085, 415] on span "Story 5" at bounding box center [1072, 417] width 36 height 14
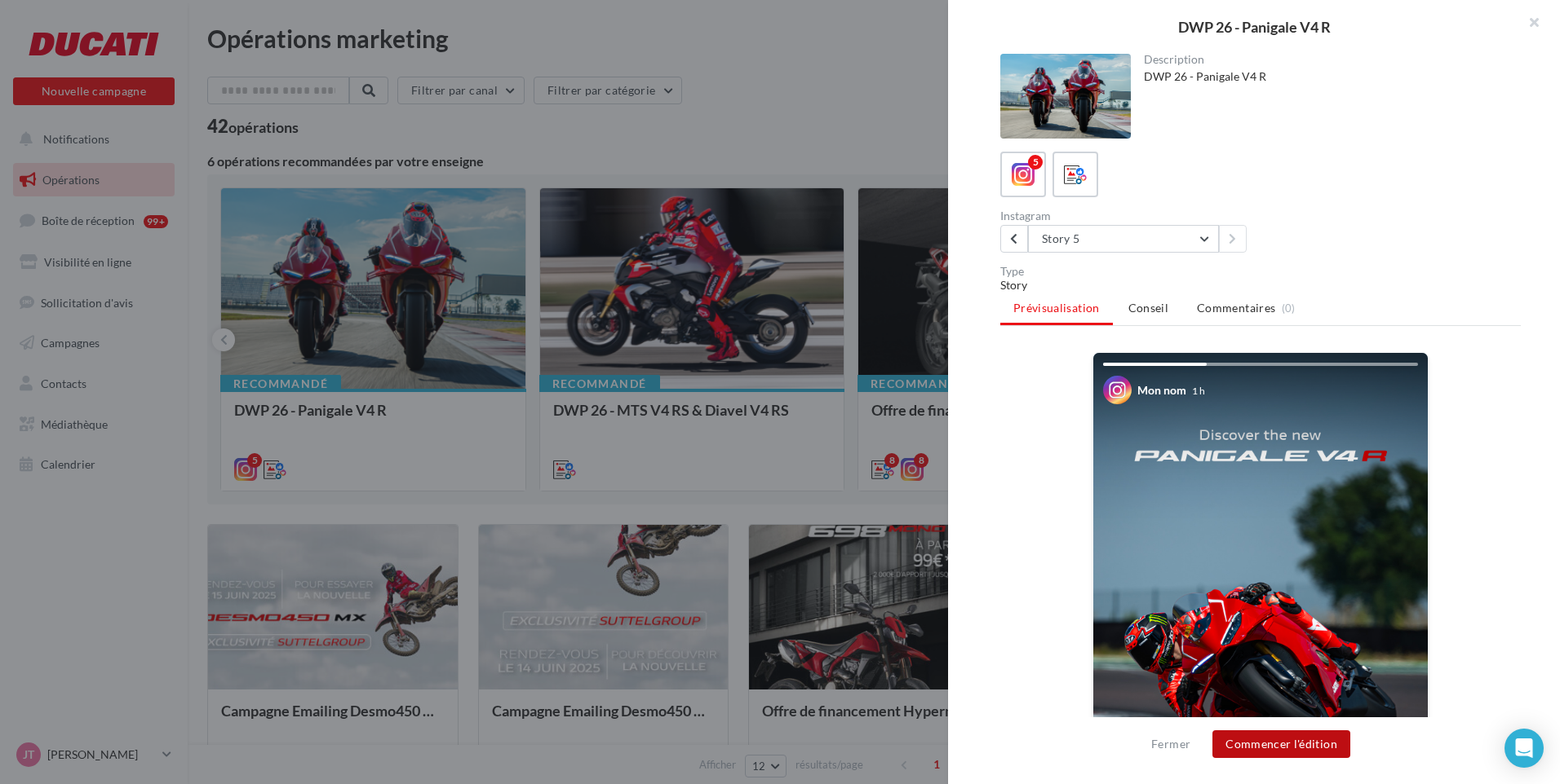
click at [1270, 743] on button "Commencer l'édition" at bounding box center [1281, 744] width 138 height 28
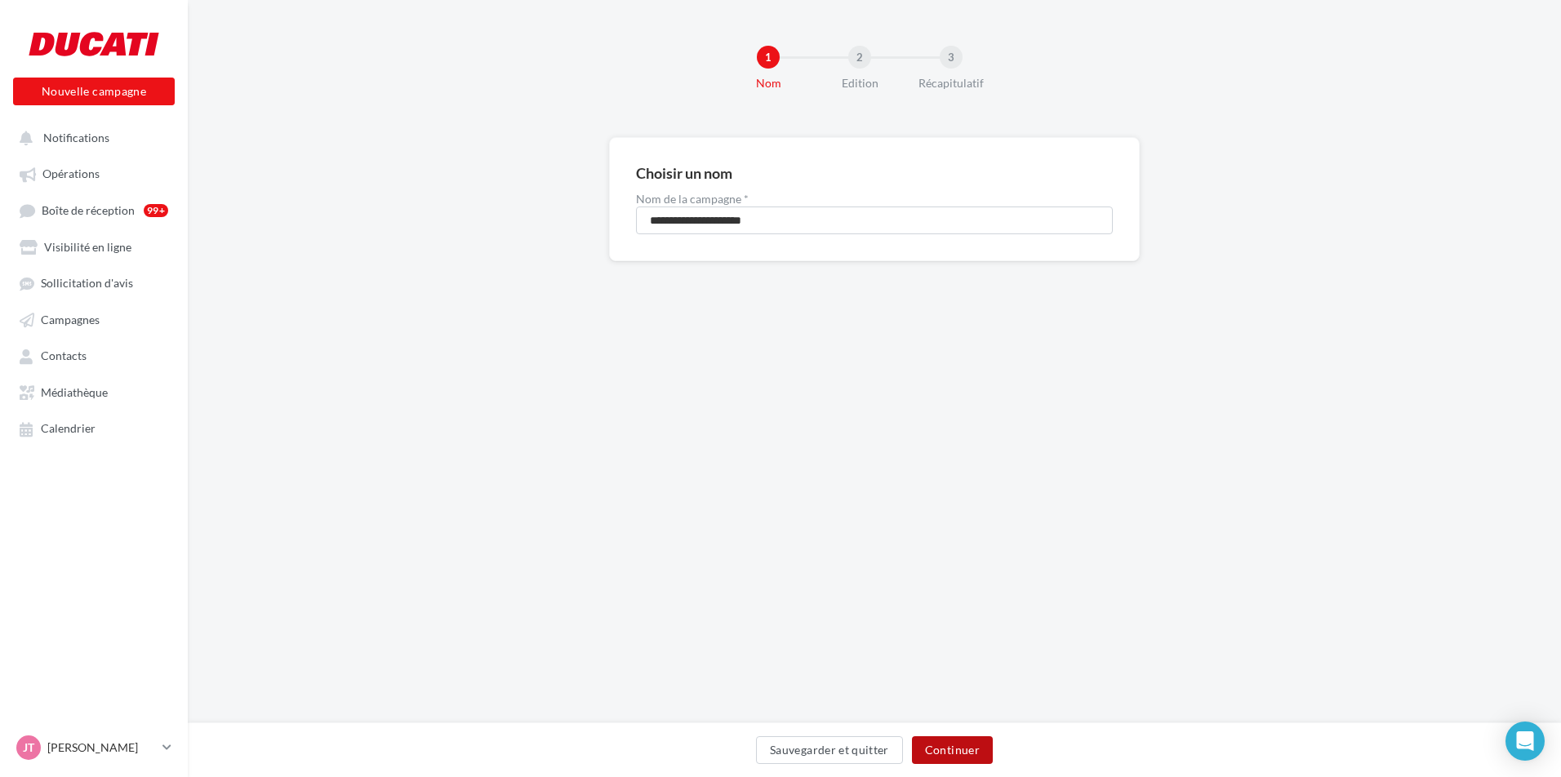
click at [966, 750] on button "Continuer" at bounding box center [952, 750] width 81 height 28
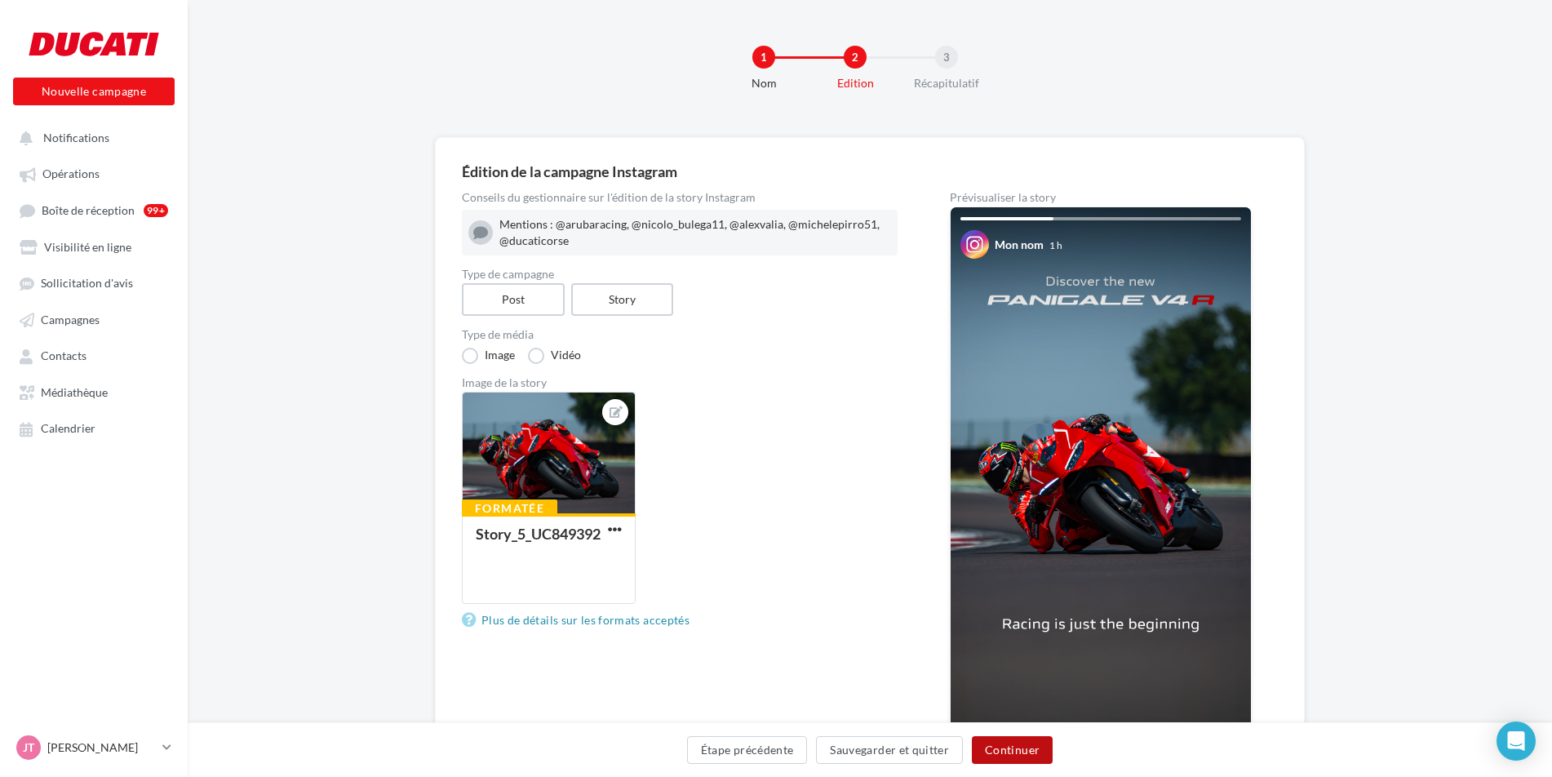
click at [1010, 753] on button "Continuer" at bounding box center [1012, 750] width 81 height 28
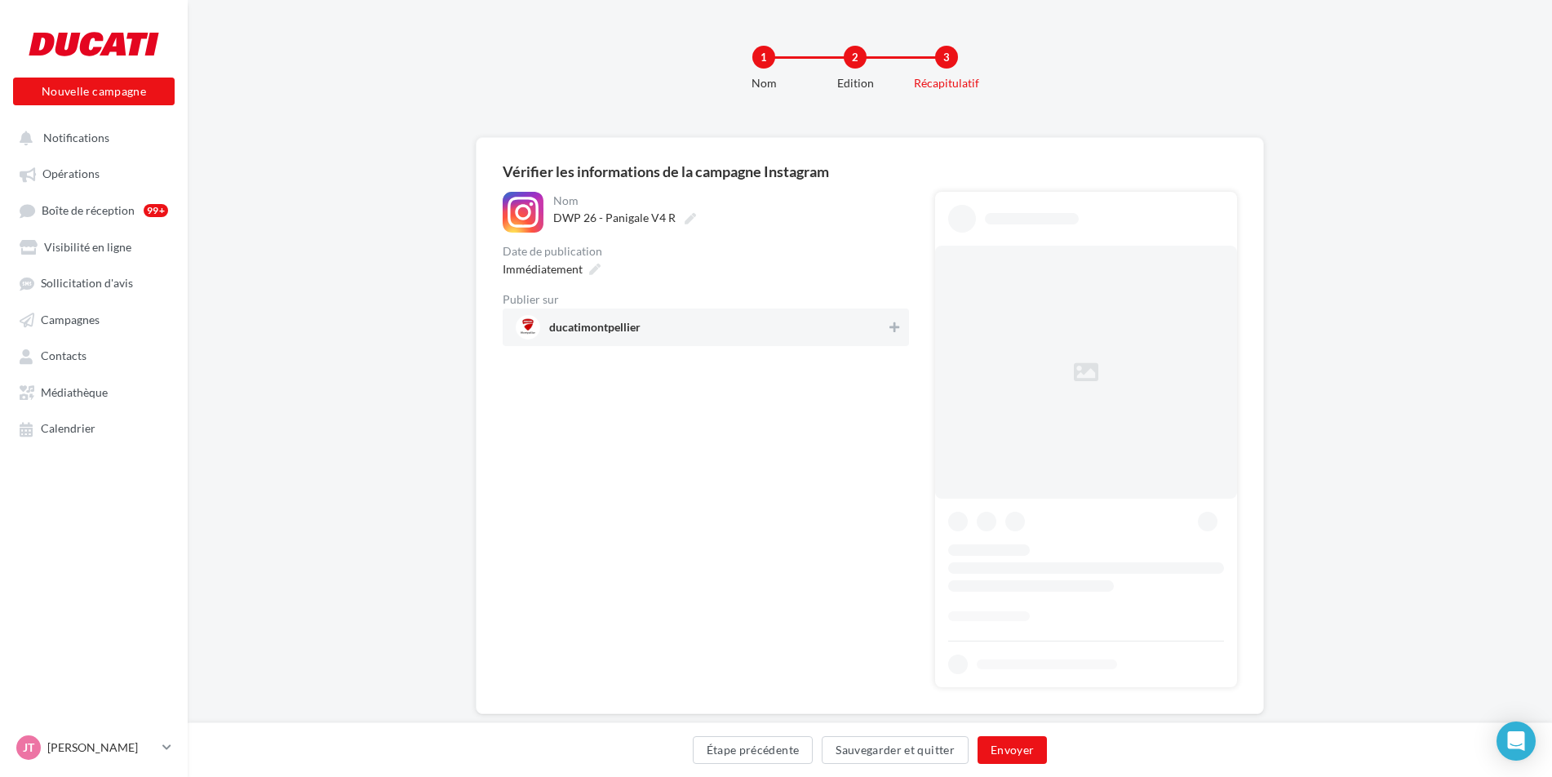
click at [787, 322] on span "ducatimontpellier" at bounding box center [701, 327] width 371 height 24
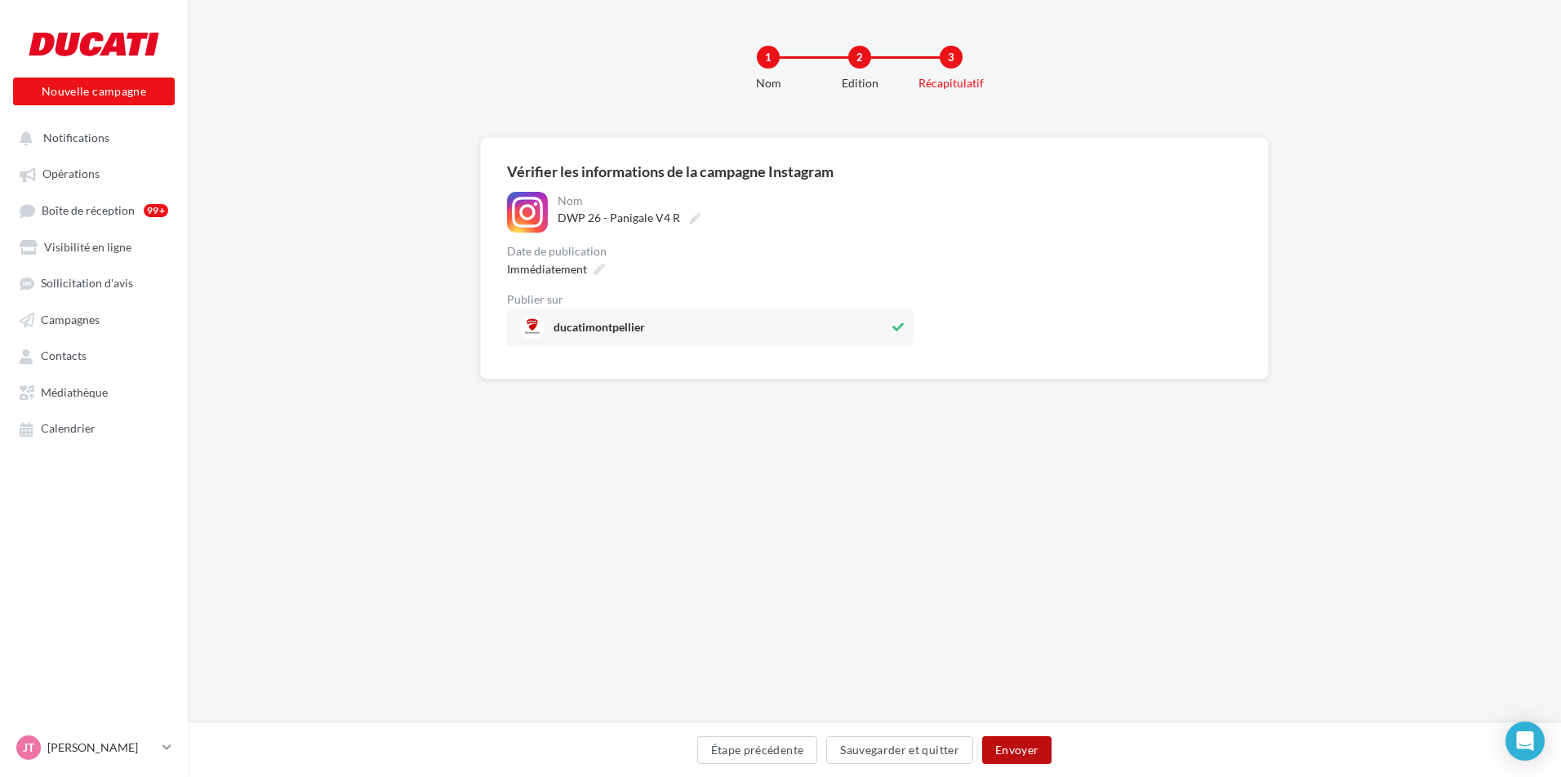
click at [1024, 751] on button "Envoyer" at bounding box center [1016, 750] width 69 height 28
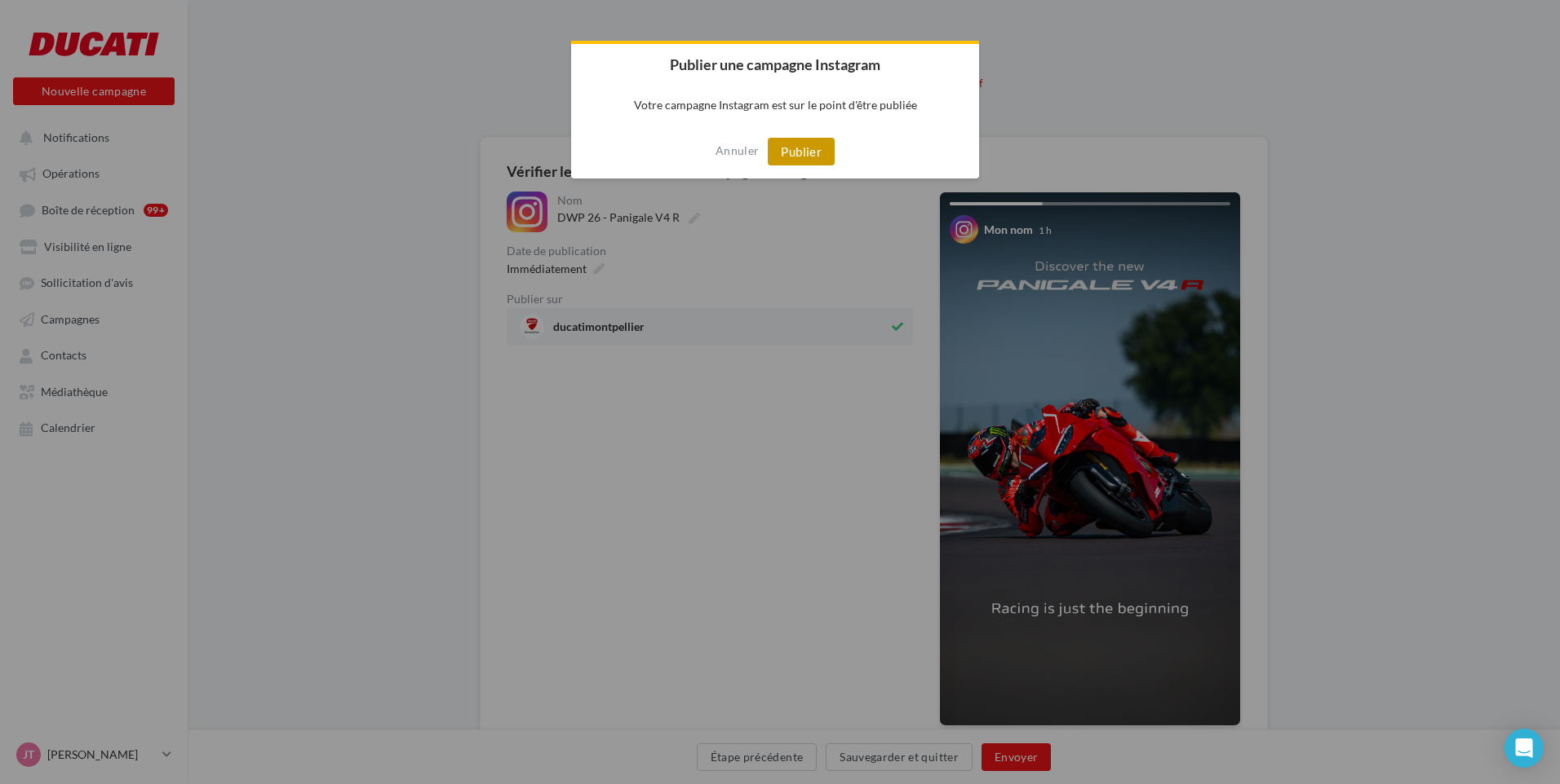
click at [801, 166] on div "Annuler Publier" at bounding box center [775, 152] width 408 height 54
click at [801, 166] on button "Publier" at bounding box center [800, 152] width 67 height 28
